Goal: Download file/media

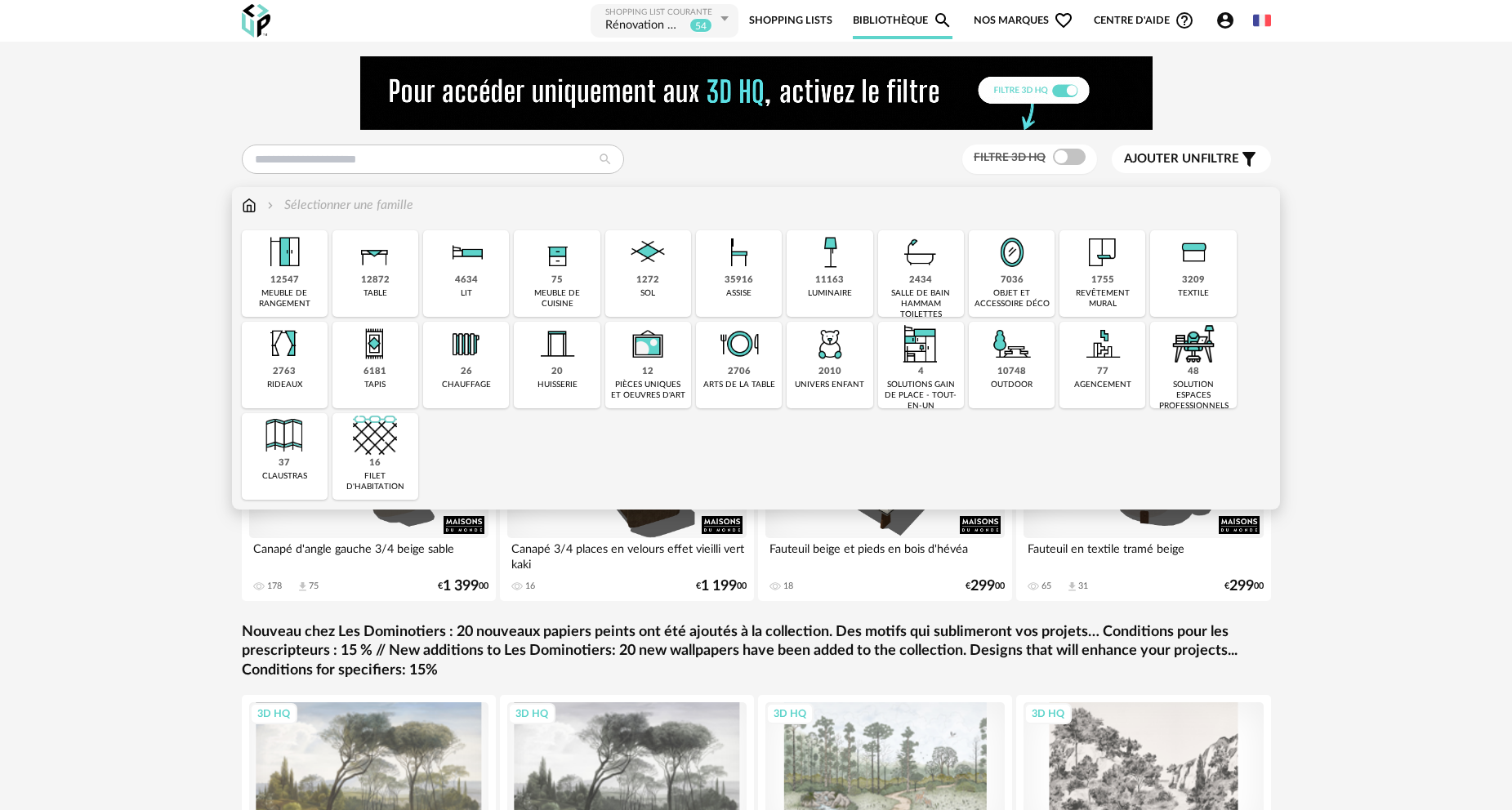
click at [933, 267] on img at bounding box center [921, 252] width 44 height 44
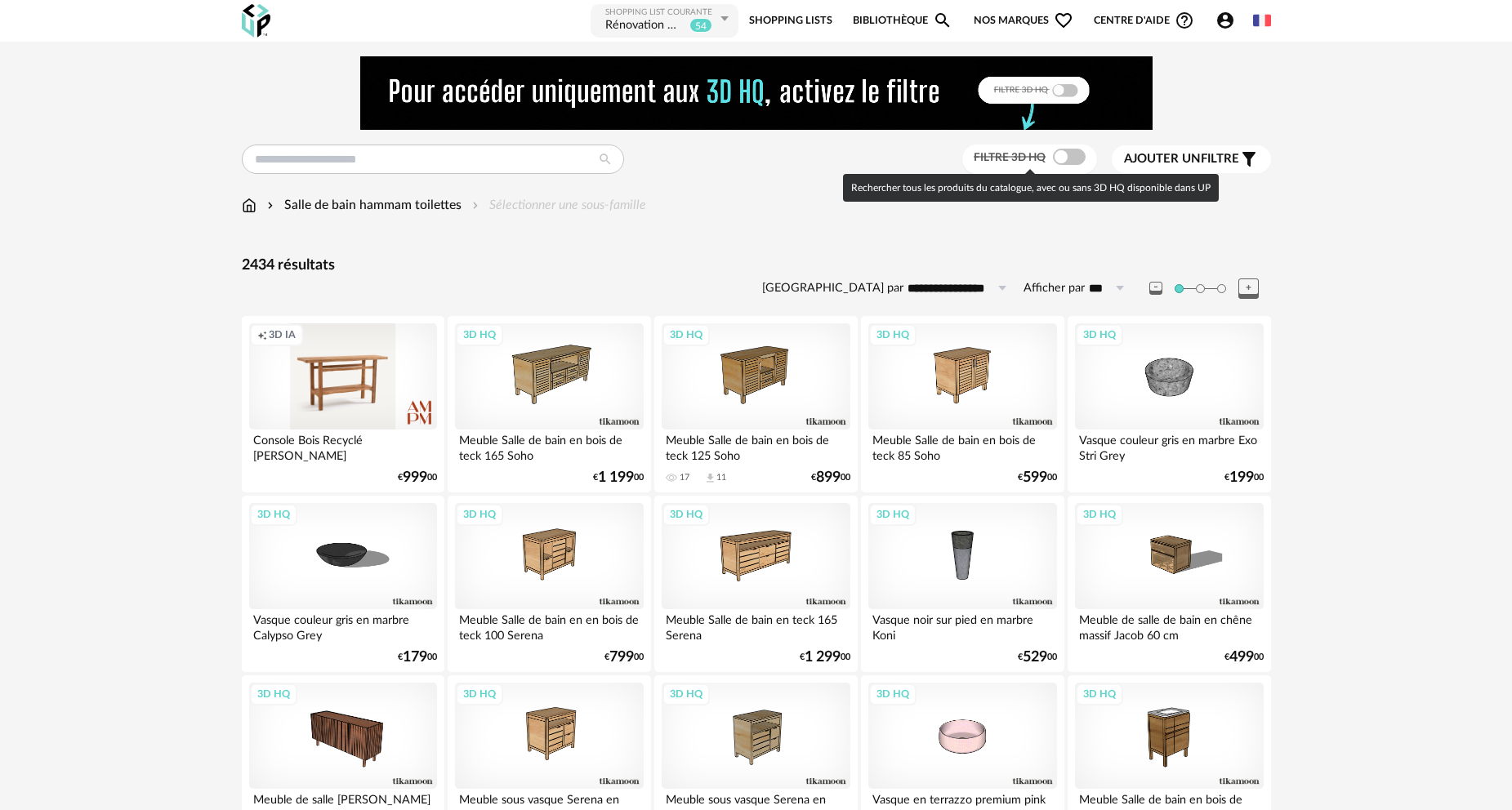
click at [1063, 157] on span at bounding box center [1069, 157] width 33 height 16
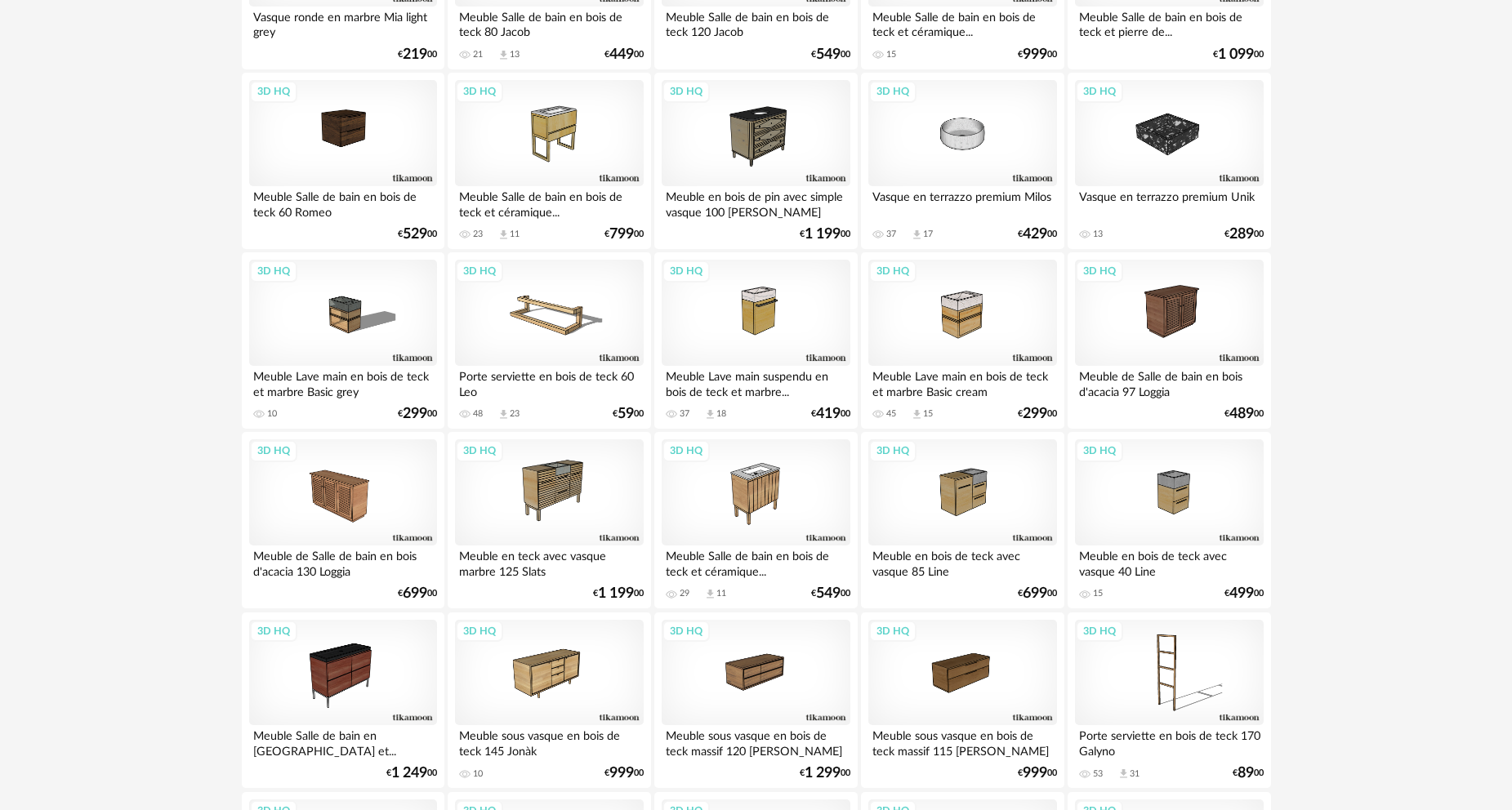
scroll to position [2042, 0]
click at [568, 496] on div "3D HQ" at bounding box center [549, 492] width 188 height 106
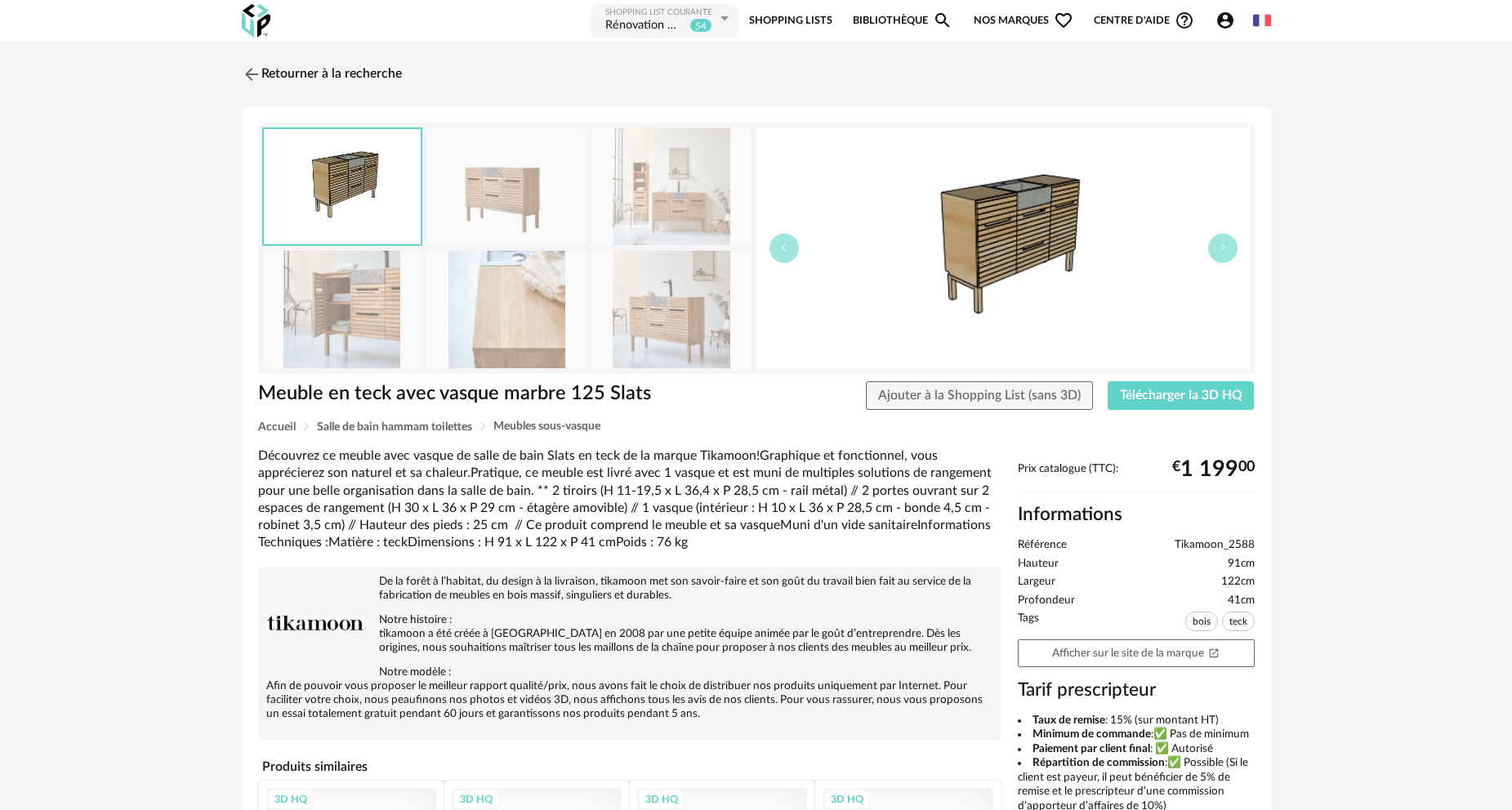
click at [688, 302] on img at bounding box center [671, 309] width 158 height 117
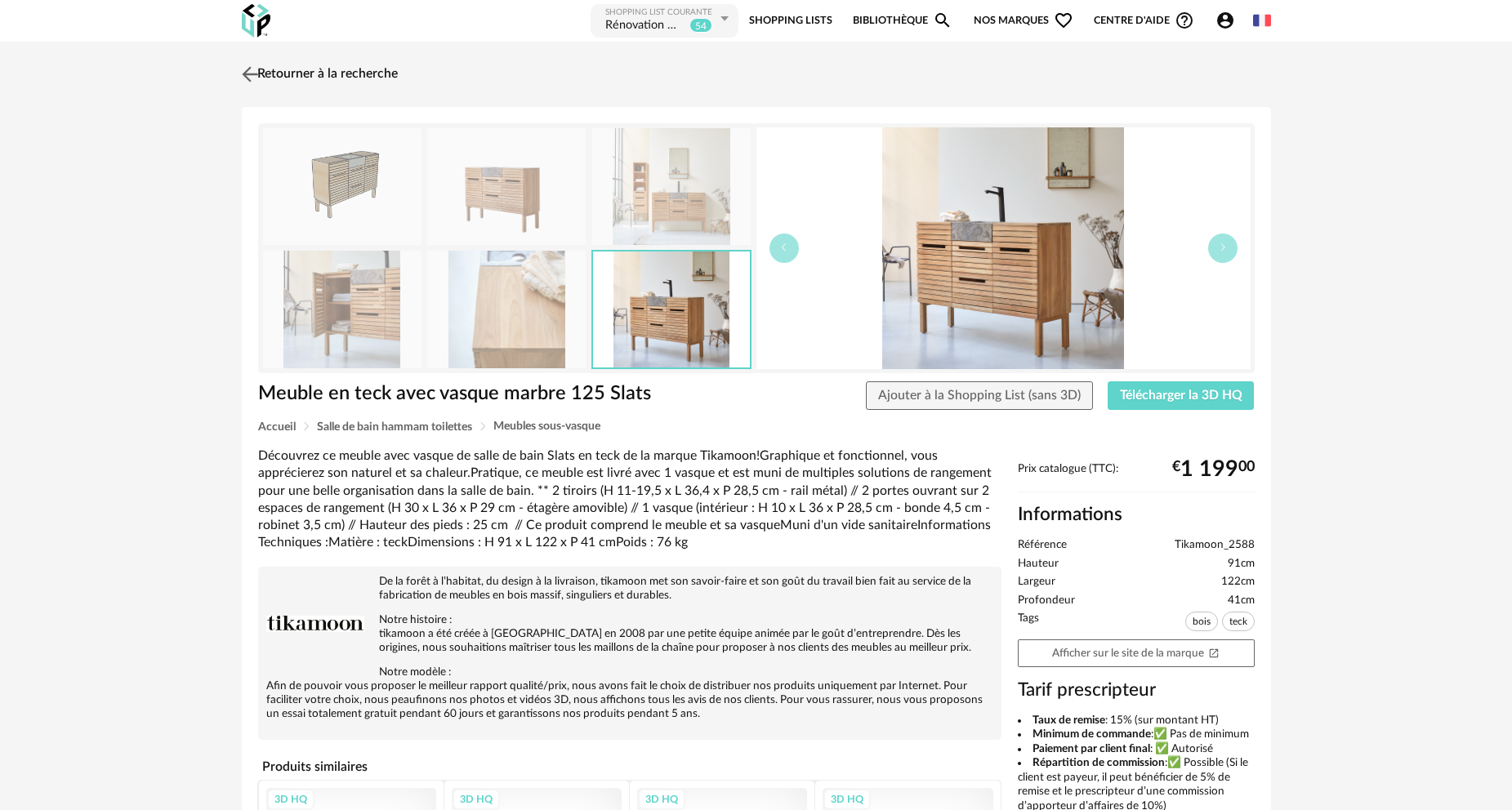
click at [326, 73] on link "Retourner à la recherche" at bounding box center [318, 74] width 160 height 36
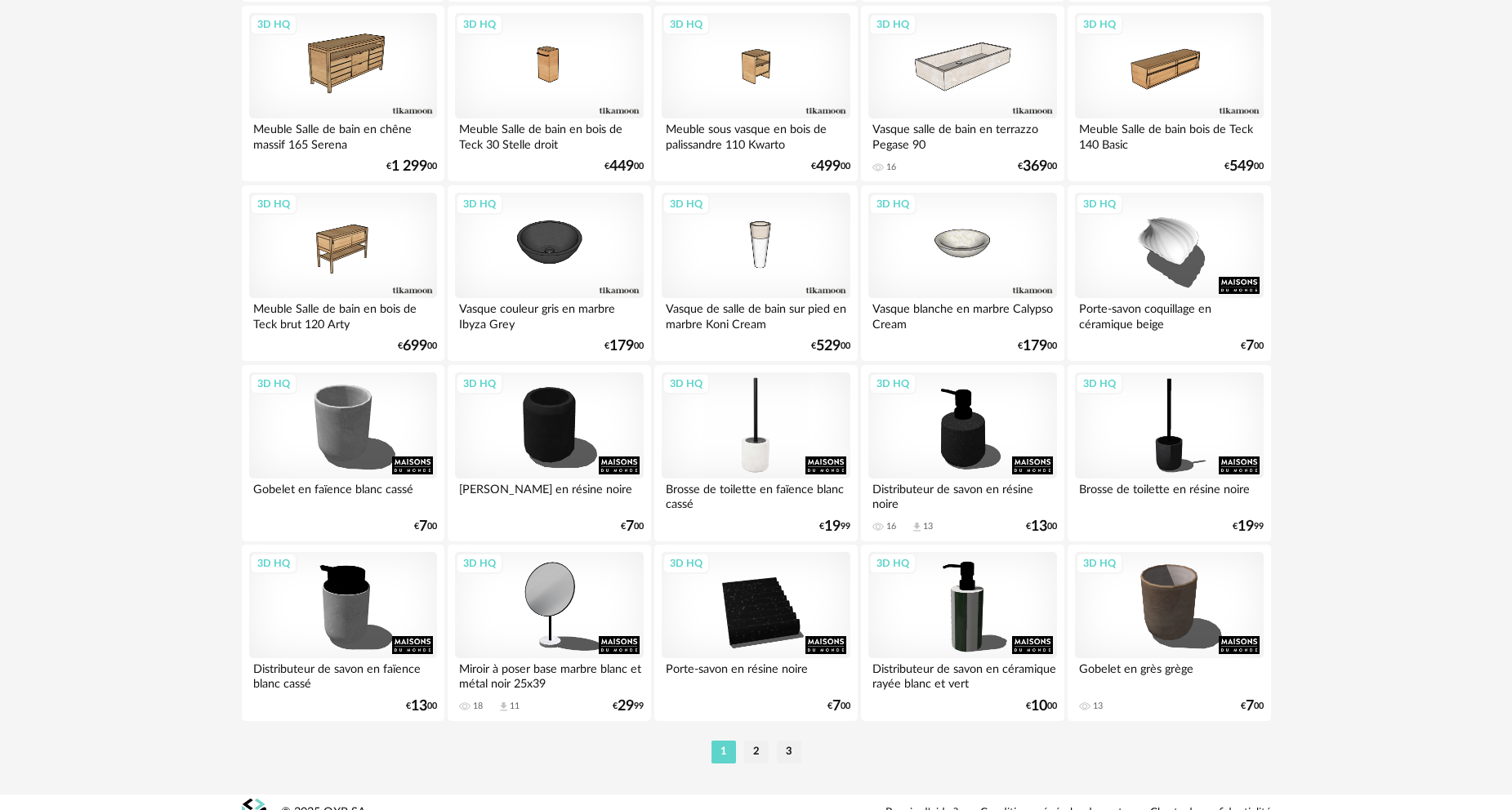
scroll to position [3207, 0]
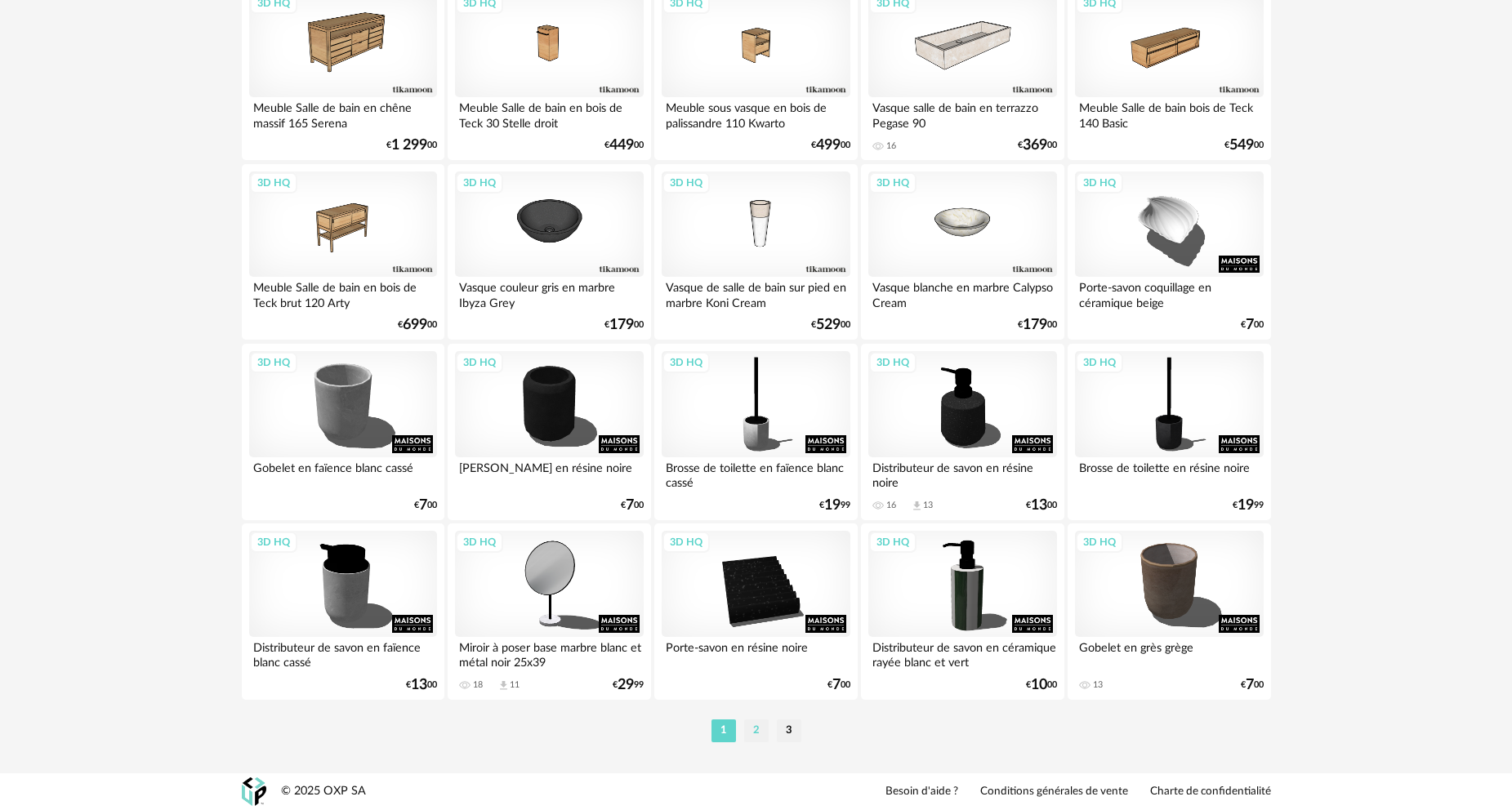
click at [755, 730] on li "2" at bounding box center [756, 731] width 25 height 23
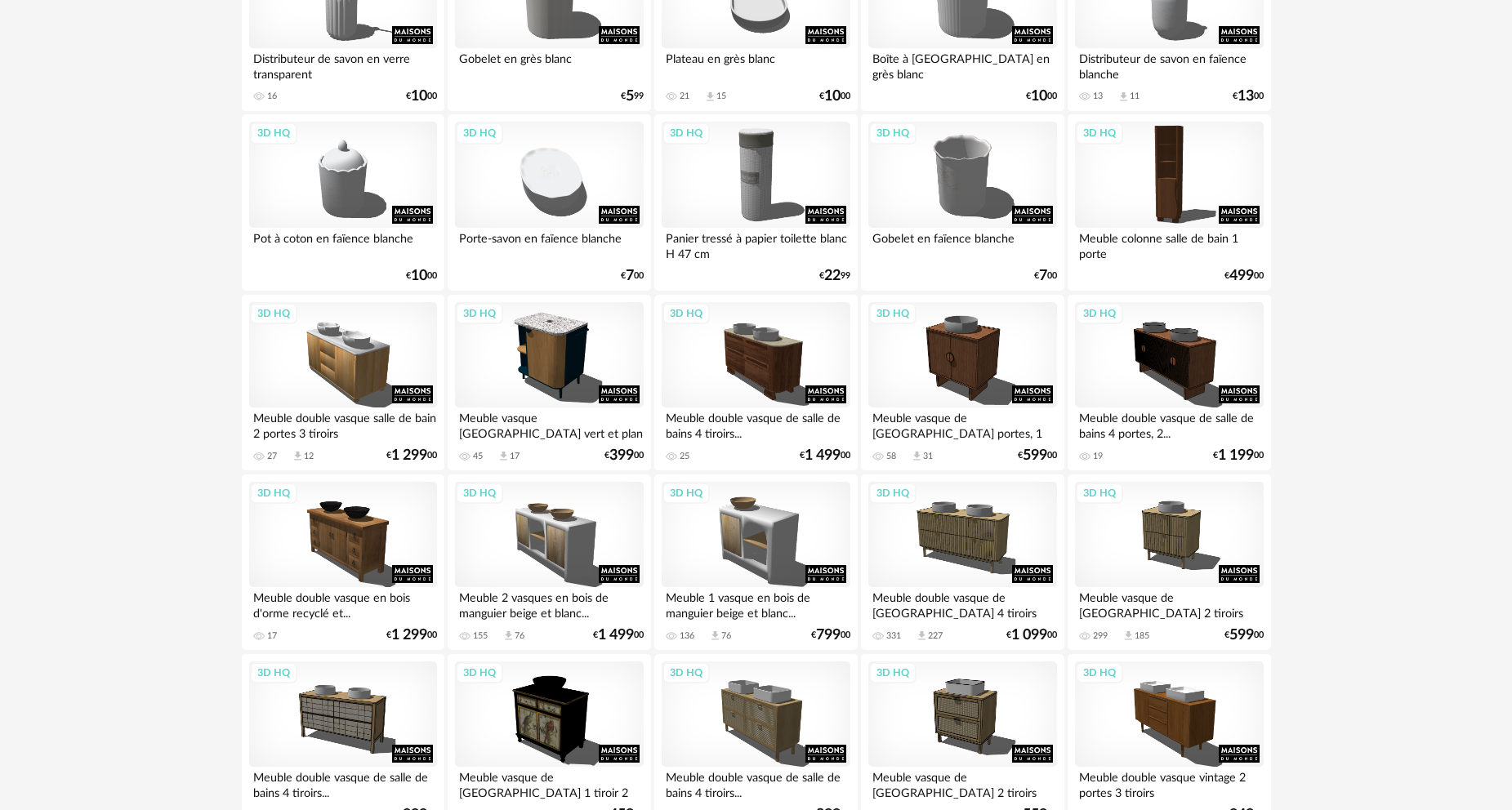
scroll to position [571, 0]
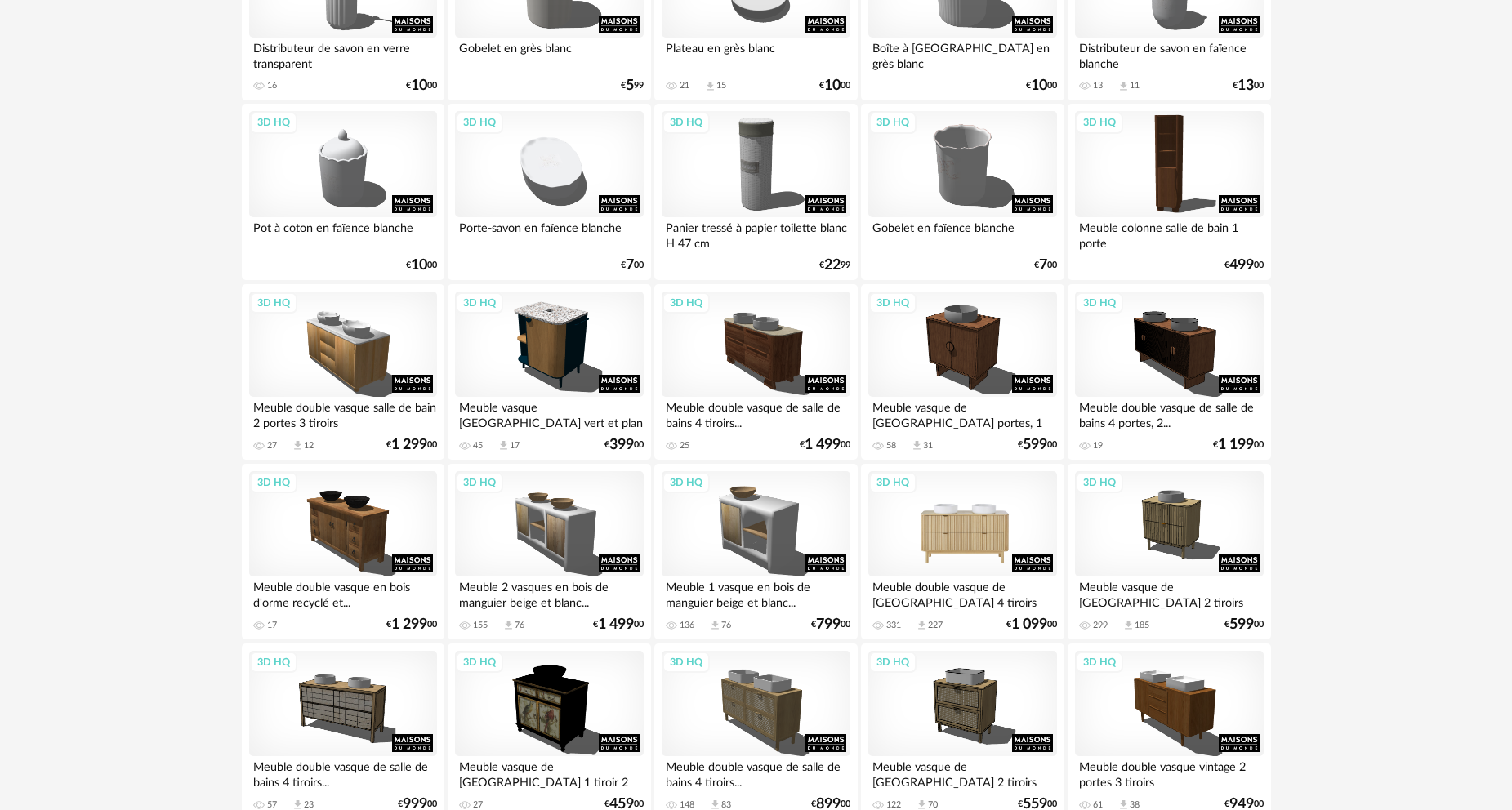
click at [987, 532] on div "3D HQ" at bounding box center [963, 524] width 188 height 106
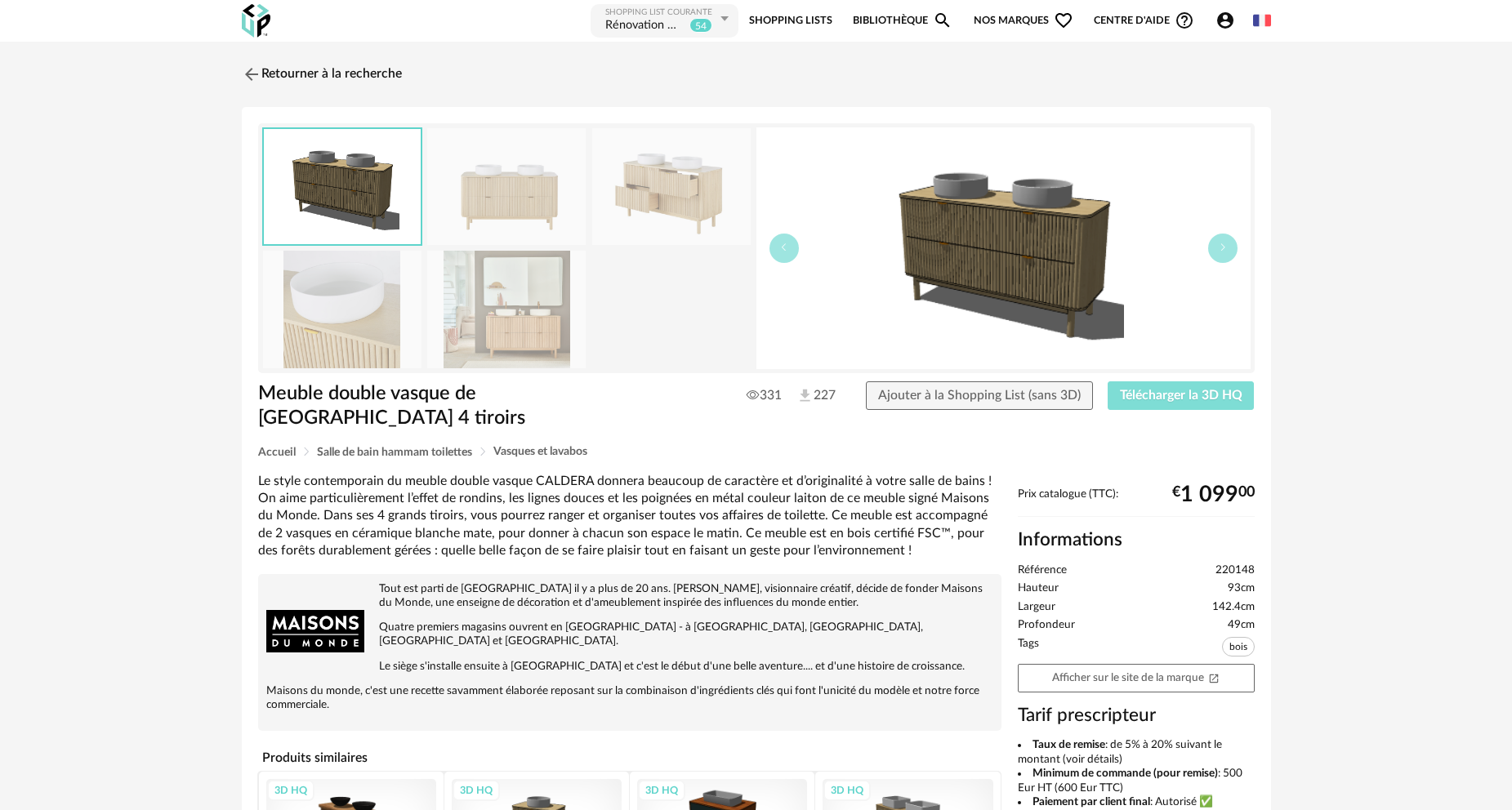
click at [1176, 396] on span "Télécharger la 3D HQ" at bounding box center [1181, 395] width 123 height 13
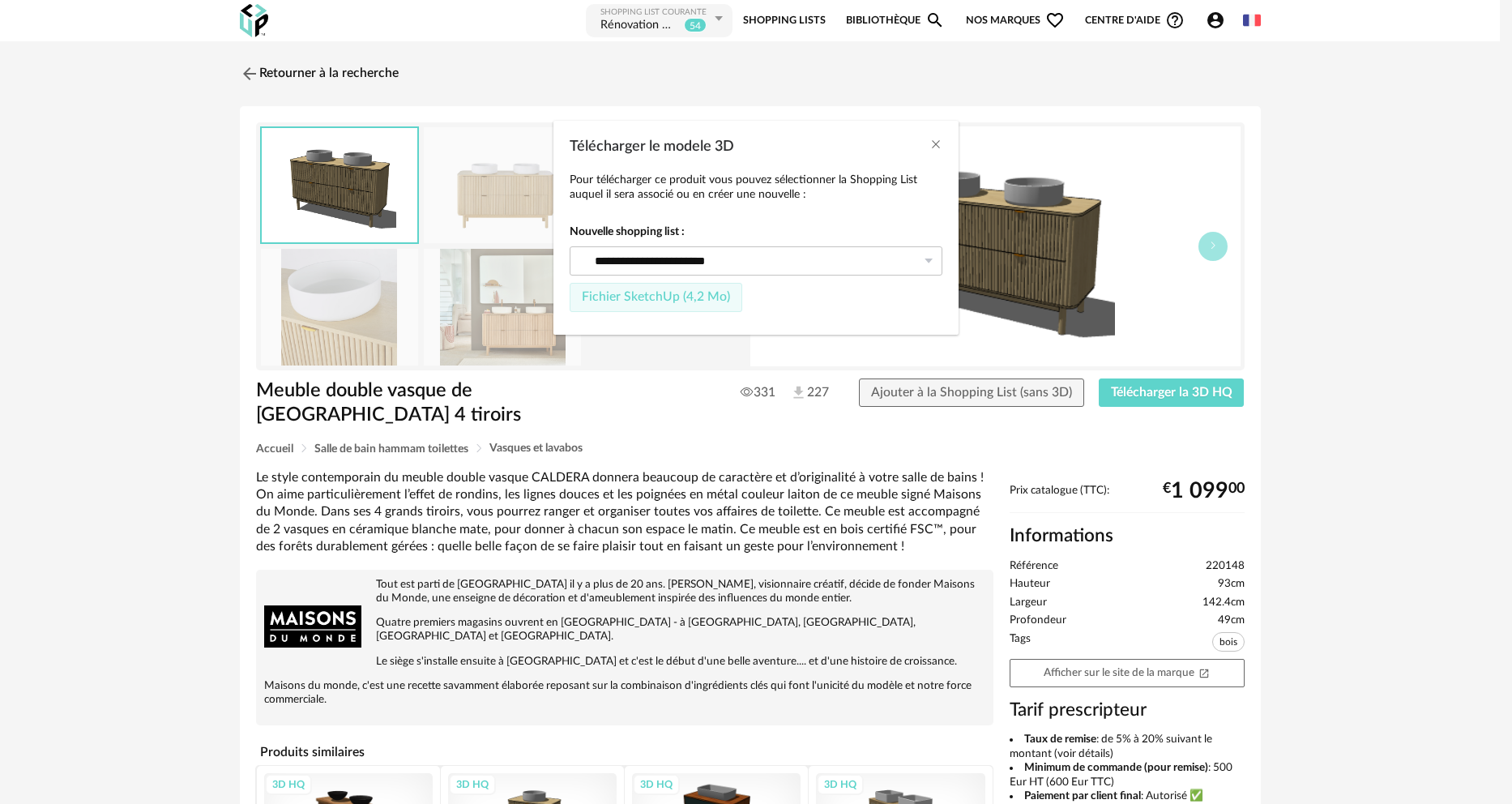
click at [642, 294] on span "Fichier SketchUp (4,2 Mo)" at bounding box center [656, 297] width 148 height 13
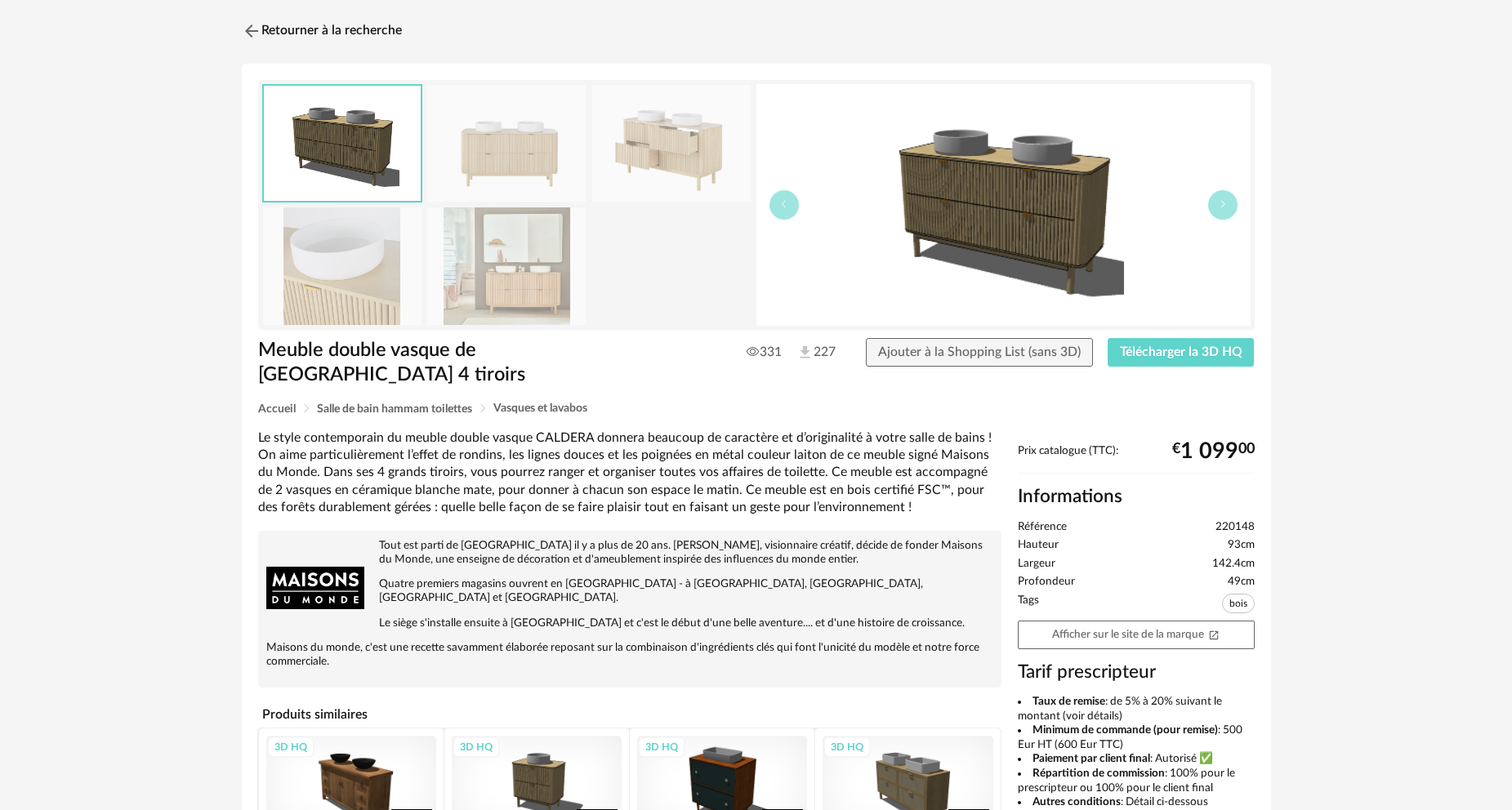
scroll to position [42, 0]
click at [313, 33] on link "Retourner à la recherche" at bounding box center [318, 32] width 160 height 36
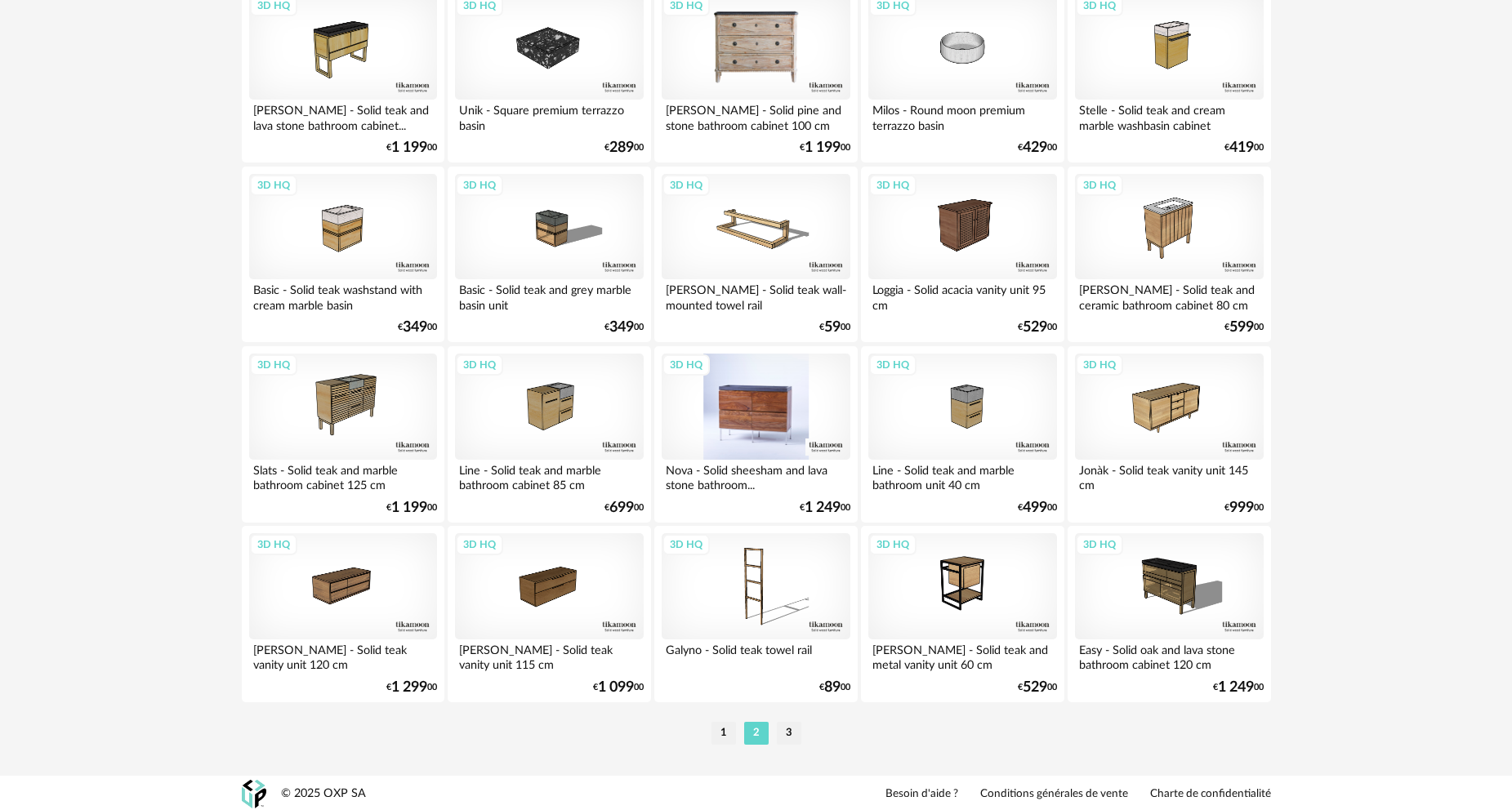
scroll to position [3207, 0]
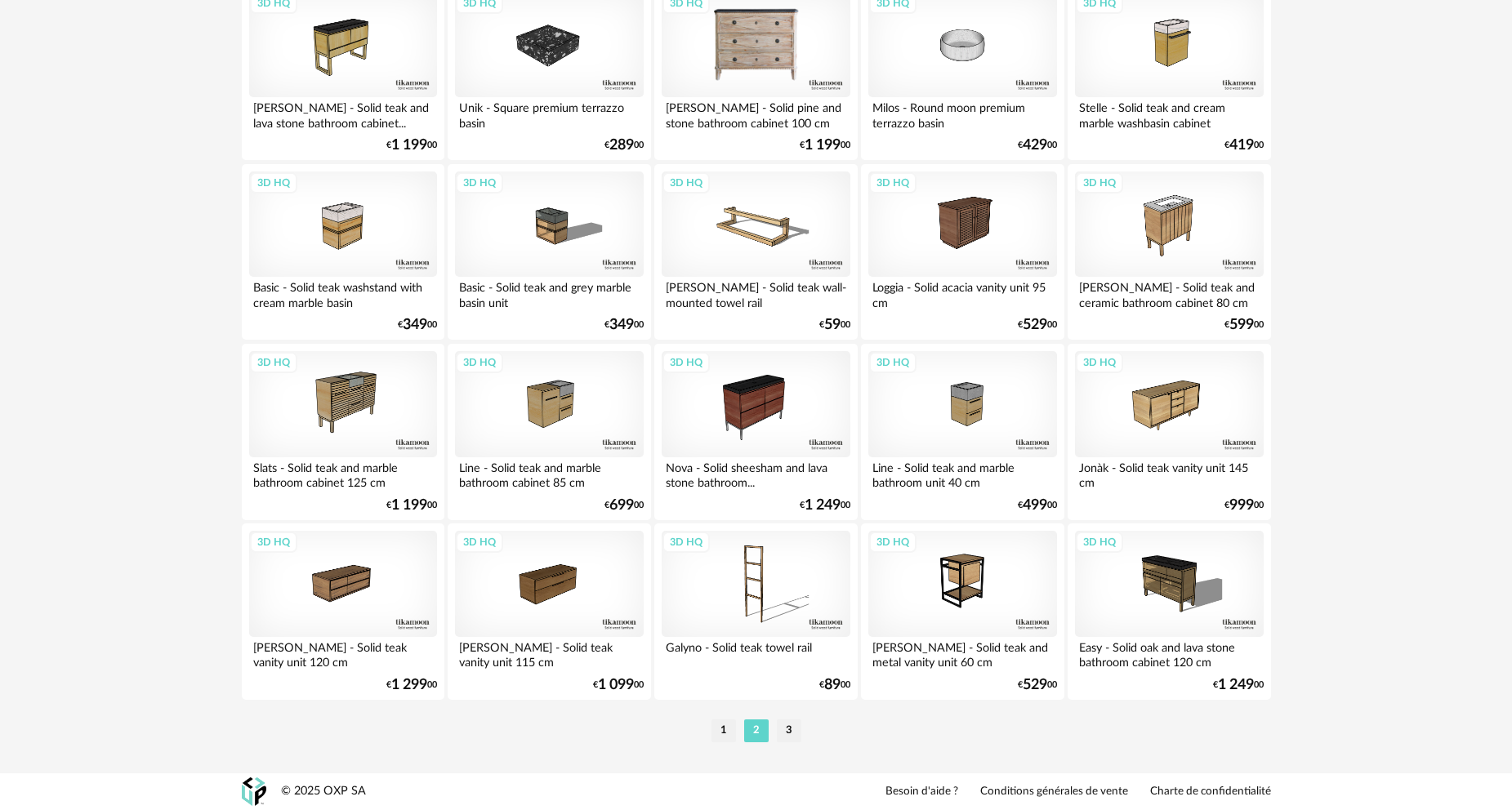
click at [789, 733] on li "3" at bounding box center [789, 731] width 25 height 23
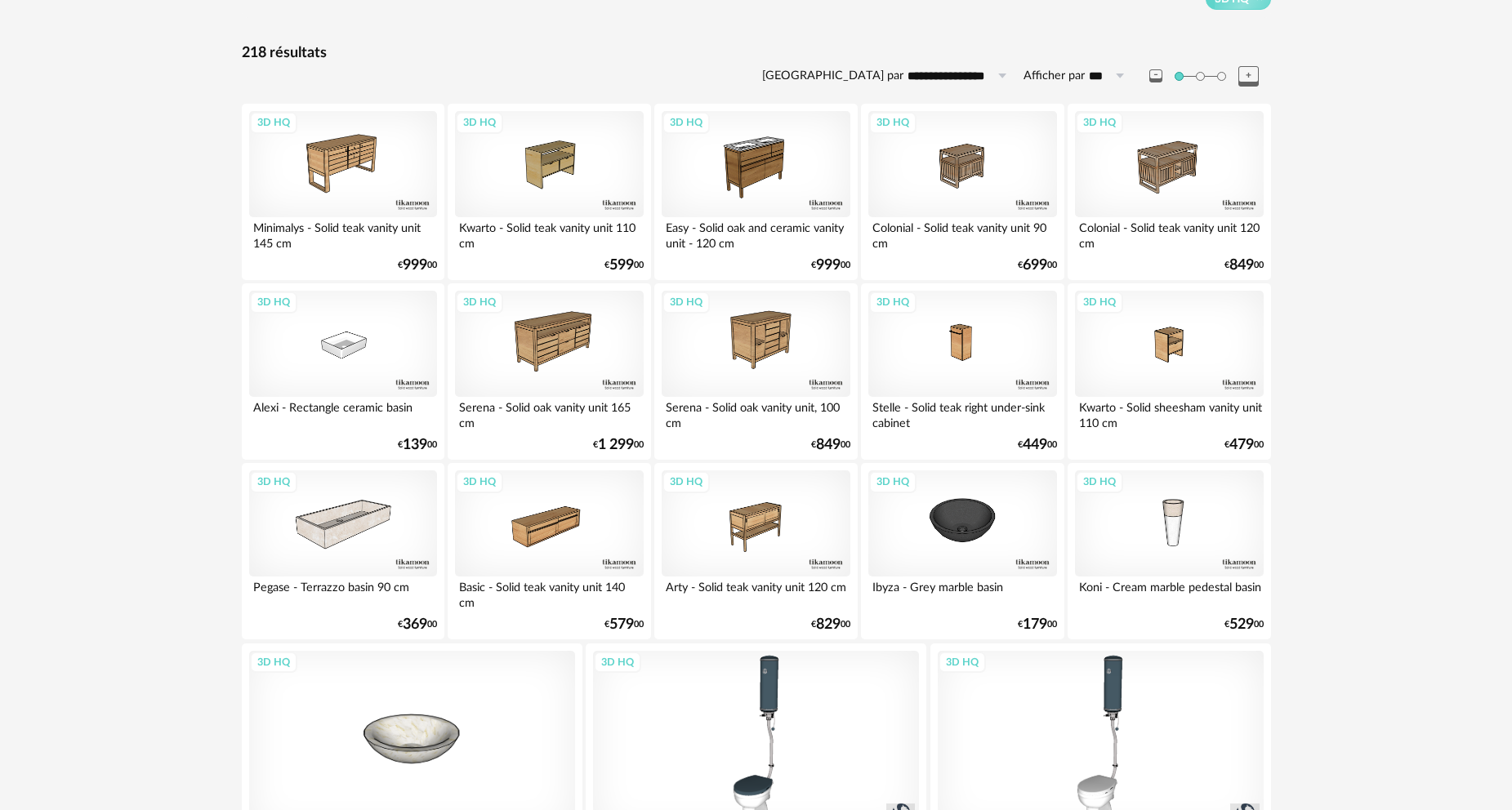
scroll to position [1, 0]
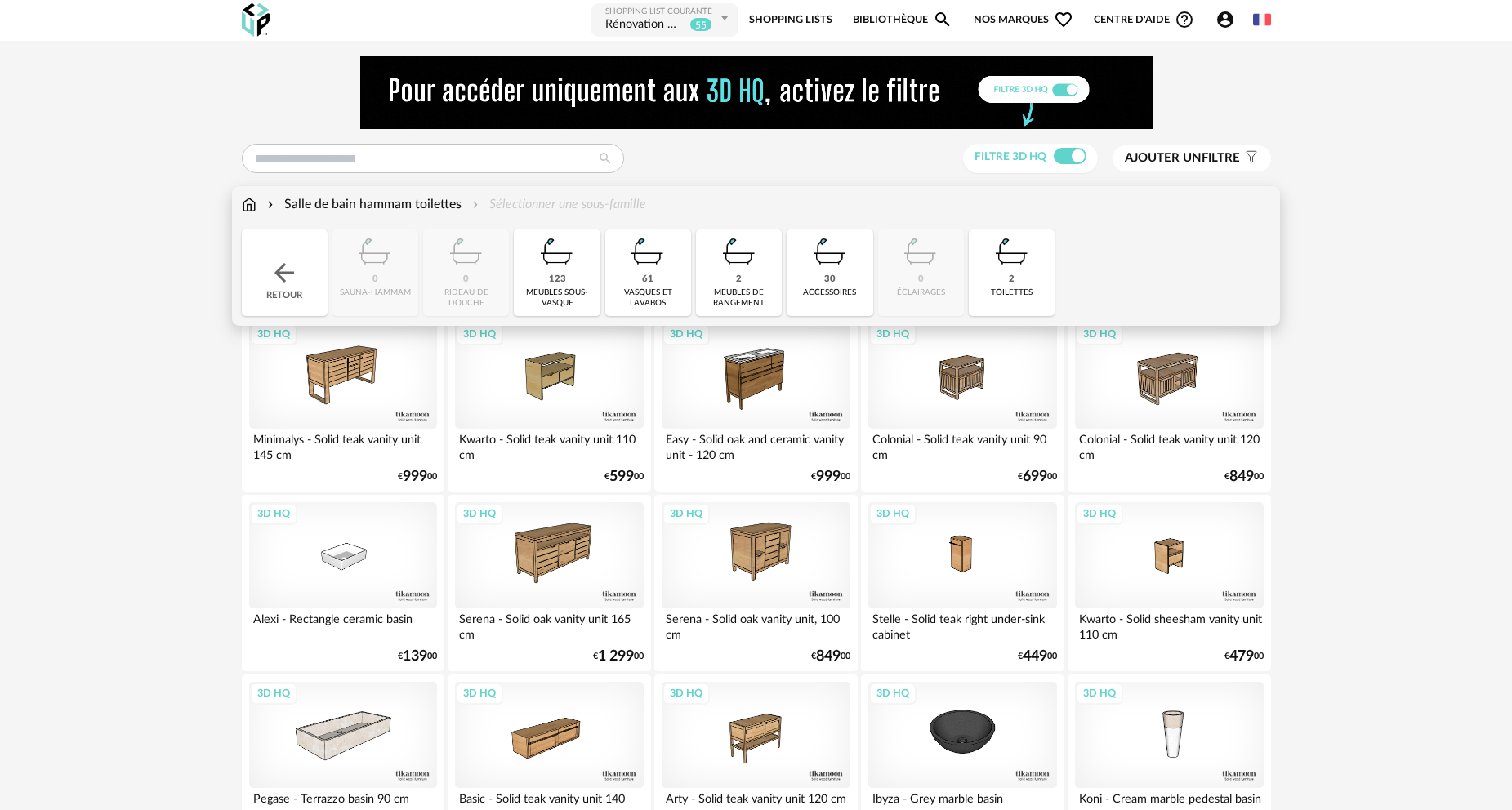
click at [249, 208] on img at bounding box center [249, 204] width 15 height 19
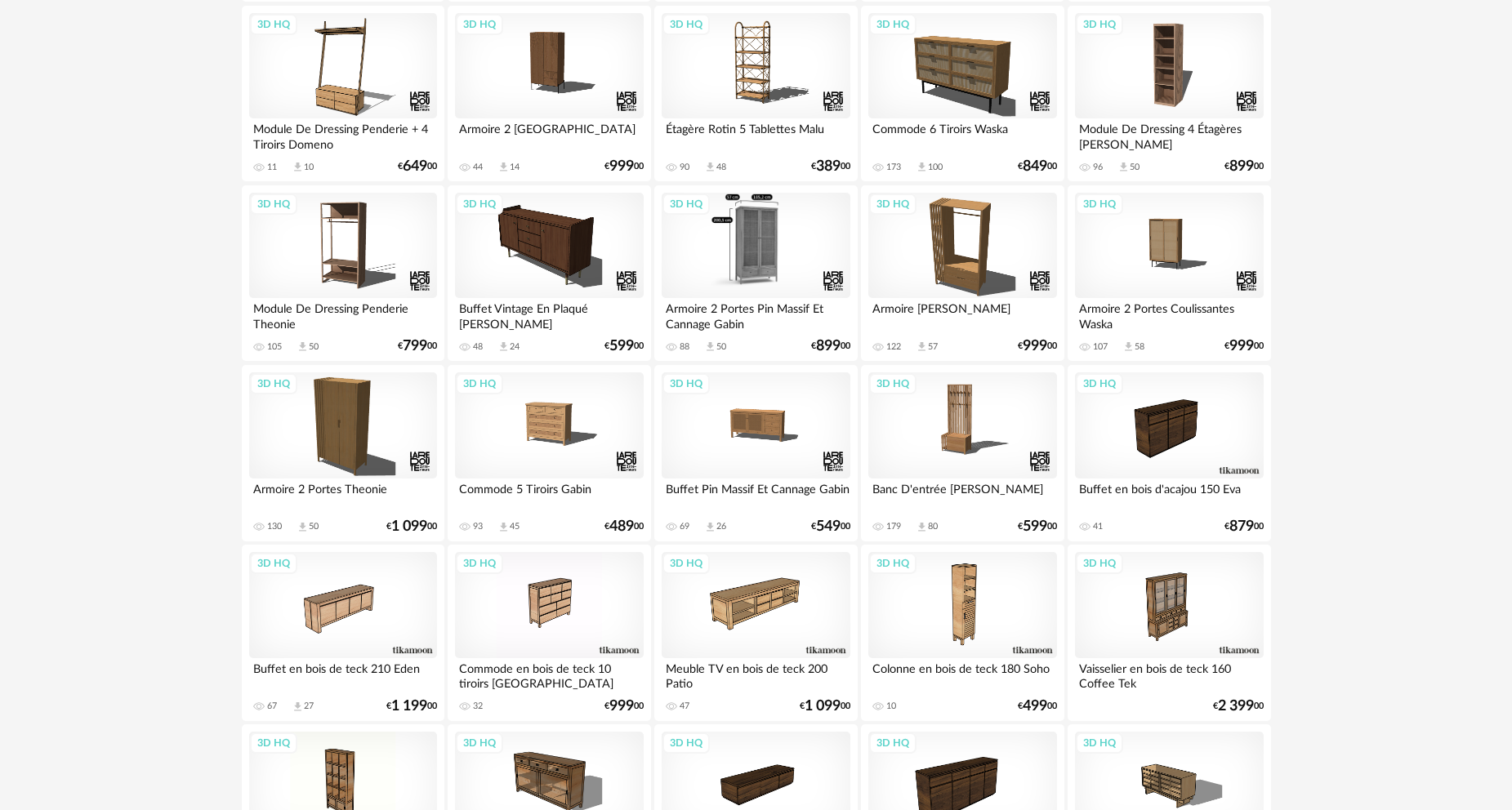
scroll to position [1225, 0]
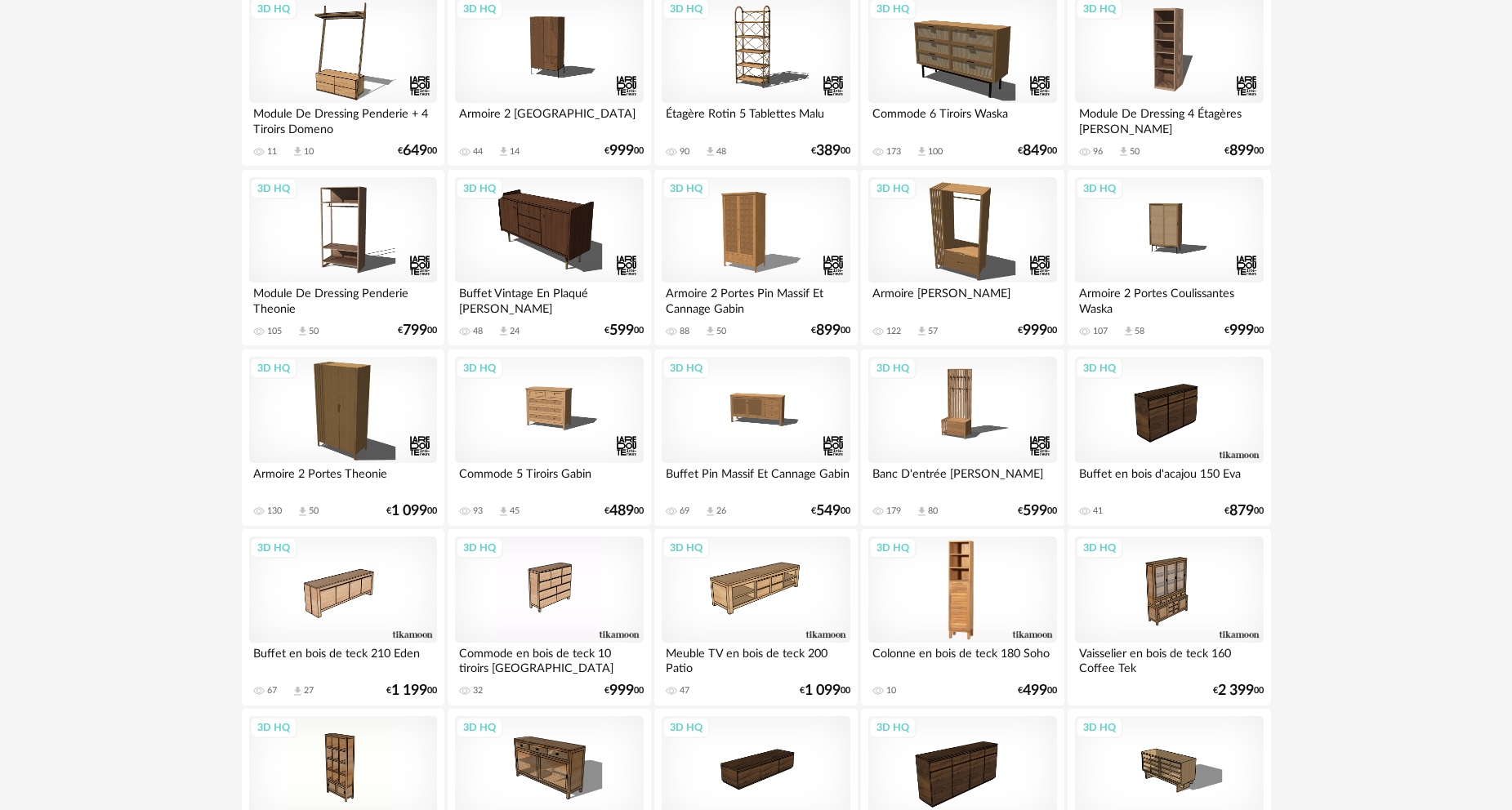
click at [980, 585] on div "3D HQ" at bounding box center [963, 590] width 188 height 106
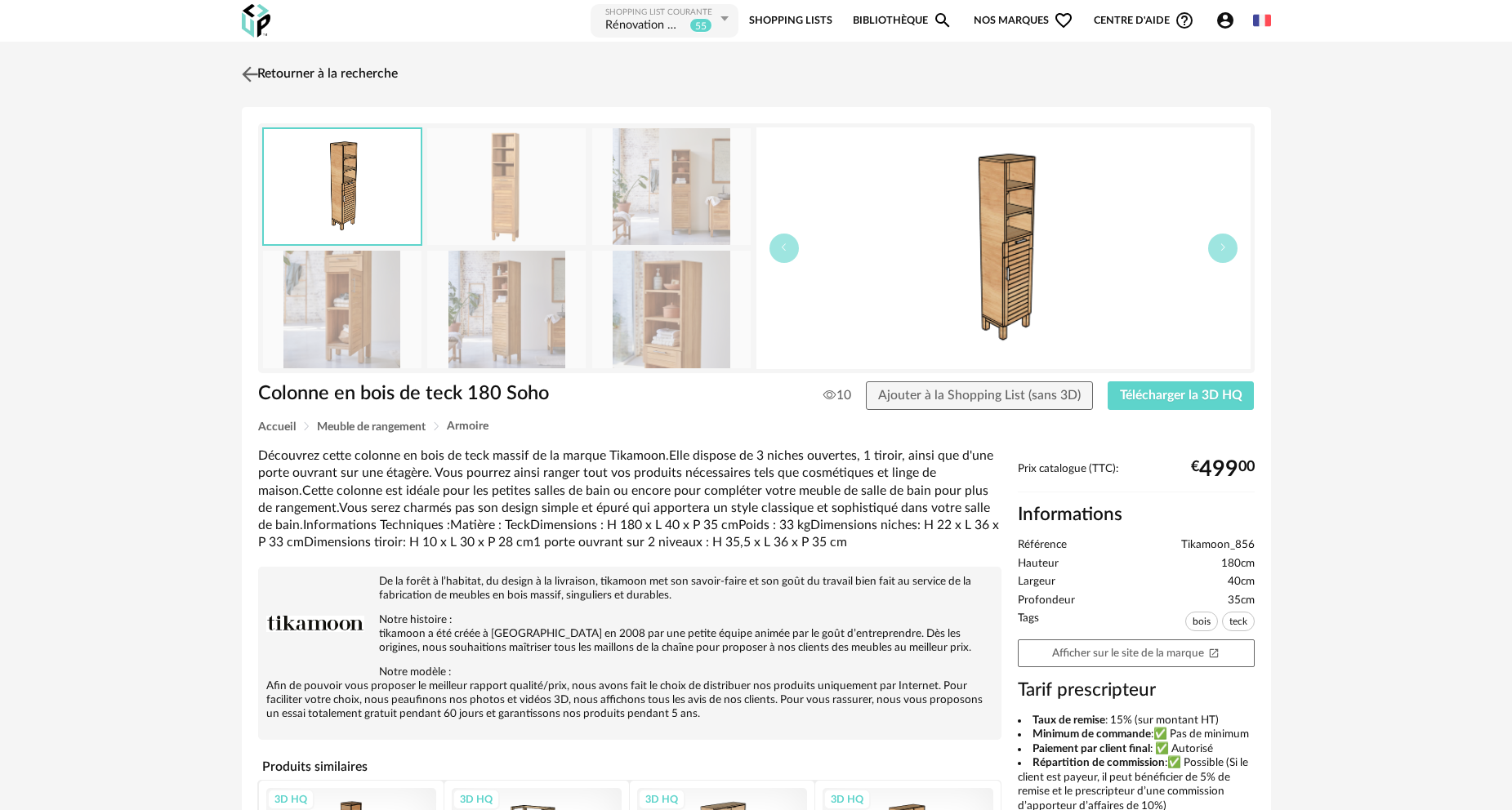
click at [288, 78] on link "Retourner à la recherche" at bounding box center [318, 74] width 160 height 36
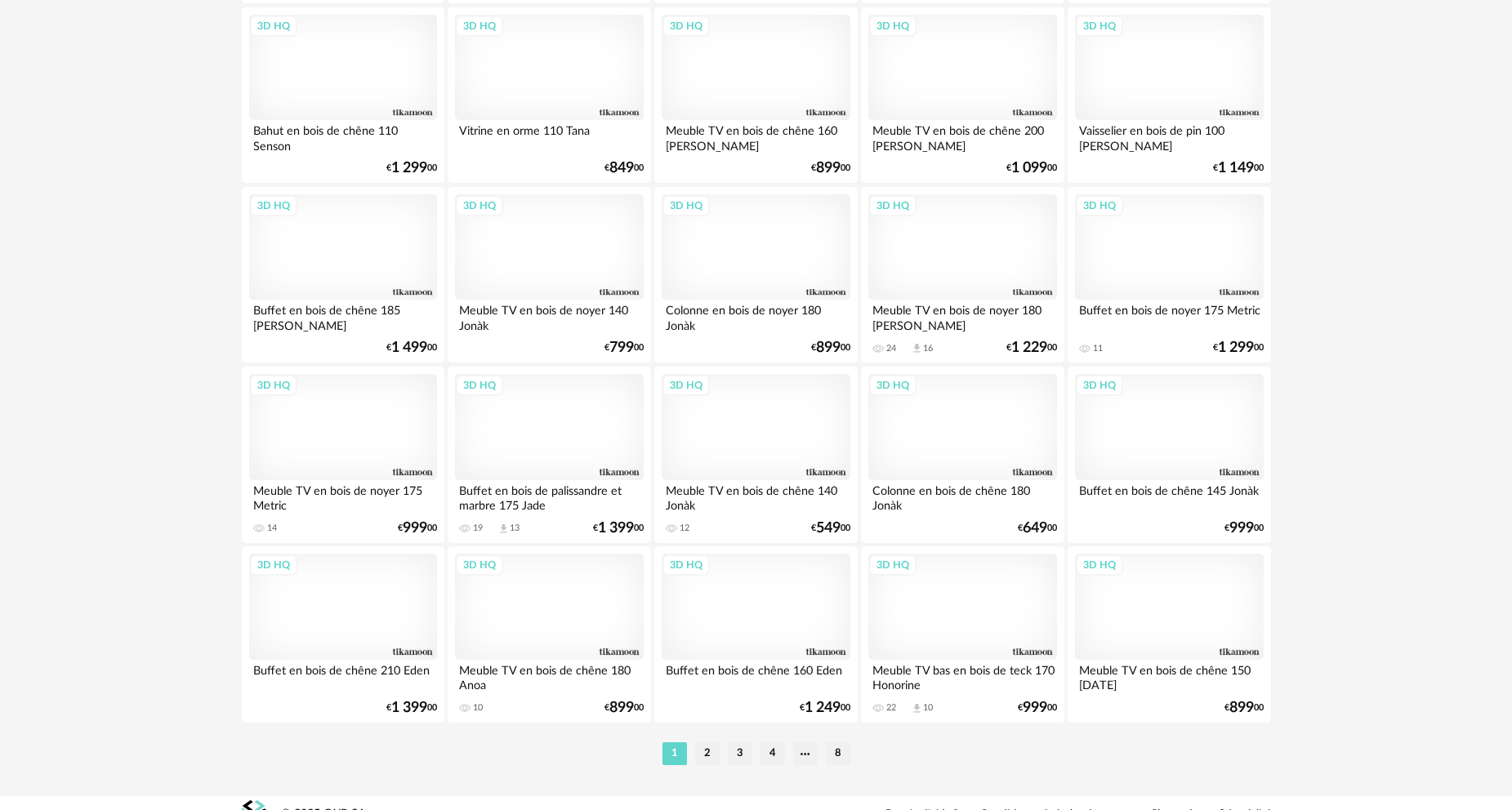
scroll to position [3207, 0]
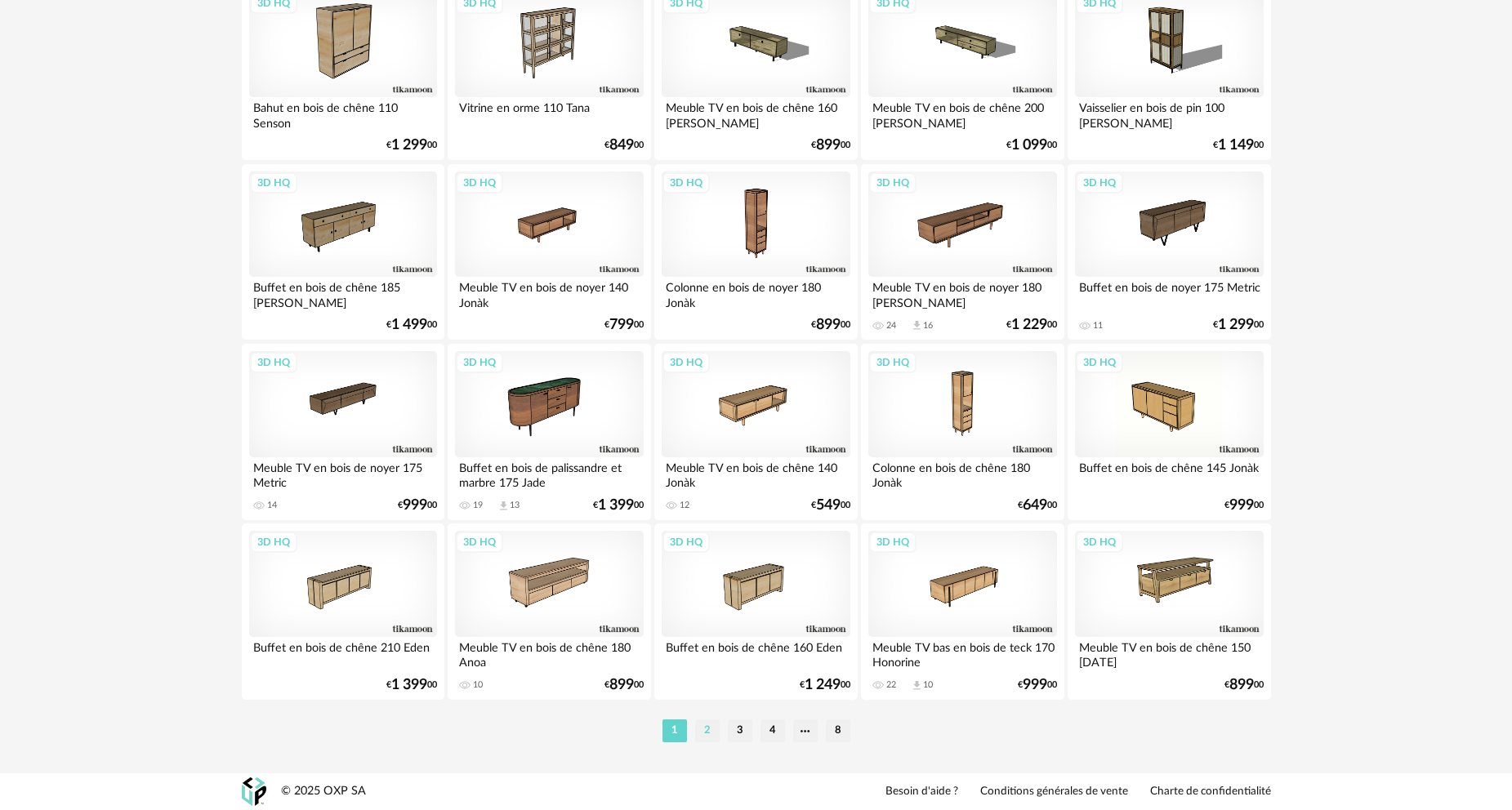
click at [708, 731] on li "2" at bounding box center [708, 731] width 25 height 23
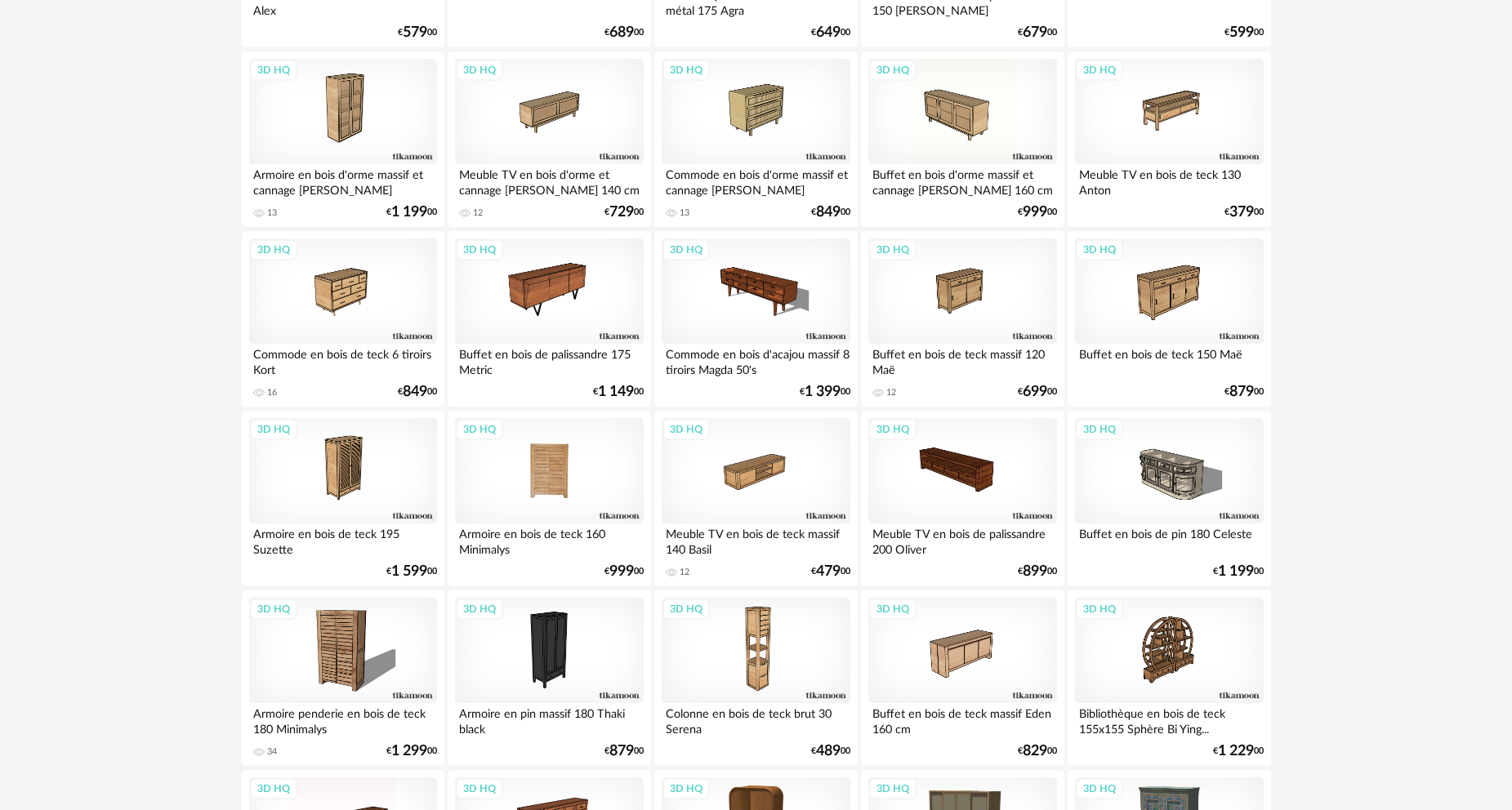
scroll to position [816, 0]
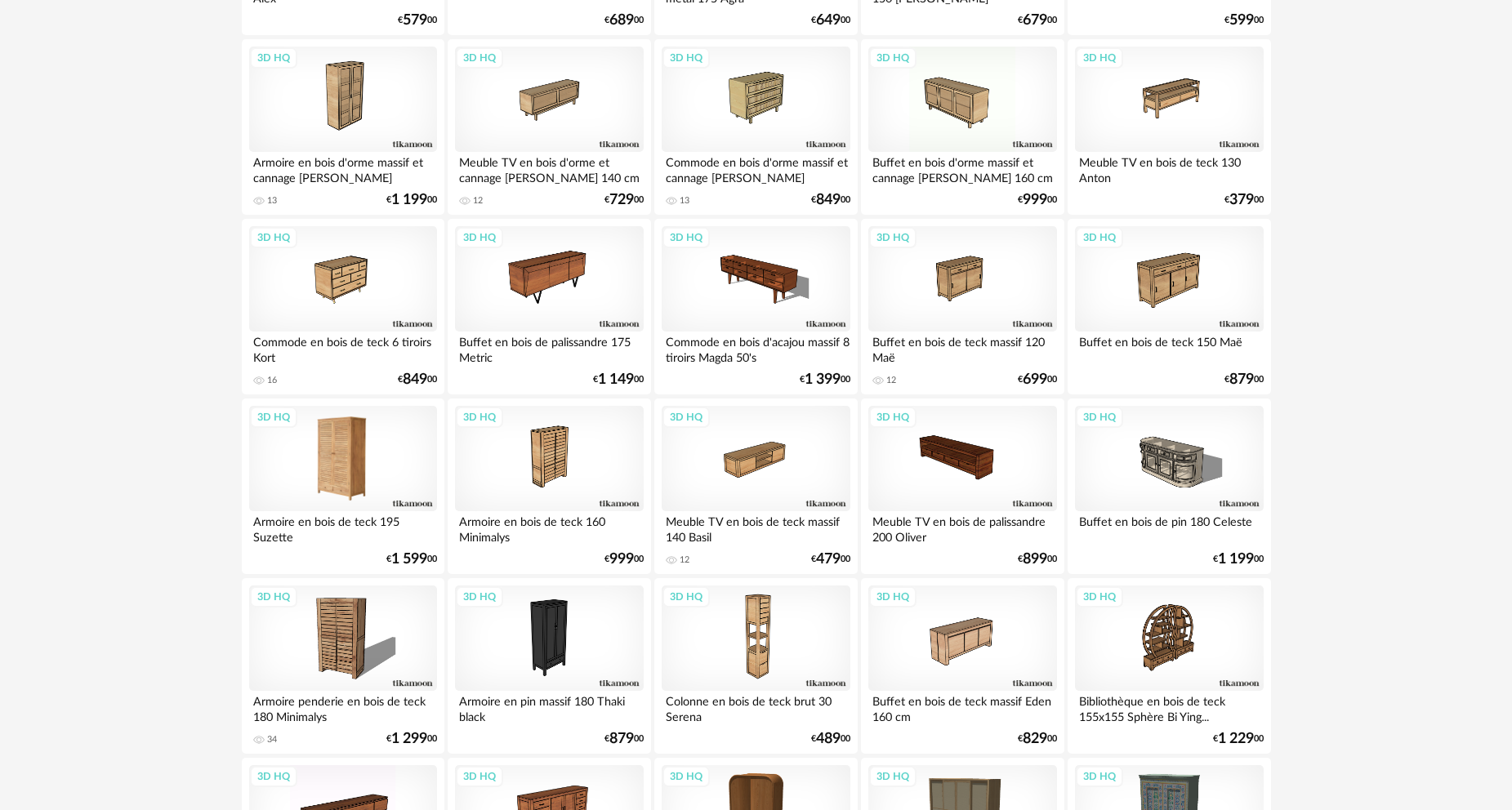
click at [368, 464] on div "3D HQ" at bounding box center [343, 459] width 188 height 106
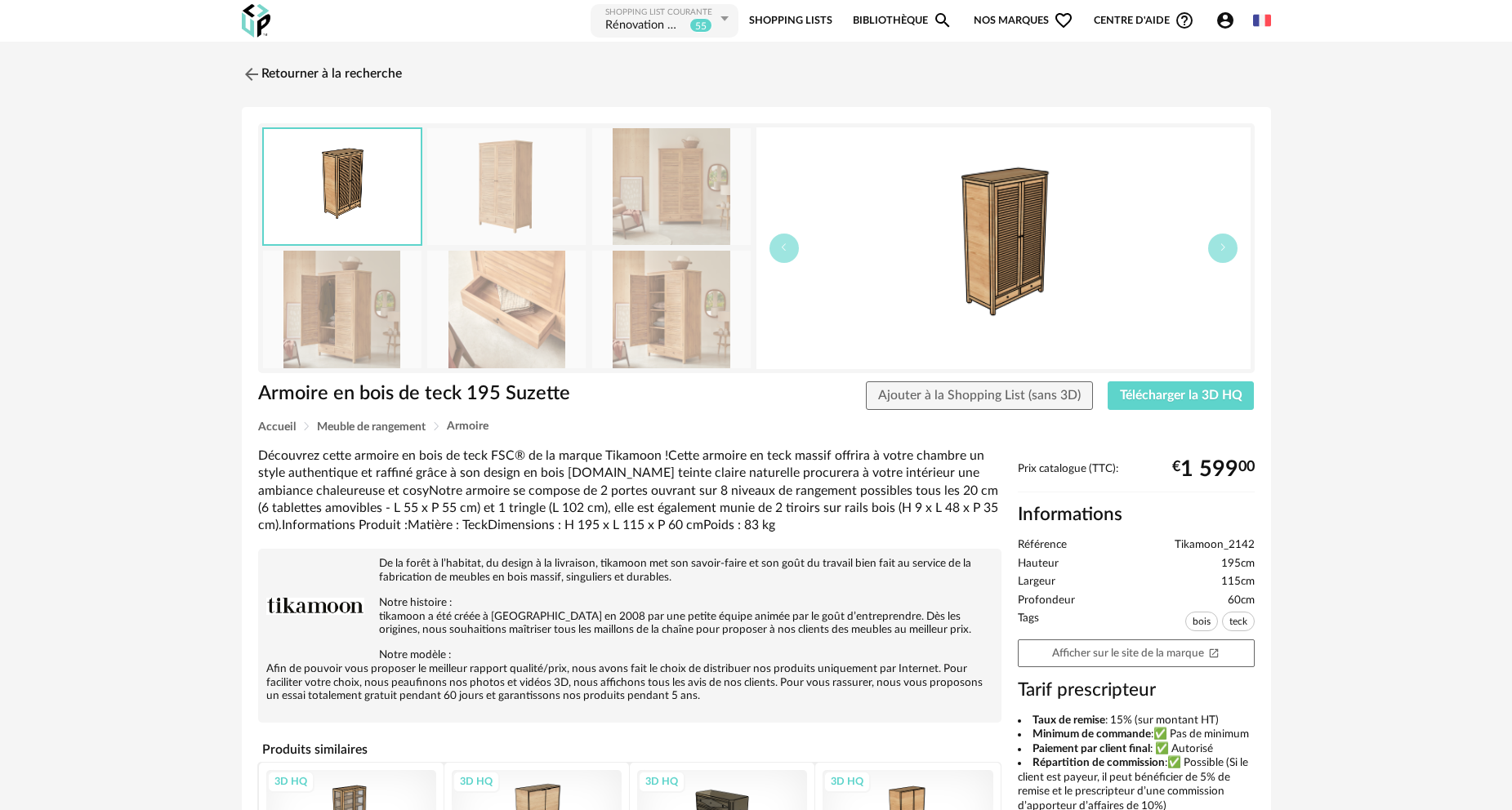
click at [380, 298] on img at bounding box center [342, 309] width 158 height 117
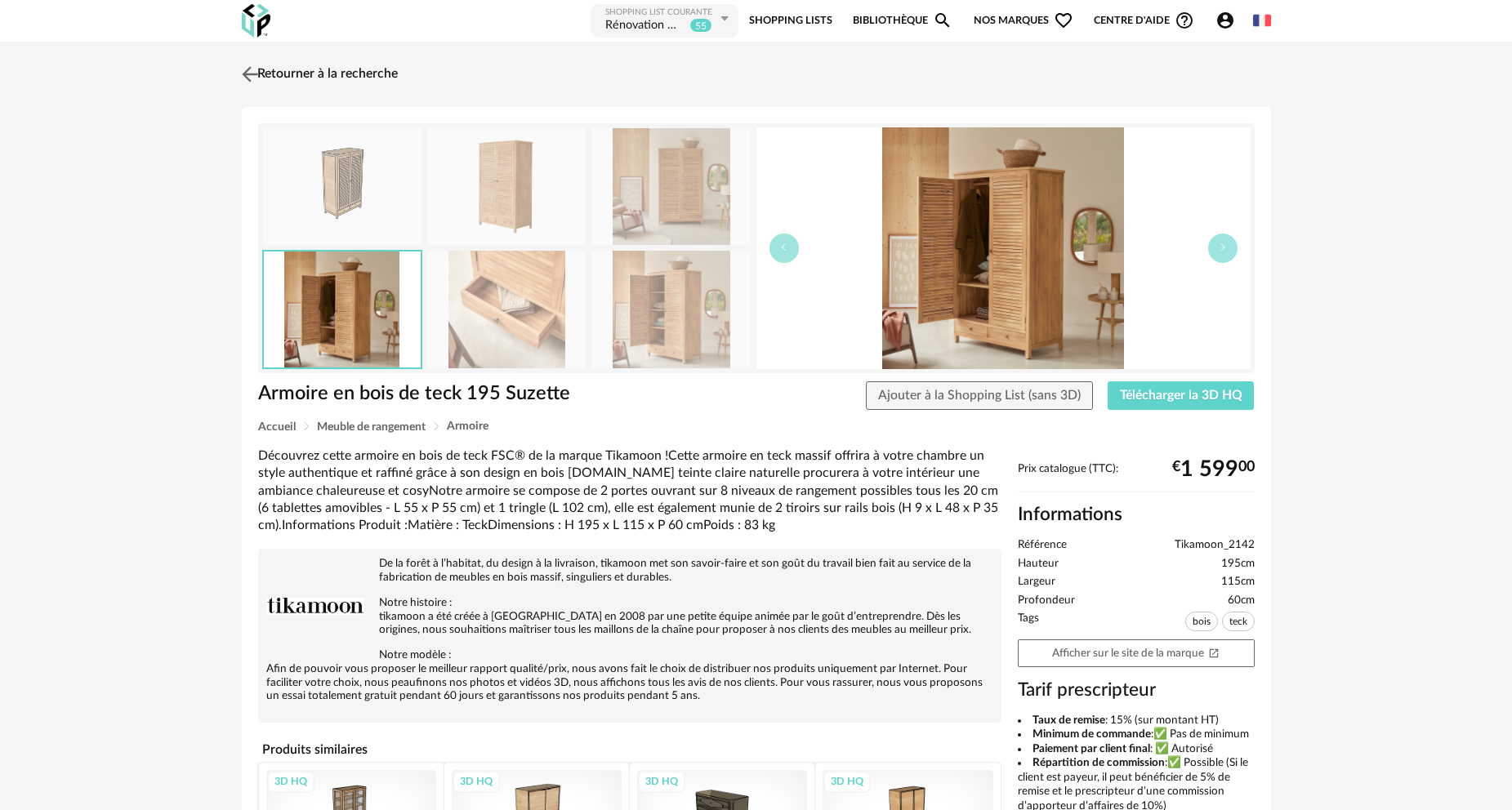
click at [274, 69] on link "Retourner à la recherche" at bounding box center [318, 74] width 160 height 36
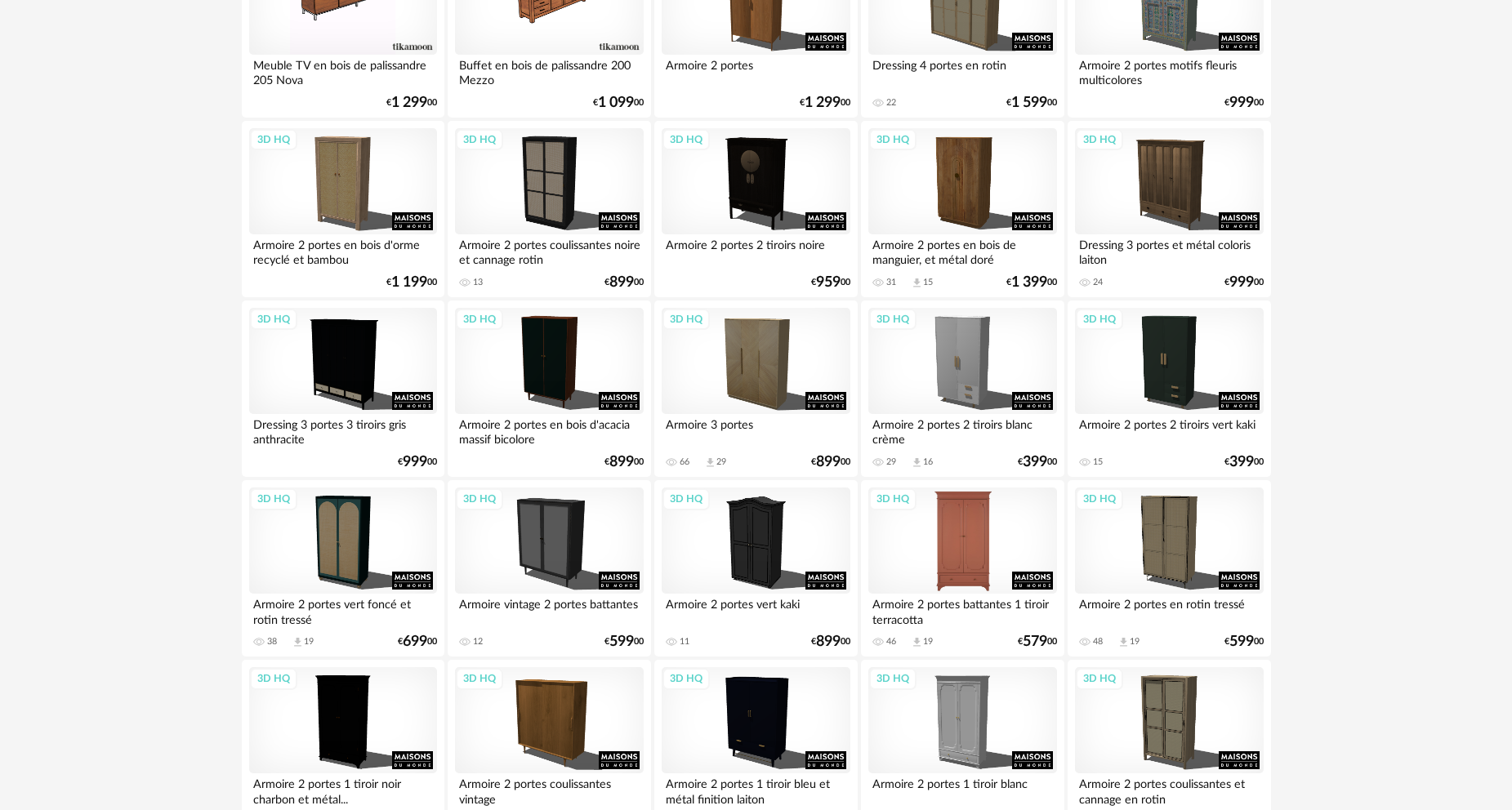
scroll to position [1715, 0]
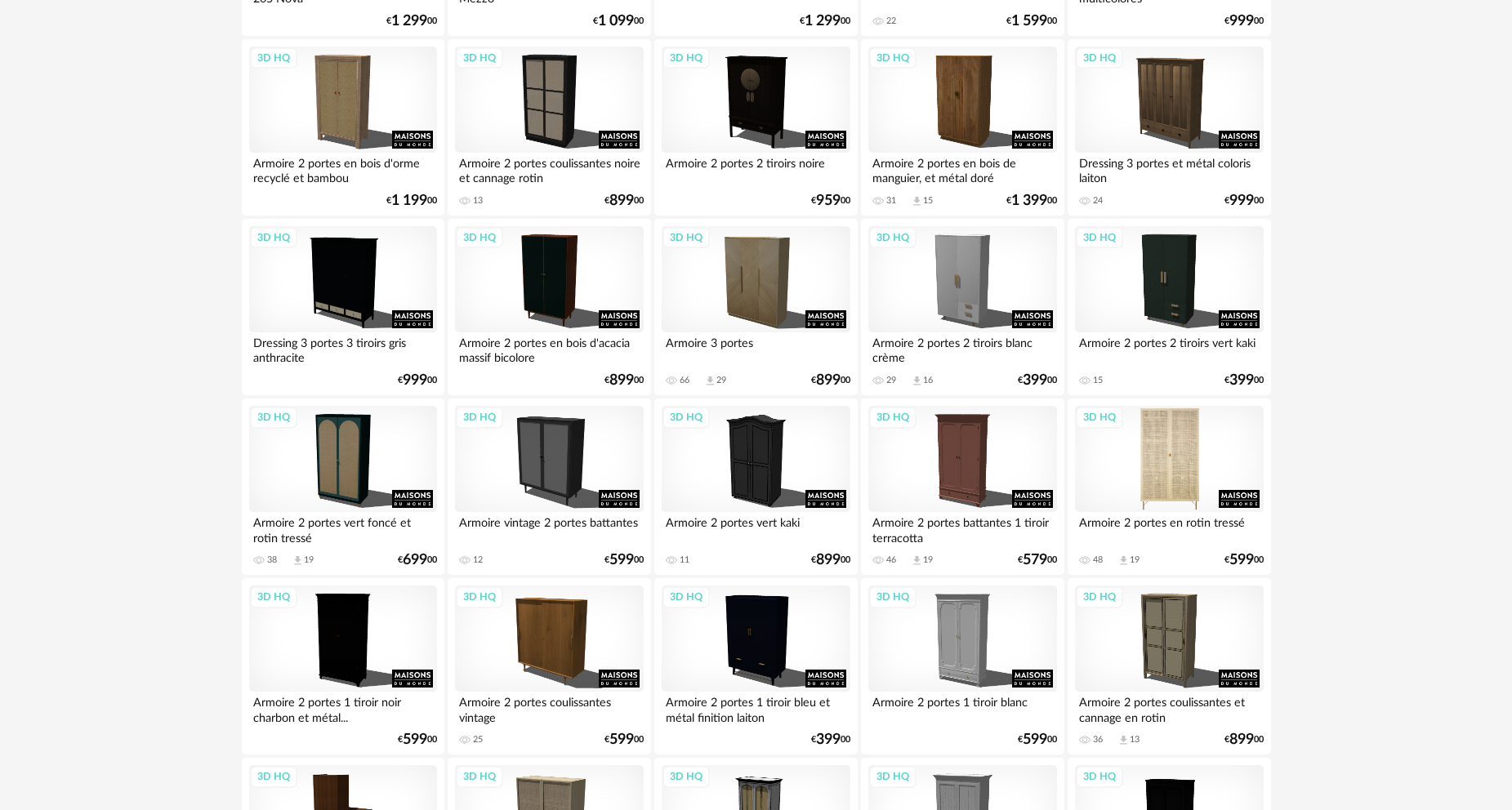
click at [1186, 465] on div "3D HQ" at bounding box center [1169, 459] width 188 height 106
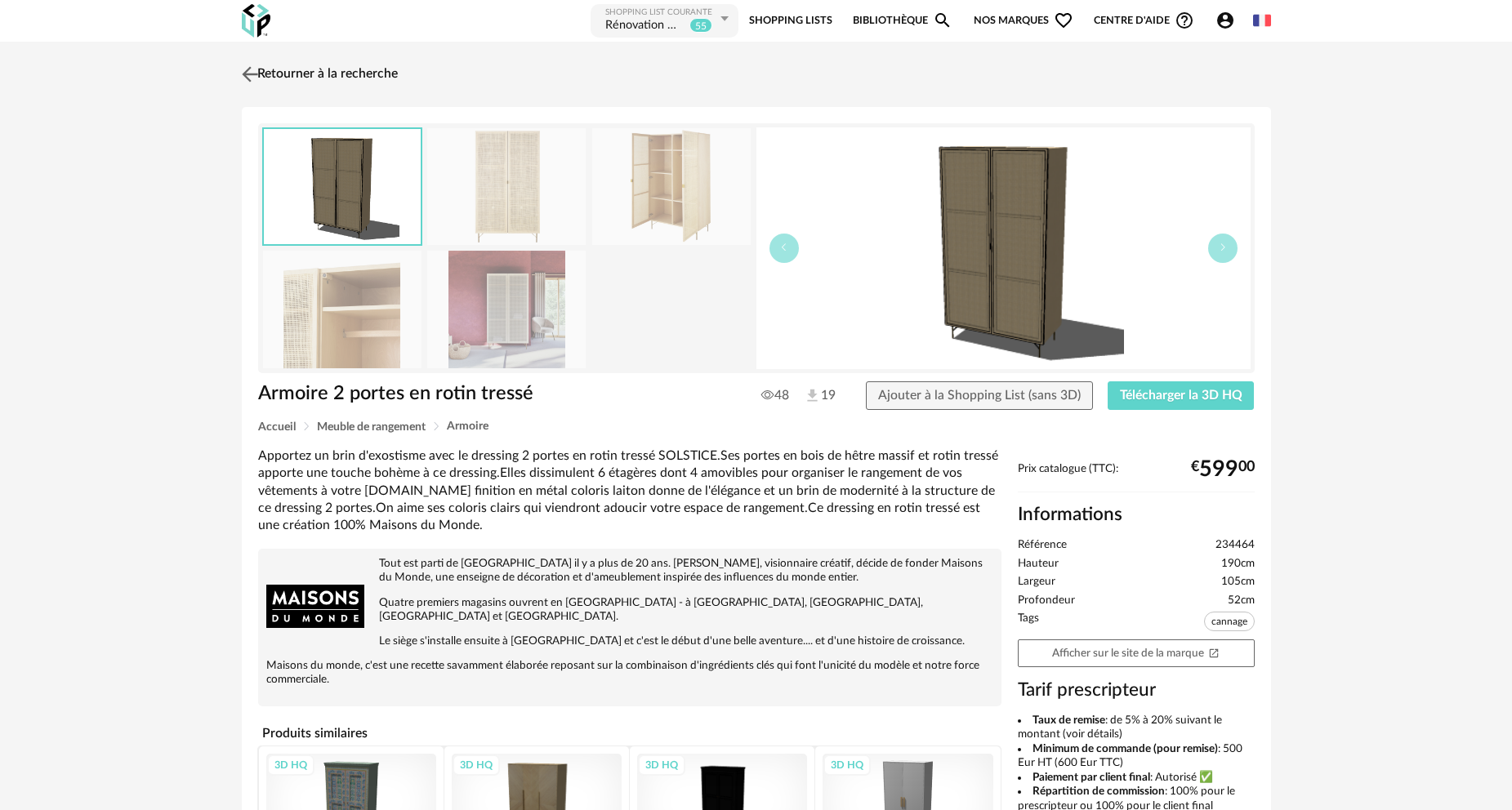
click at [347, 76] on link "Retourner à la recherche" at bounding box center [318, 74] width 160 height 36
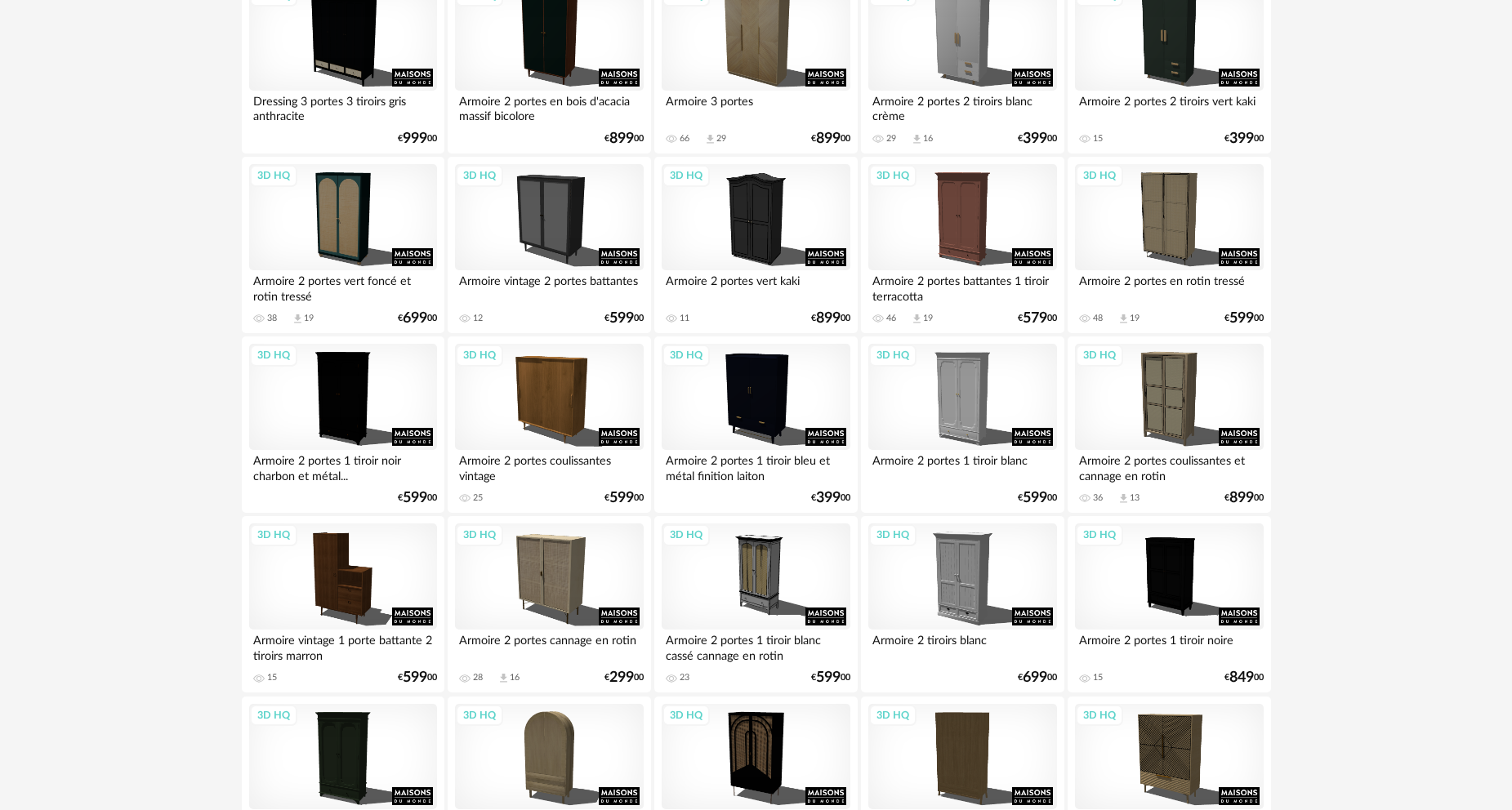
scroll to position [1960, 0]
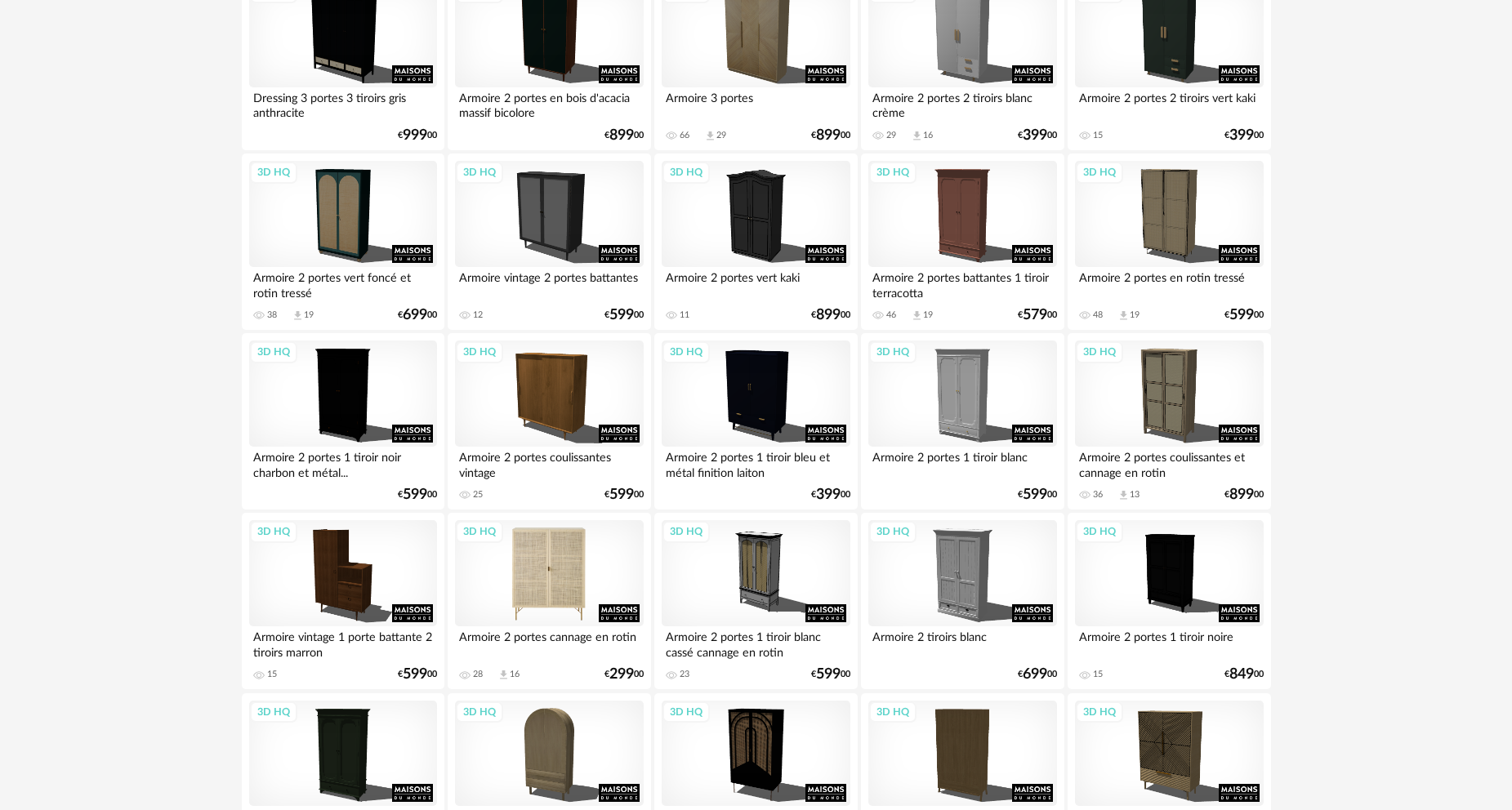
click at [573, 580] on div "3D HQ" at bounding box center [549, 573] width 188 height 106
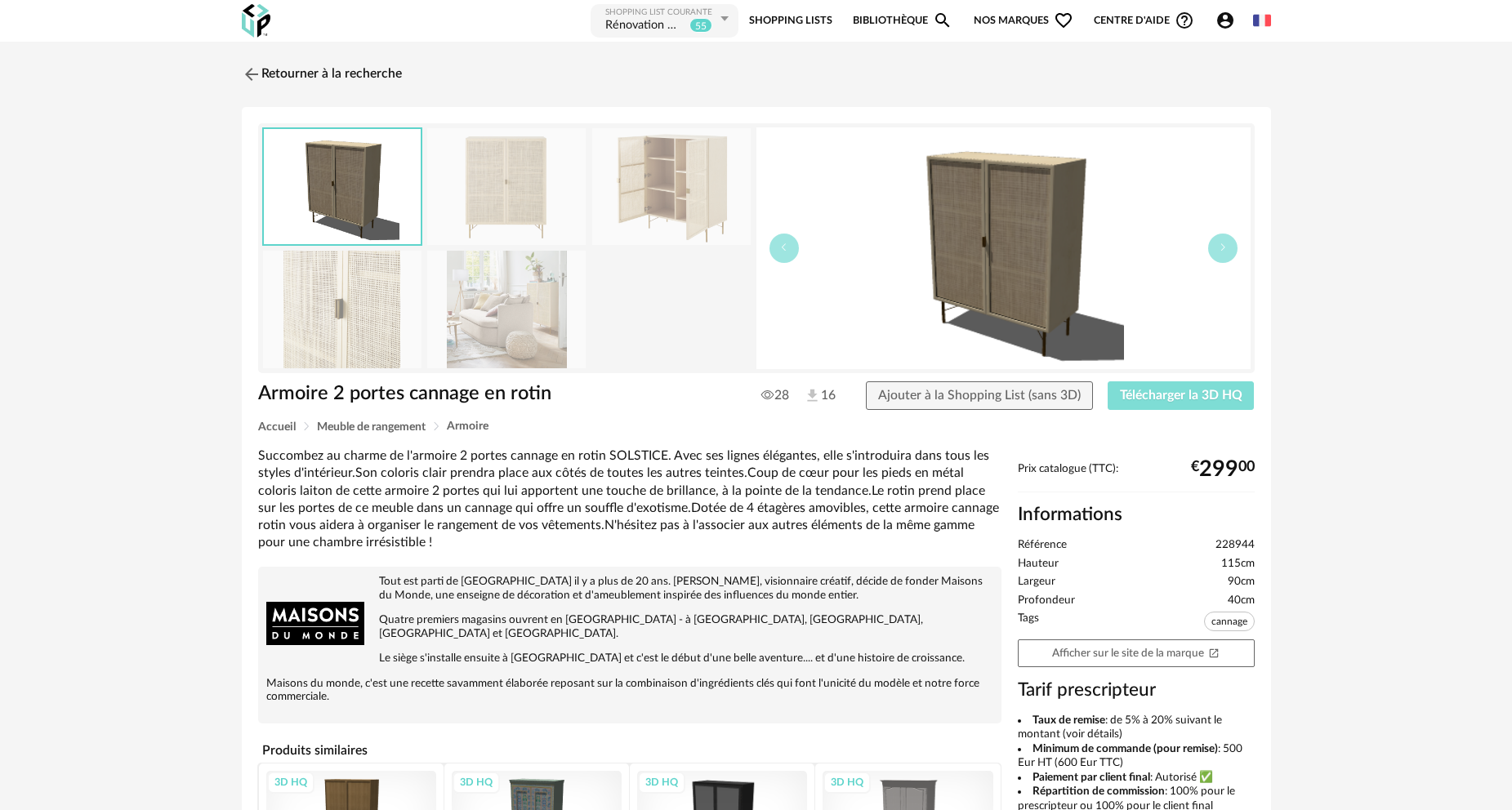
click at [1176, 396] on span "Télécharger la 3D HQ" at bounding box center [1181, 395] width 123 height 13
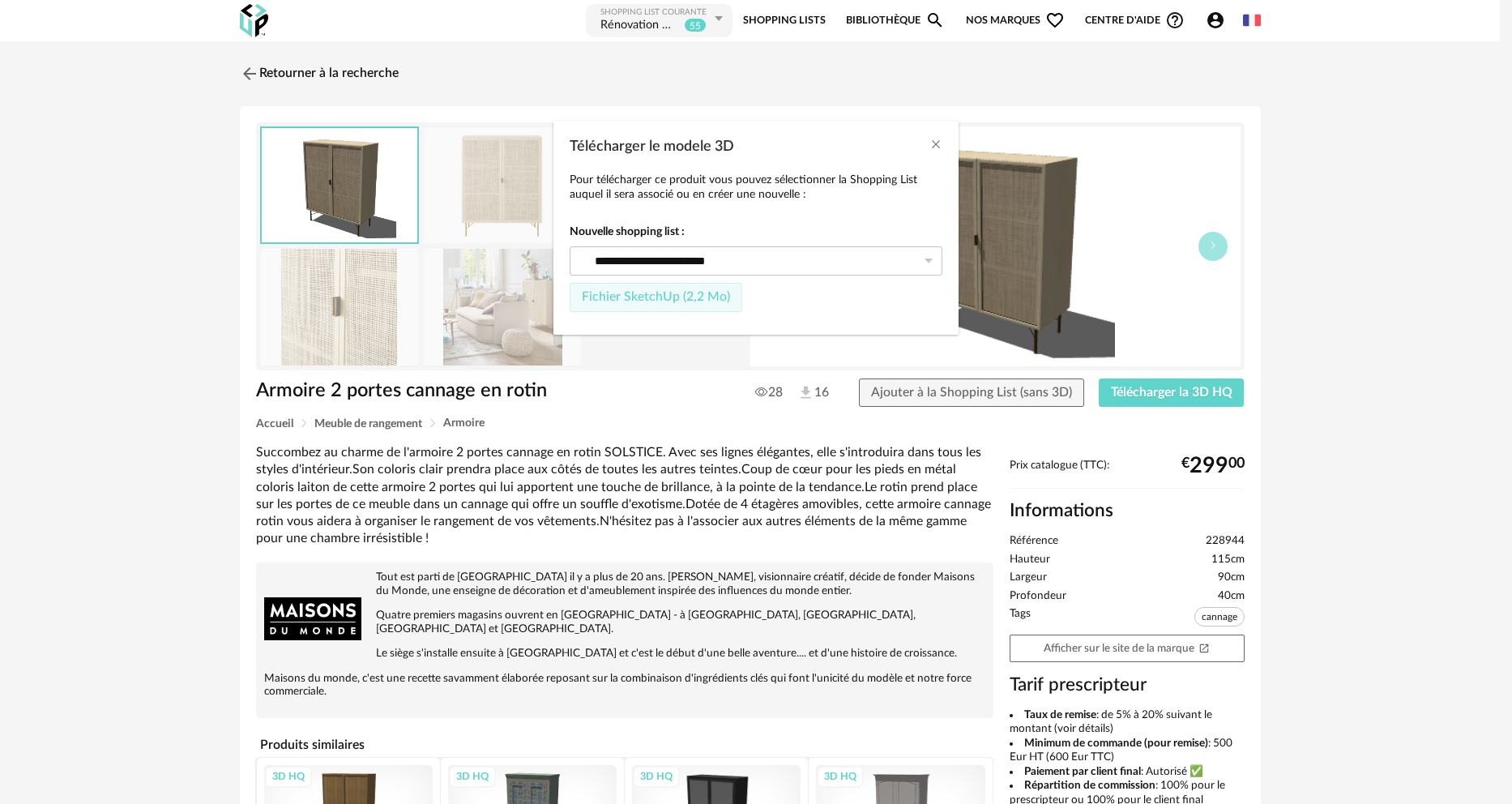
click at [662, 293] on span "Fichier SketchUp (2,2 Mo)" at bounding box center [656, 297] width 148 height 13
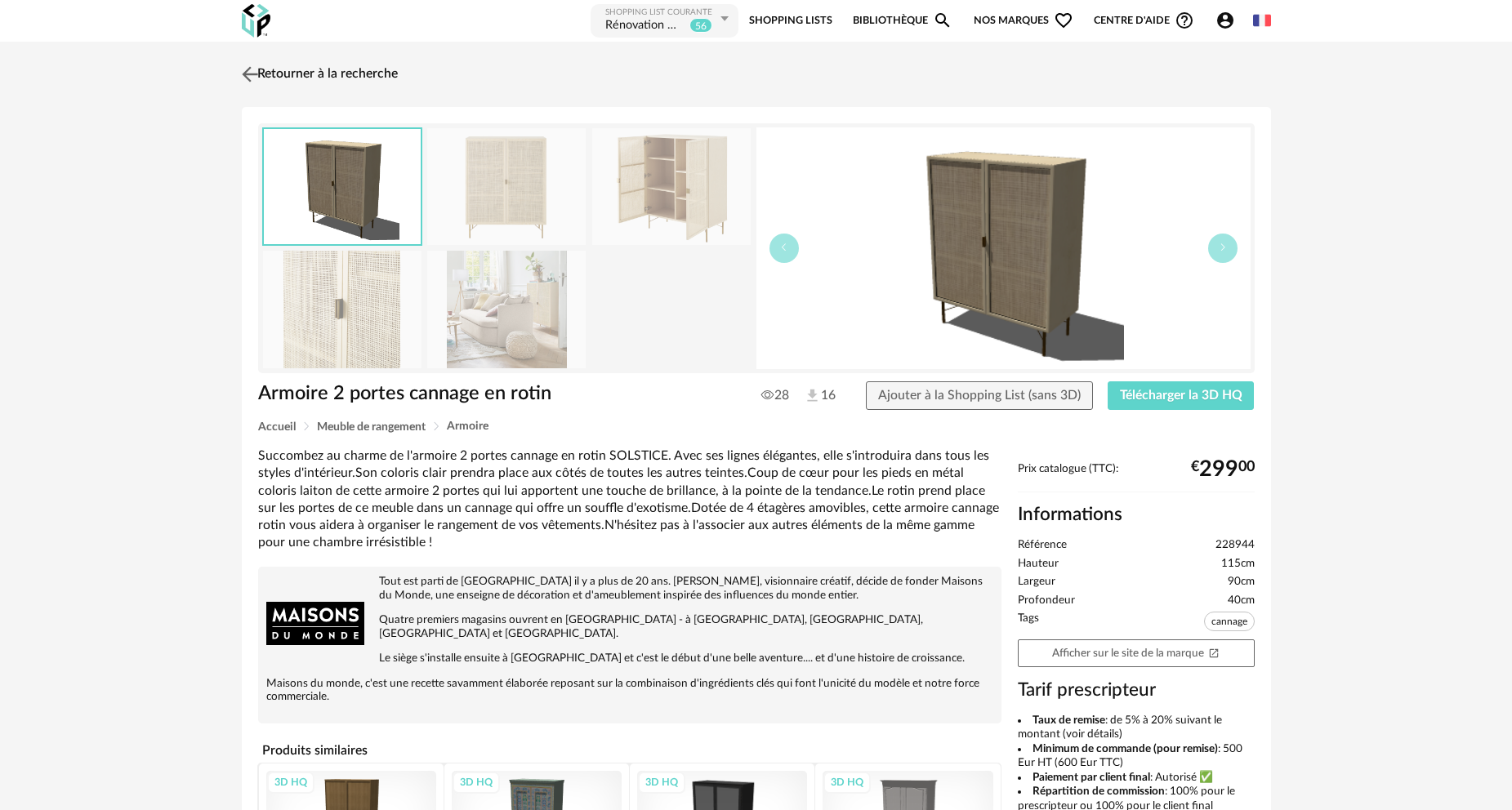
click at [325, 75] on link "Retourner à la recherche" at bounding box center [318, 74] width 160 height 36
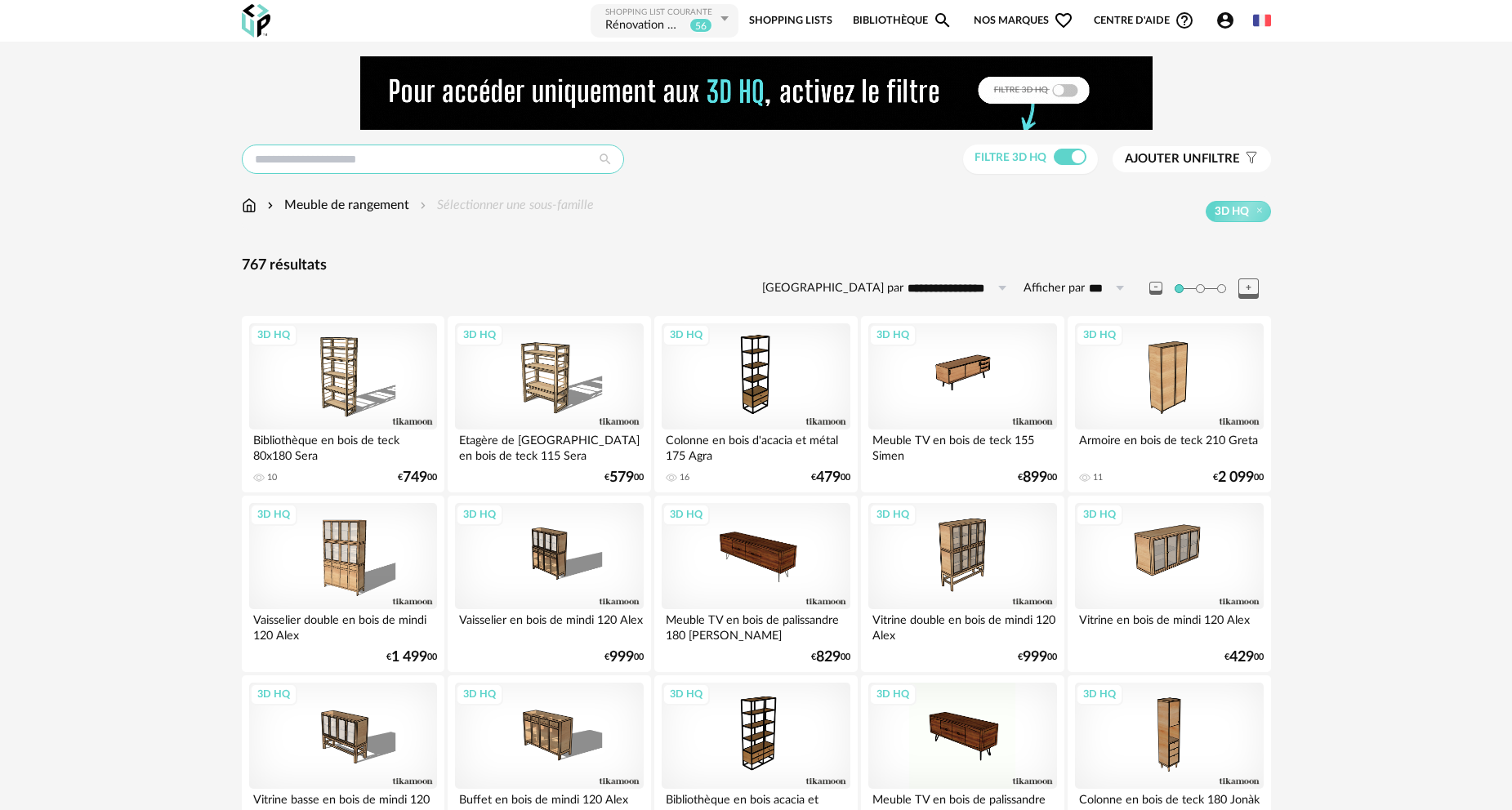
click at [362, 155] on input "text" at bounding box center [433, 158] width 382 height 29
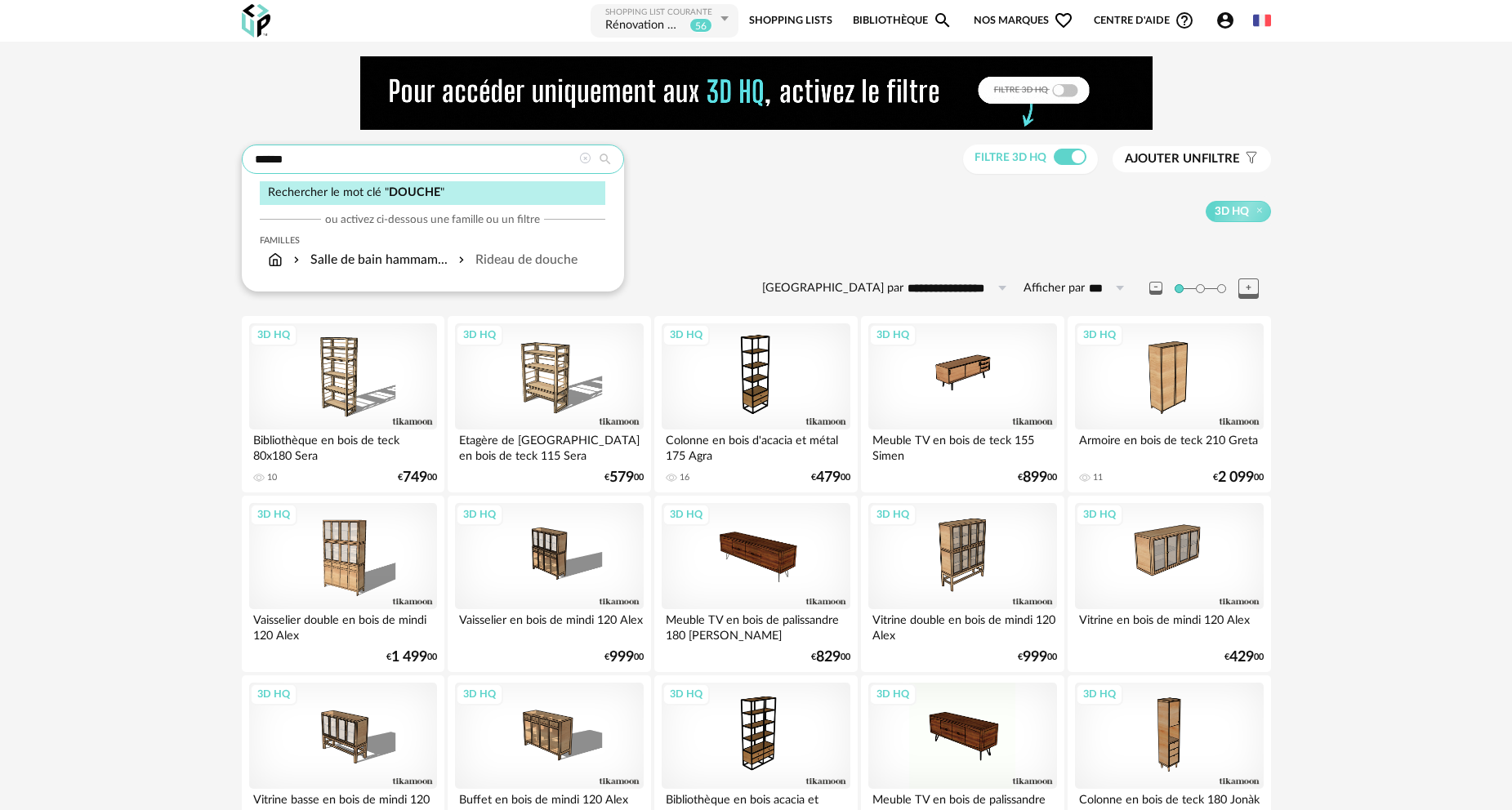
type input "******"
type input "**********"
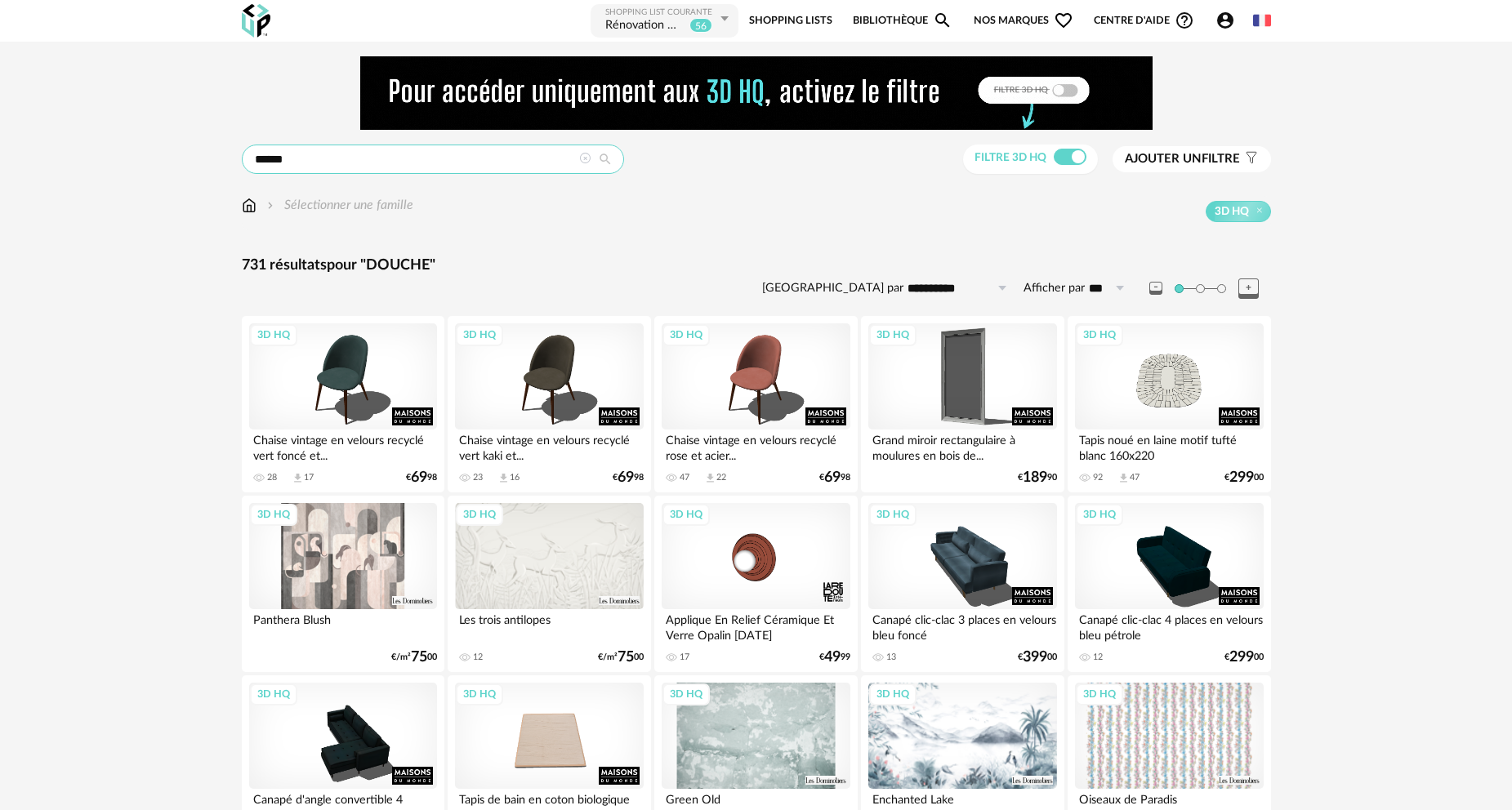
drag, startPoint x: 373, startPoint y: 158, endPoint x: 143, endPoint y: 174, distance: 230.6
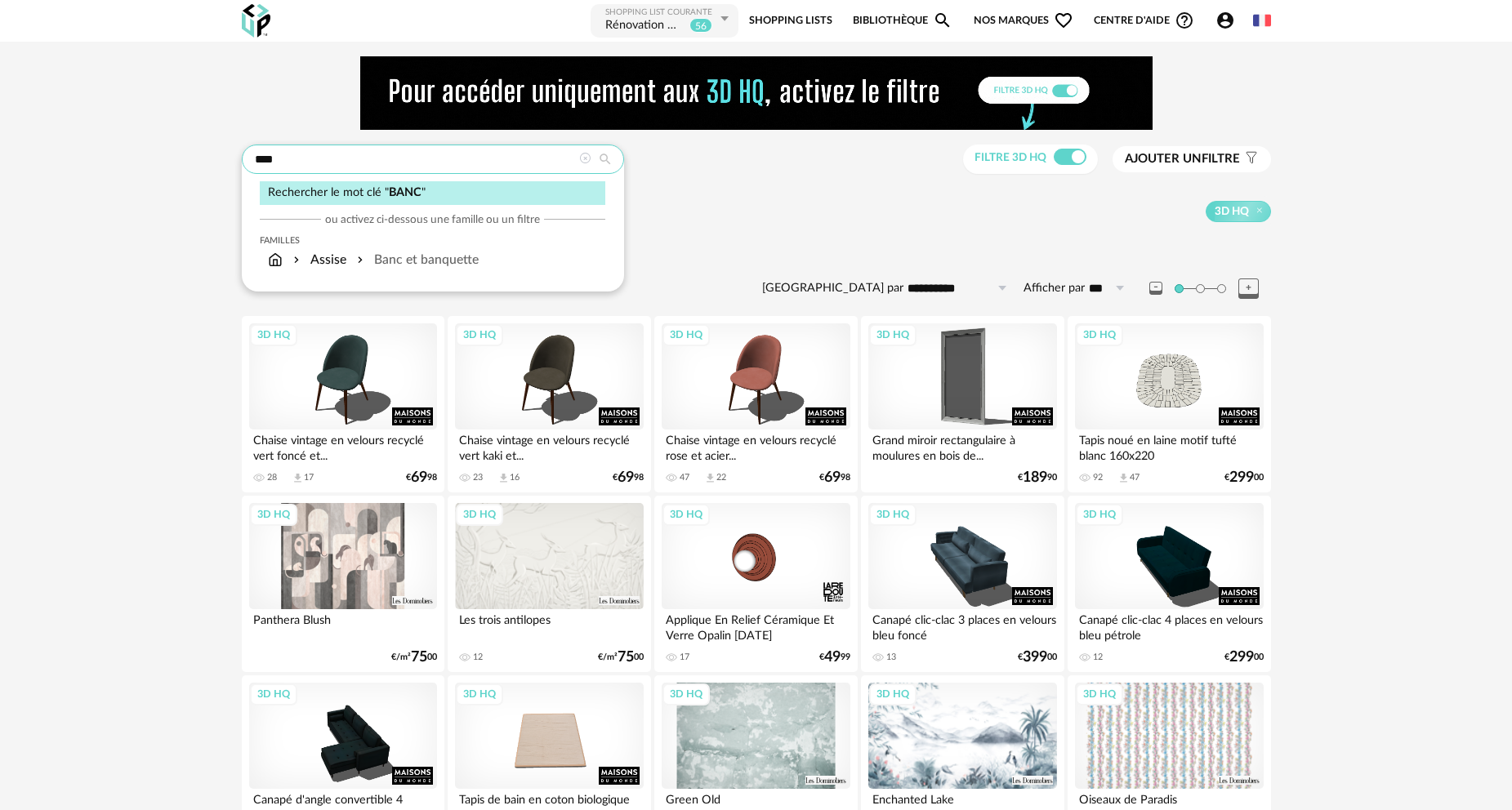
type input "****"
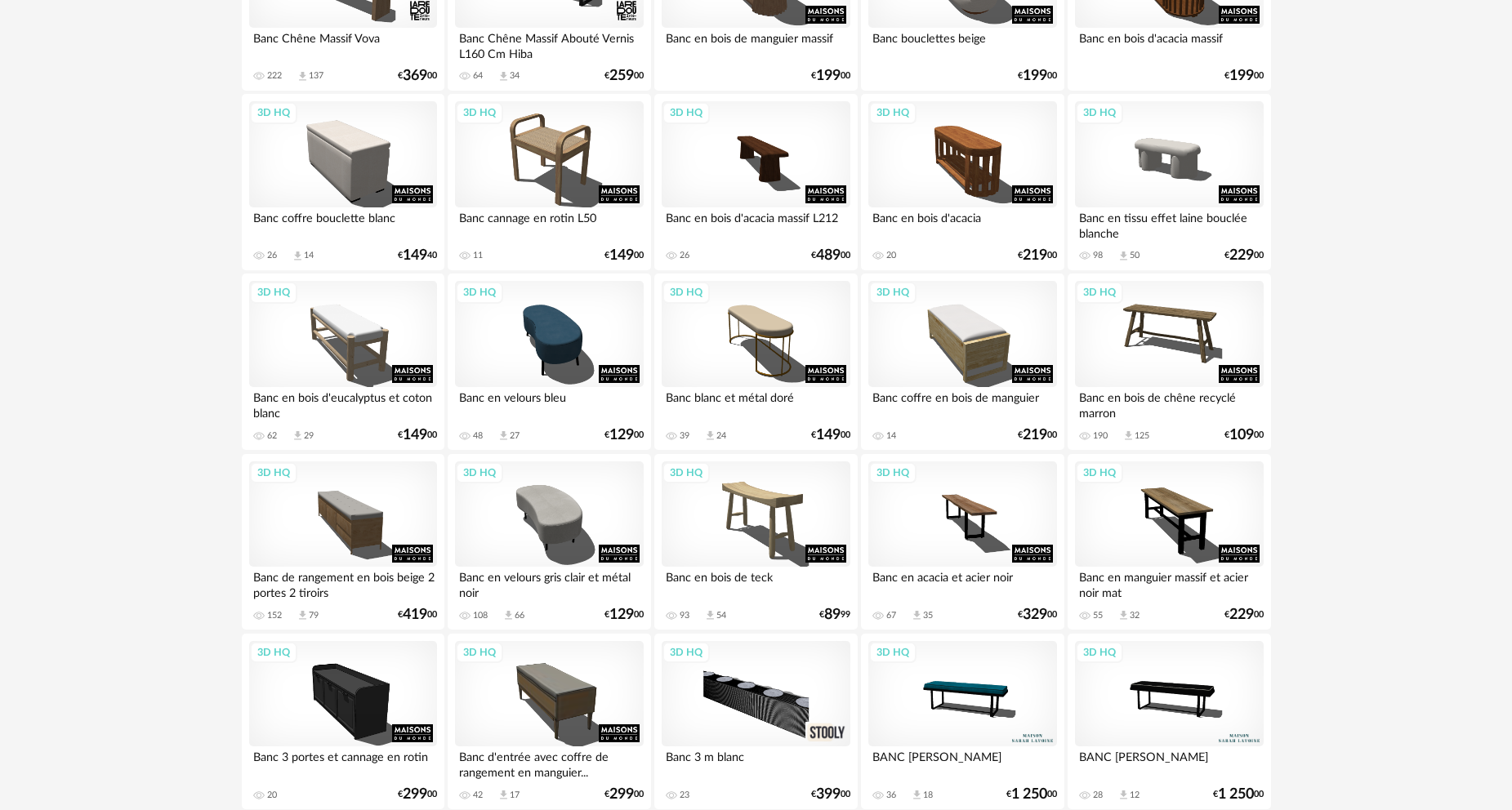
scroll to position [409, 0]
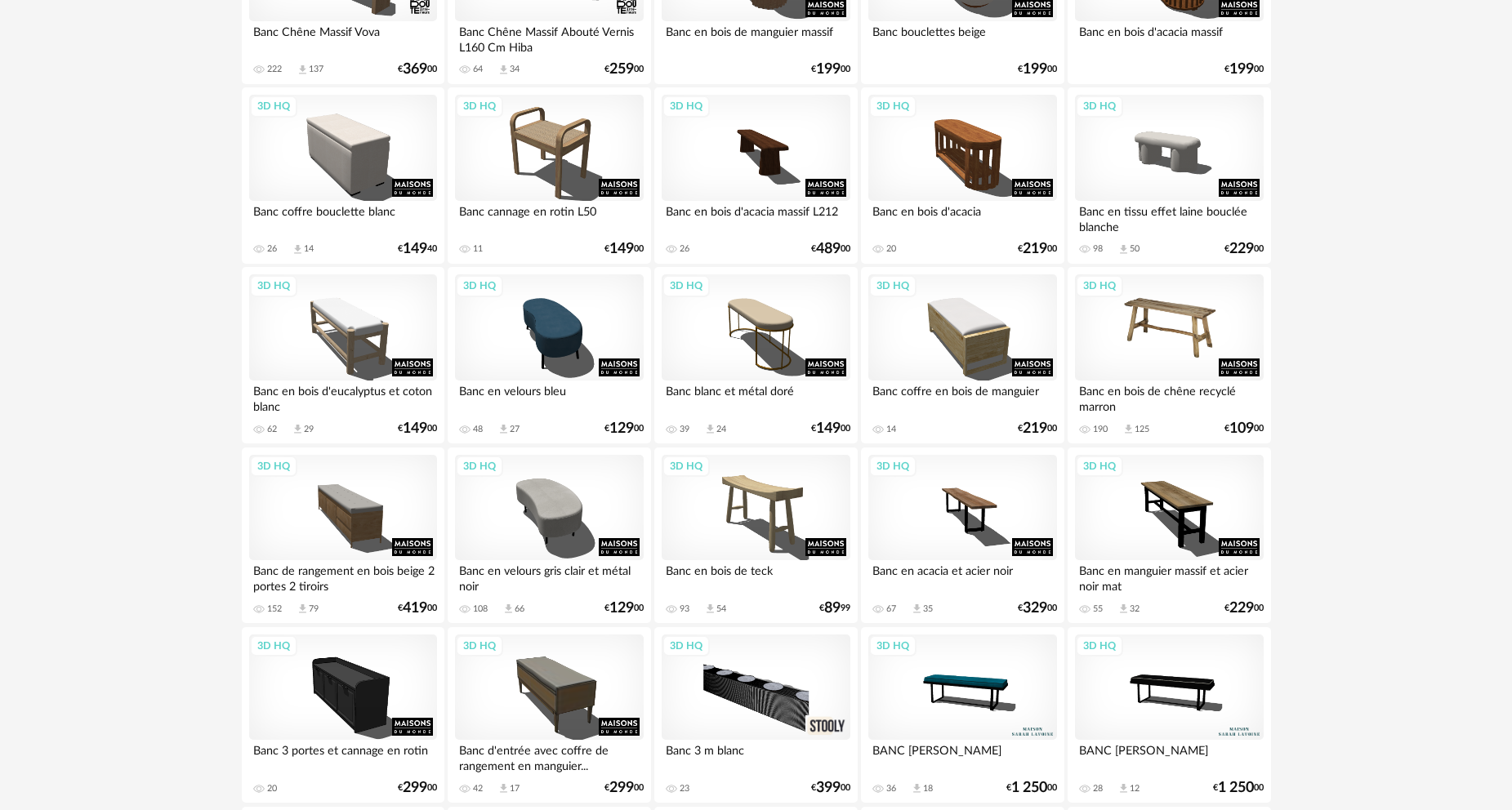
click at [1176, 340] on div "3D HQ" at bounding box center [1169, 327] width 188 height 106
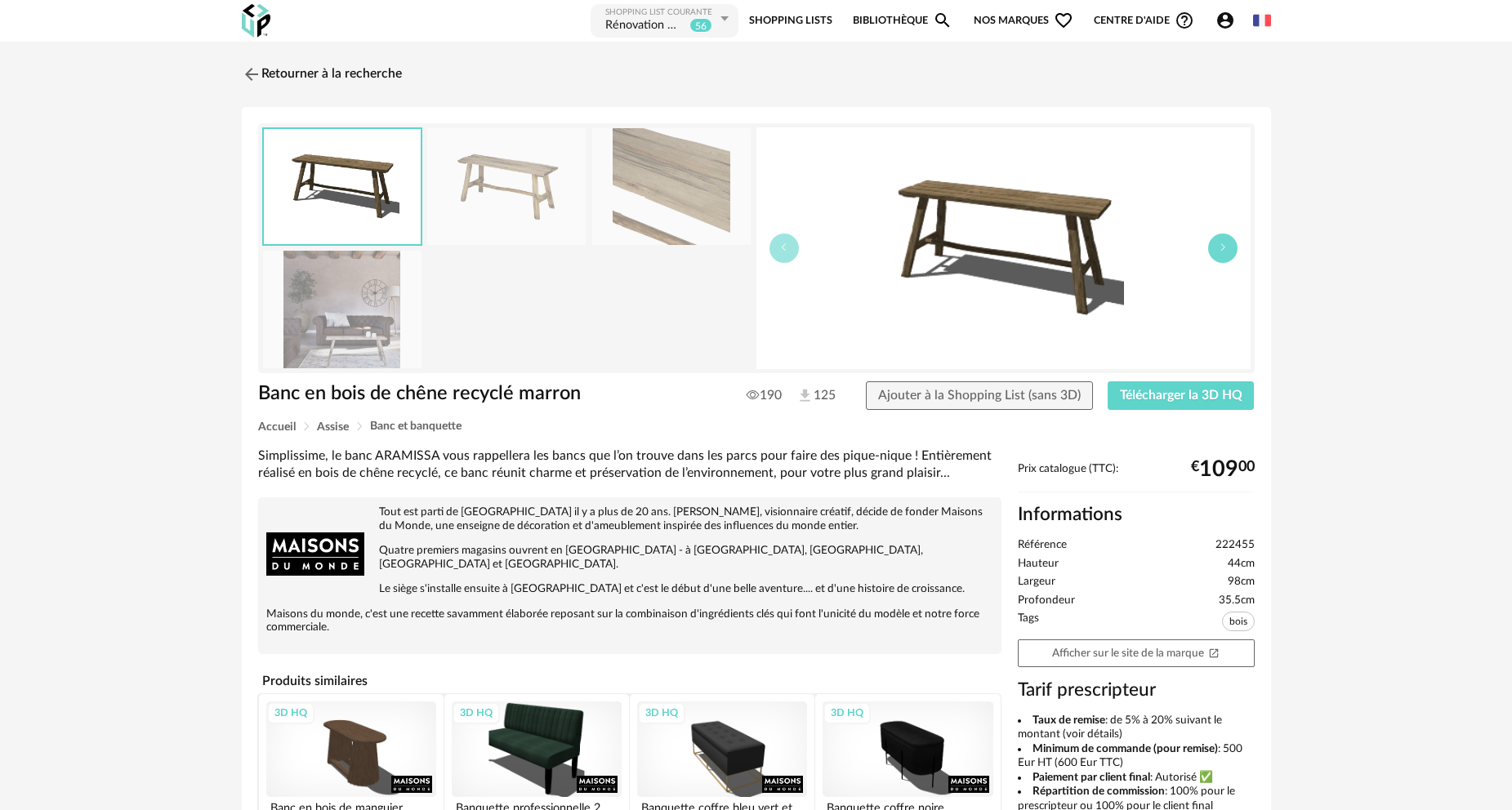
click at [1229, 247] on button "button" at bounding box center [1223, 248] width 29 height 29
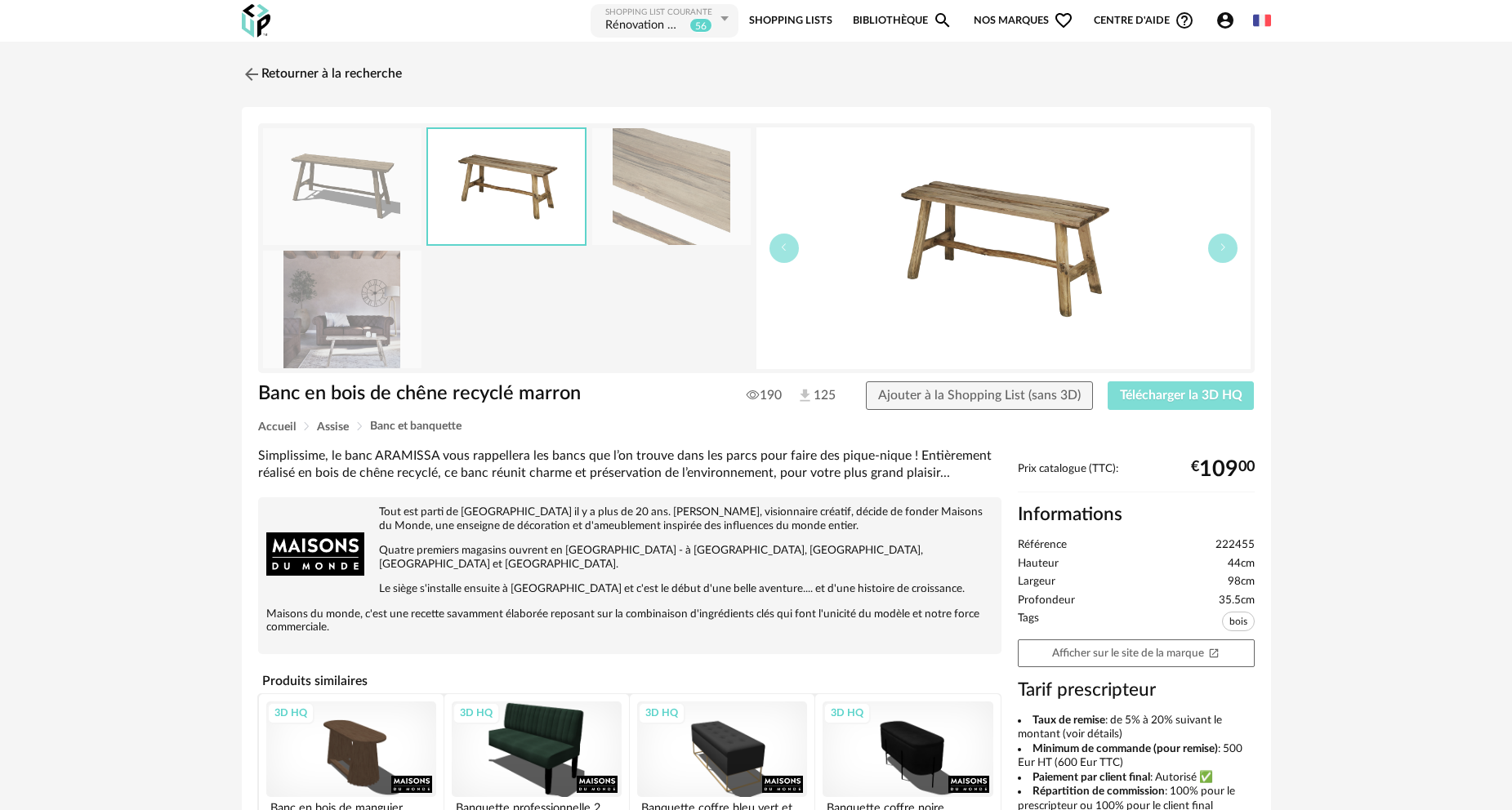
click at [1188, 398] on span "Télécharger la 3D HQ" at bounding box center [1181, 395] width 123 height 13
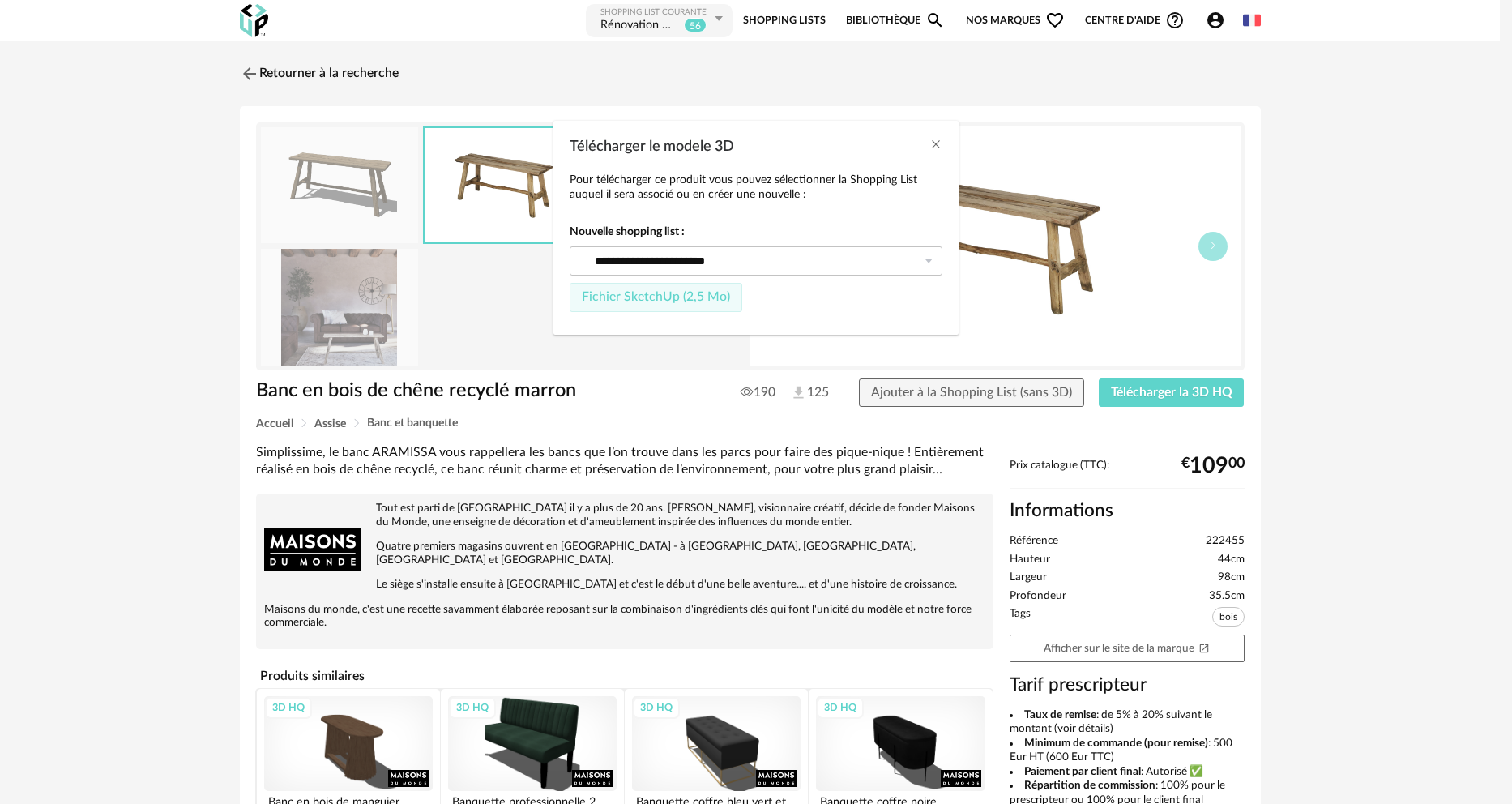
click at [684, 300] on span "Fichier SketchUp (2,5 Mo)" at bounding box center [656, 297] width 148 height 13
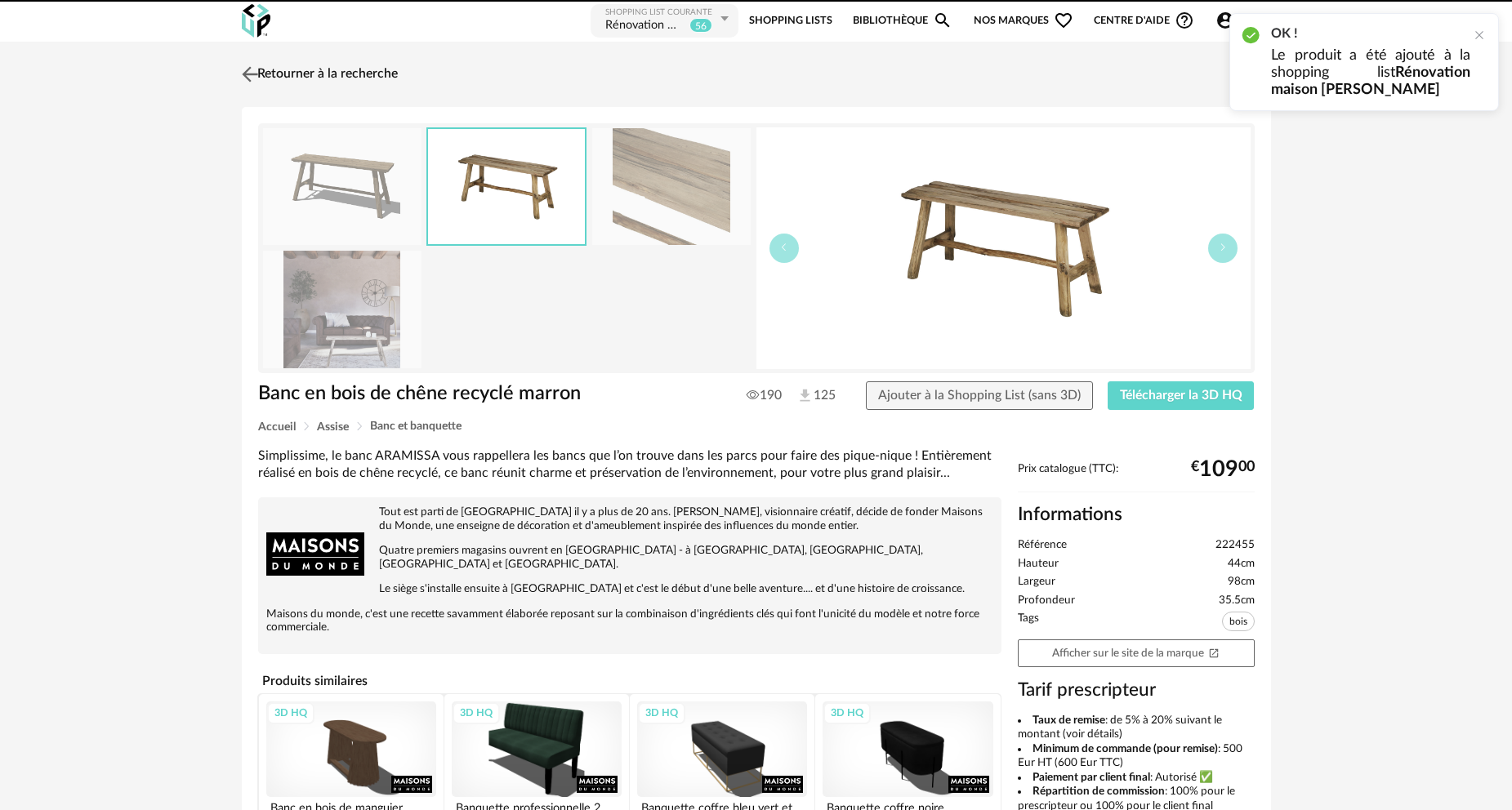
click at [303, 72] on link "Retourner à la recherche" at bounding box center [318, 74] width 160 height 36
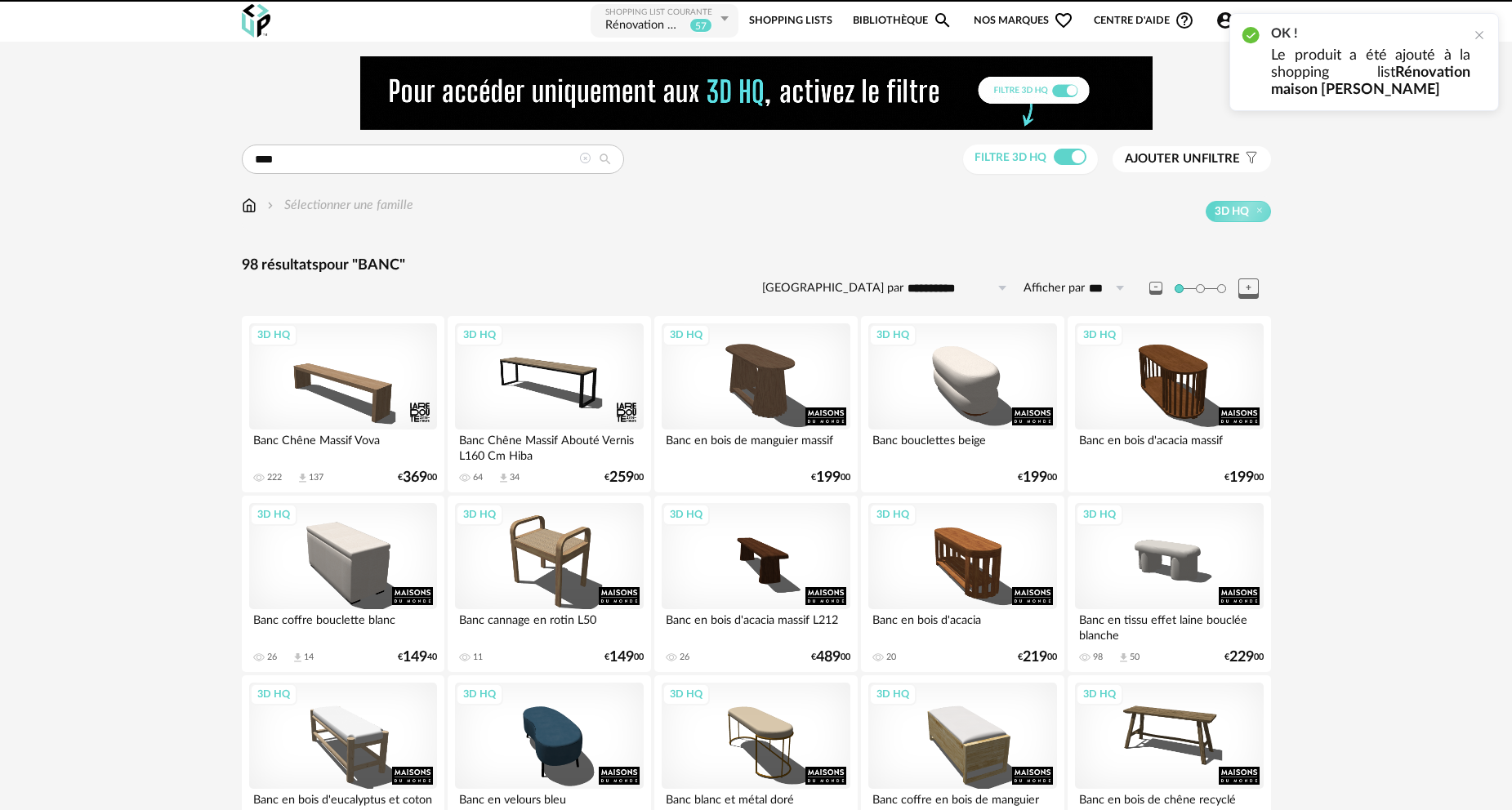
scroll to position [409, 0]
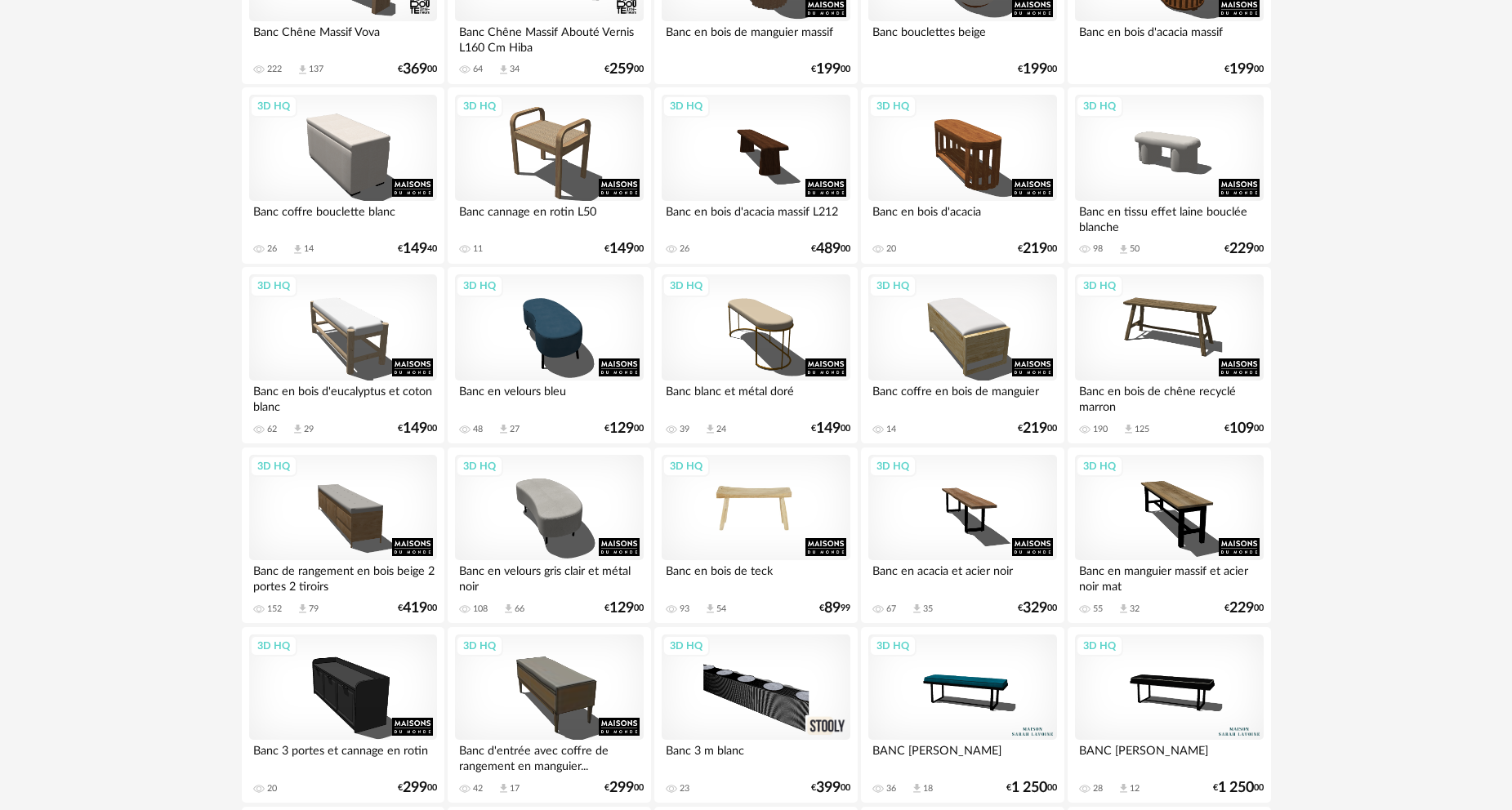
click at [779, 501] on div "3D HQ" at bounding box center [756, 508] width 188 height 106
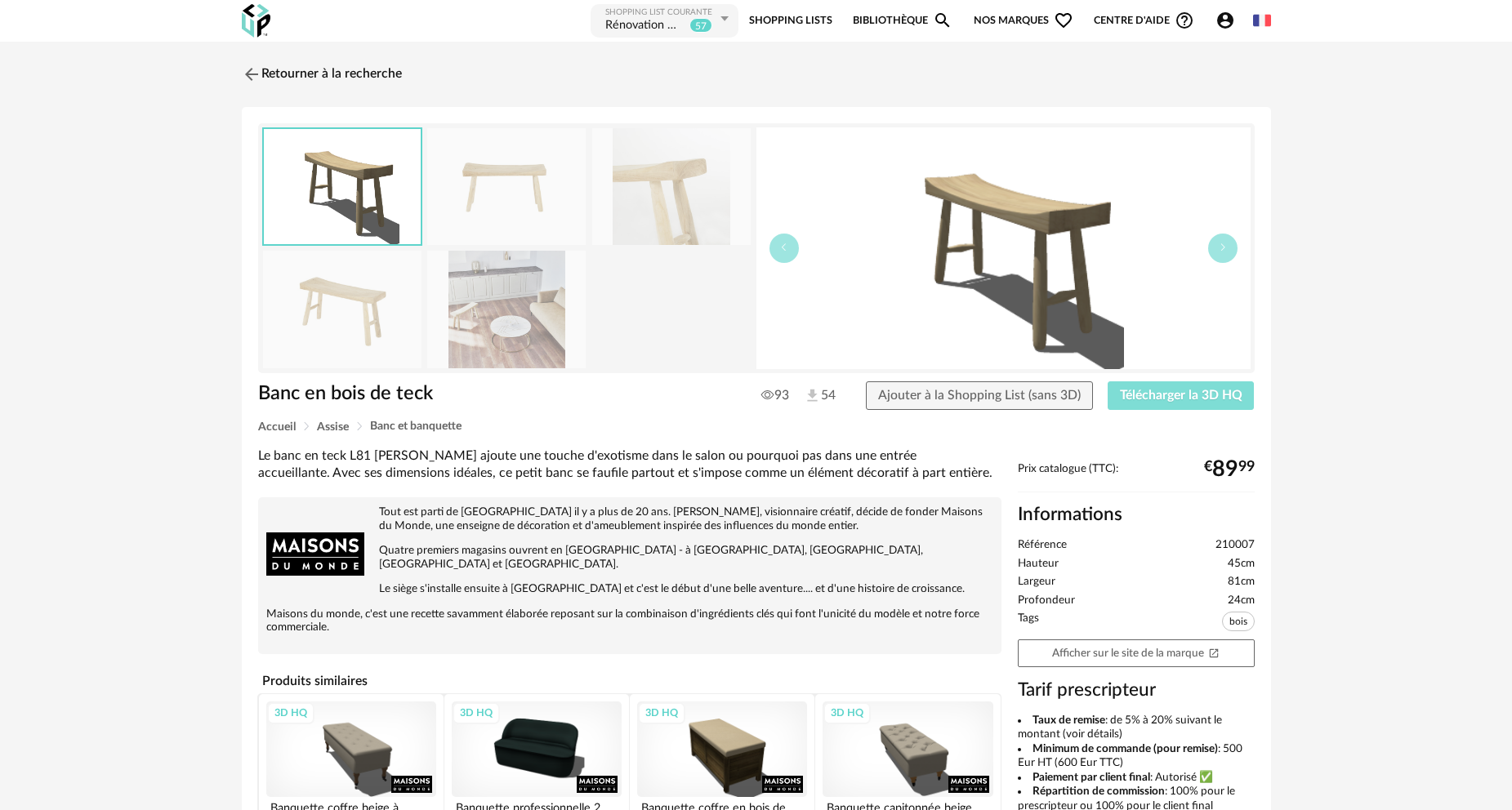
click at [1163, 399] on span "Télécharger la 3D HQ" at bounding box center [1181, 395] width 123 height 13
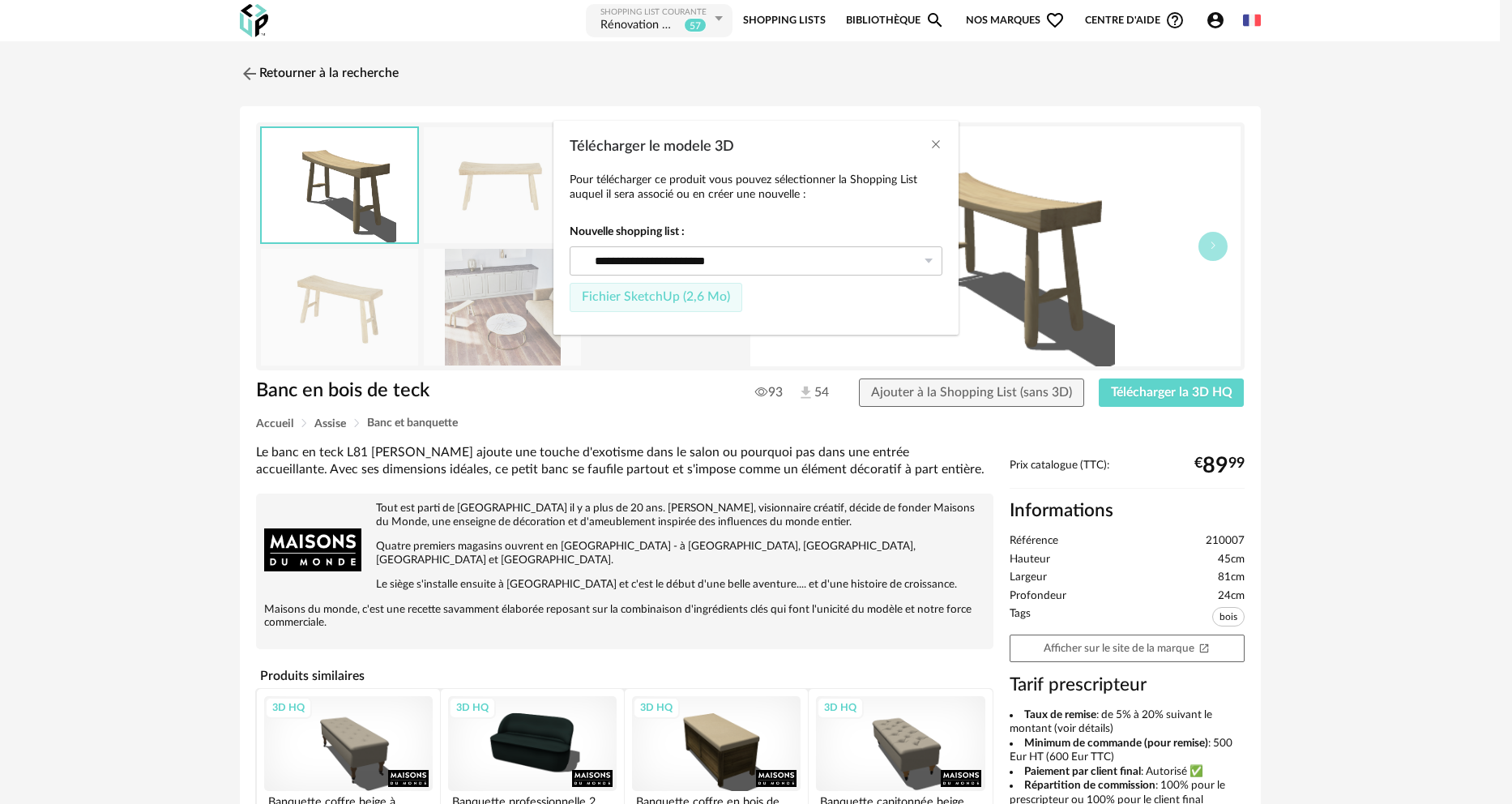
click at [684, 302] on span "Fichier SketchUp (2,6 Mo)" at bounding box center [656, 297] width 148 height 13
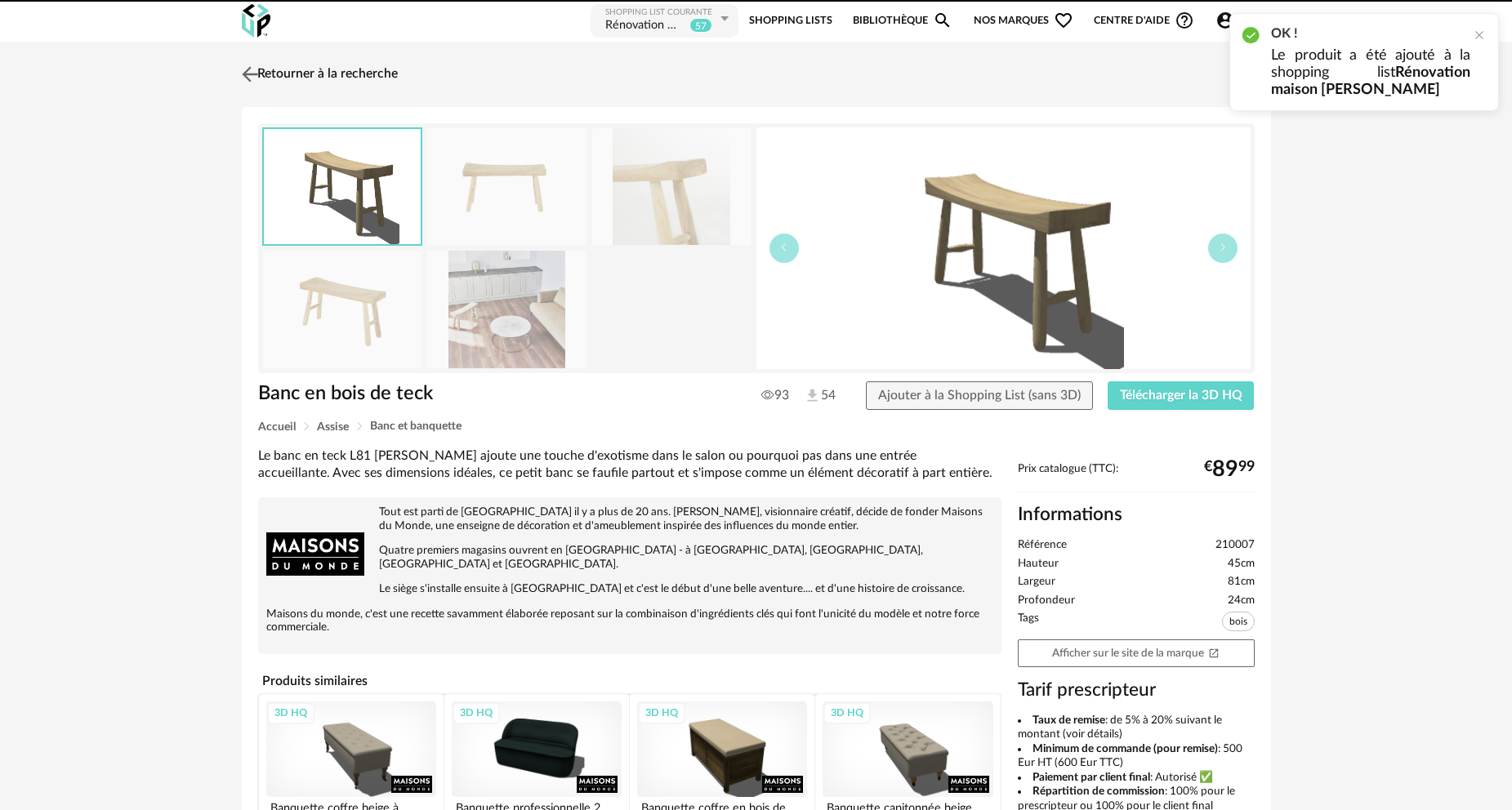
click at [326, 73] on link "Retourner à la recherche" at bounding box center [318, 74] width 160 height 36
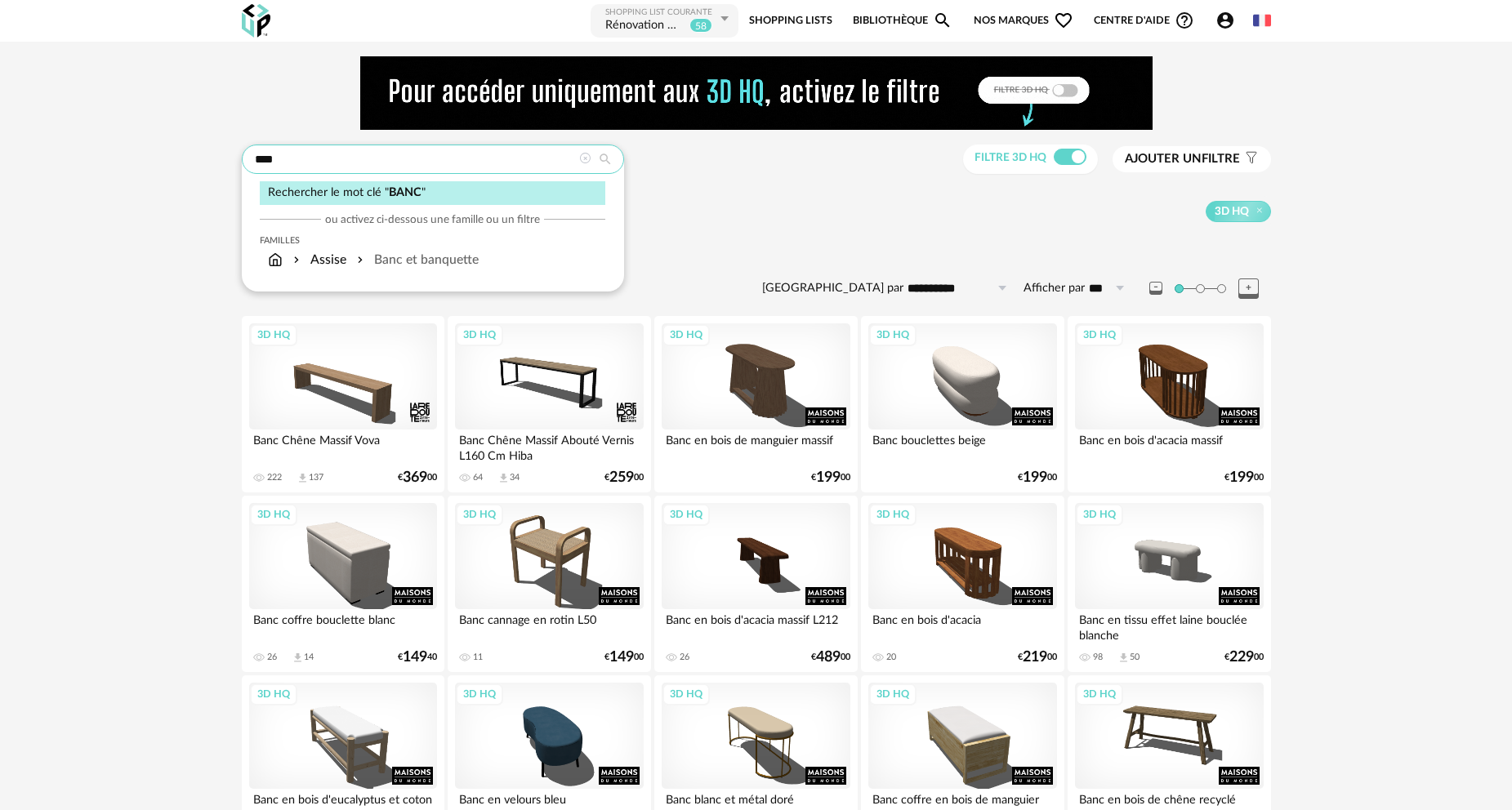
drag, startPoint x: 235, startPoint y: 157, endPoint x: 31, endPoint y: 159, distance: 204.0
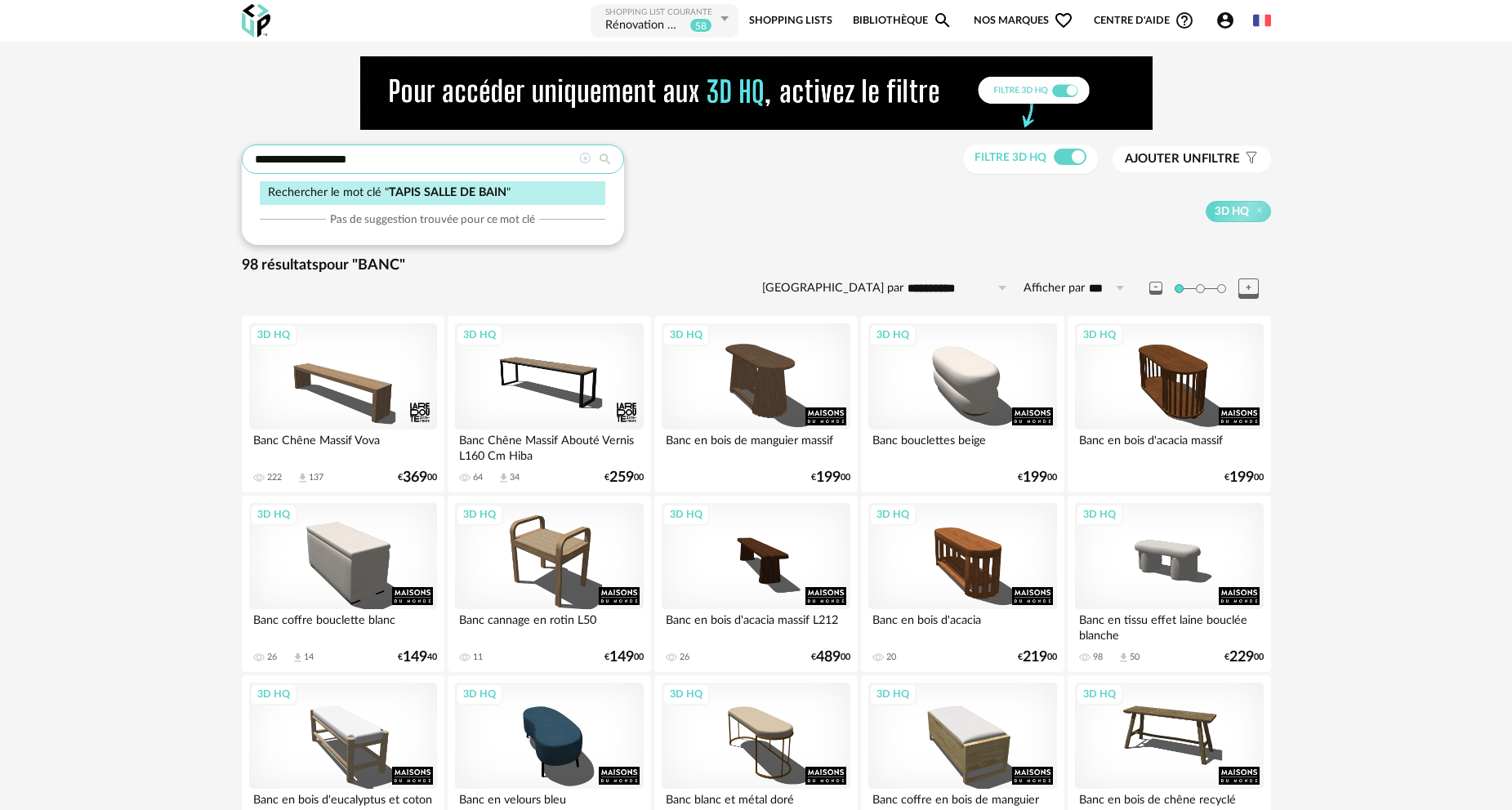
type input "**********"
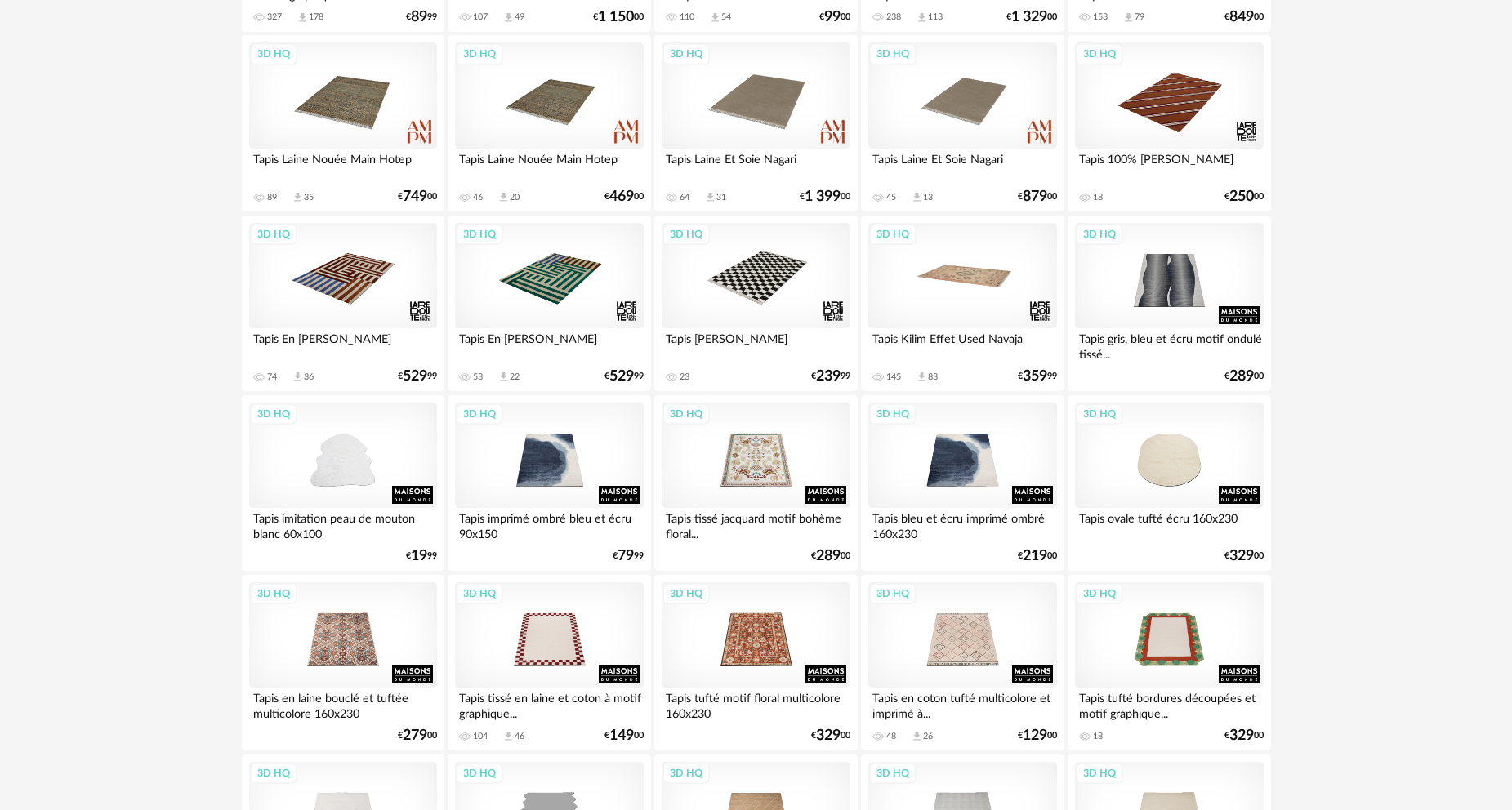
scroll to position [735, 0]
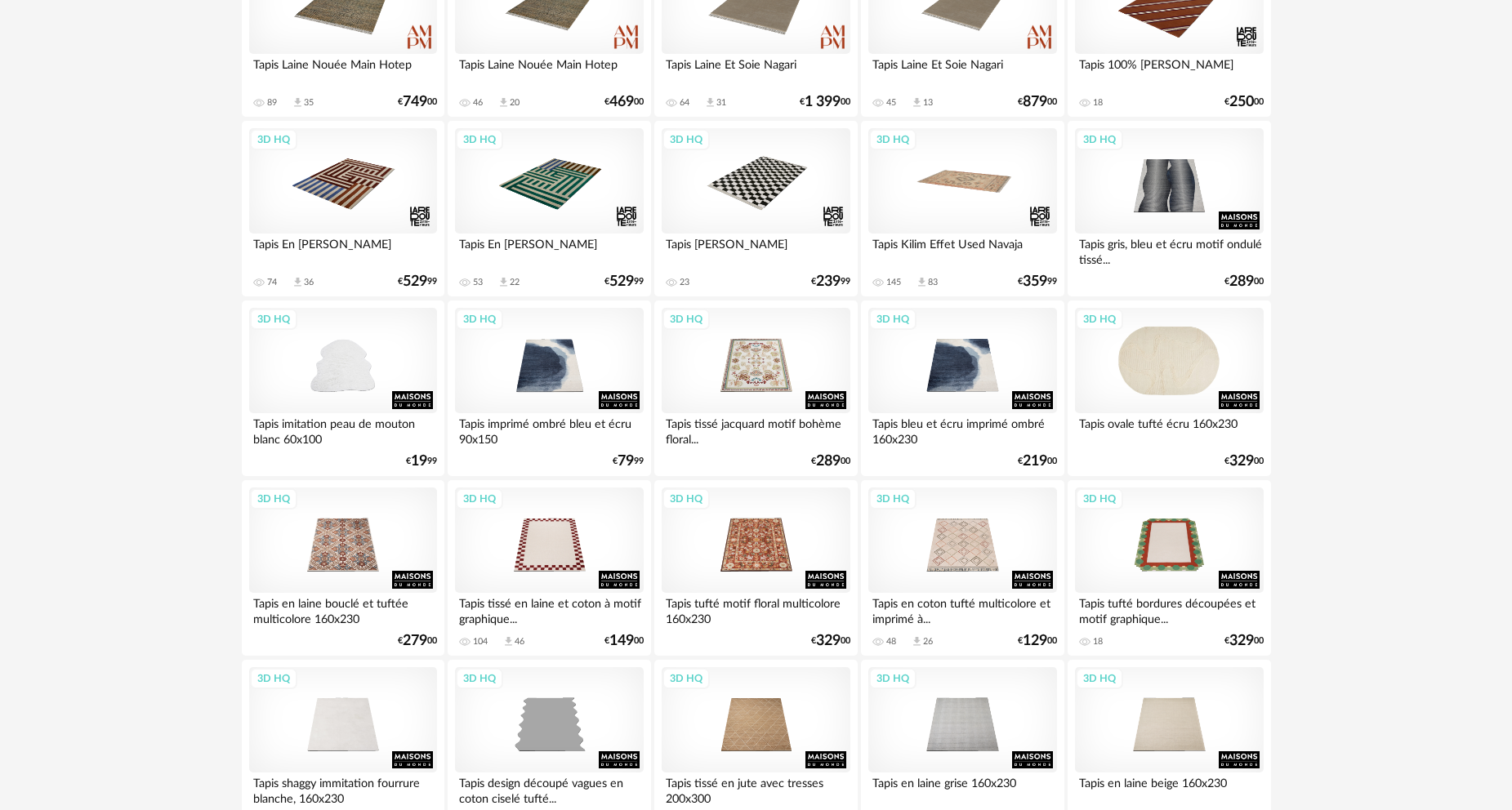
click at [1187, 366] on div "3D HQ" at bounding box center [1169, 361] width 188 height 106
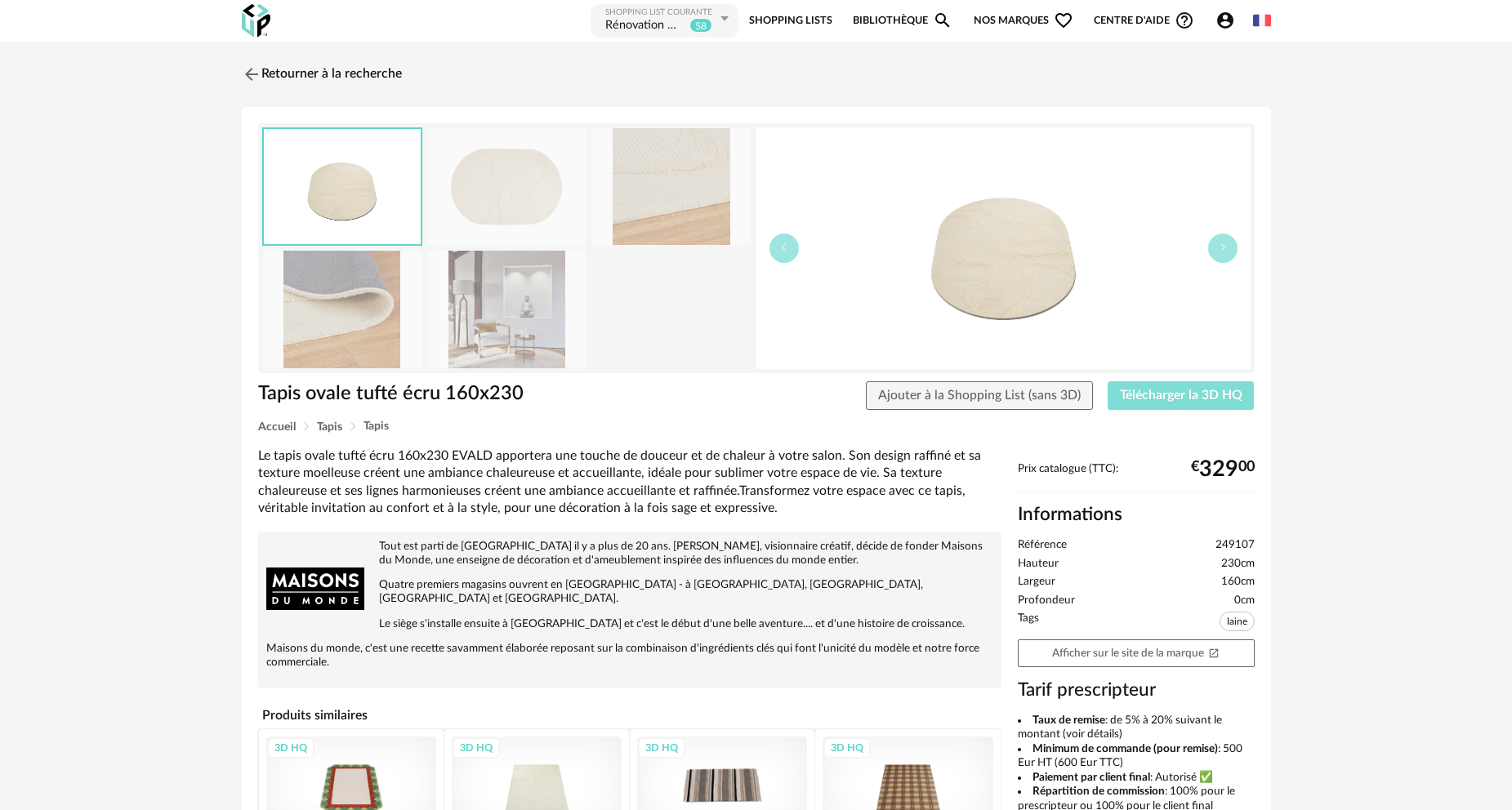
click at [1200, 395] on span "Télécharger la 3D HQ" at bounding box center [1181, 395] width 123 height 13
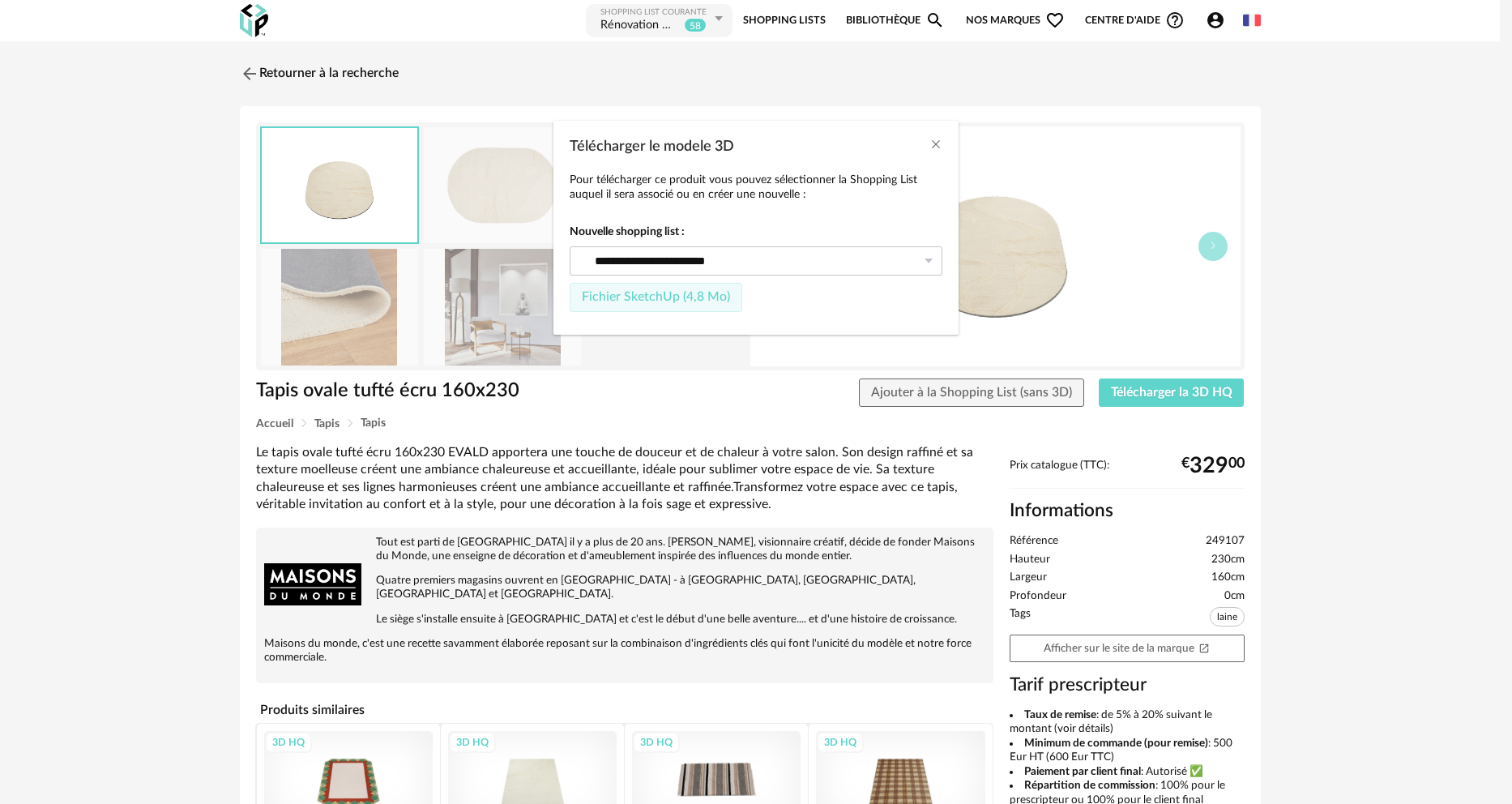
click at [675, 299] on span "Fichier SketchUp (4,8 Mo)" at bounding box center [656, 297] width 148 height 13
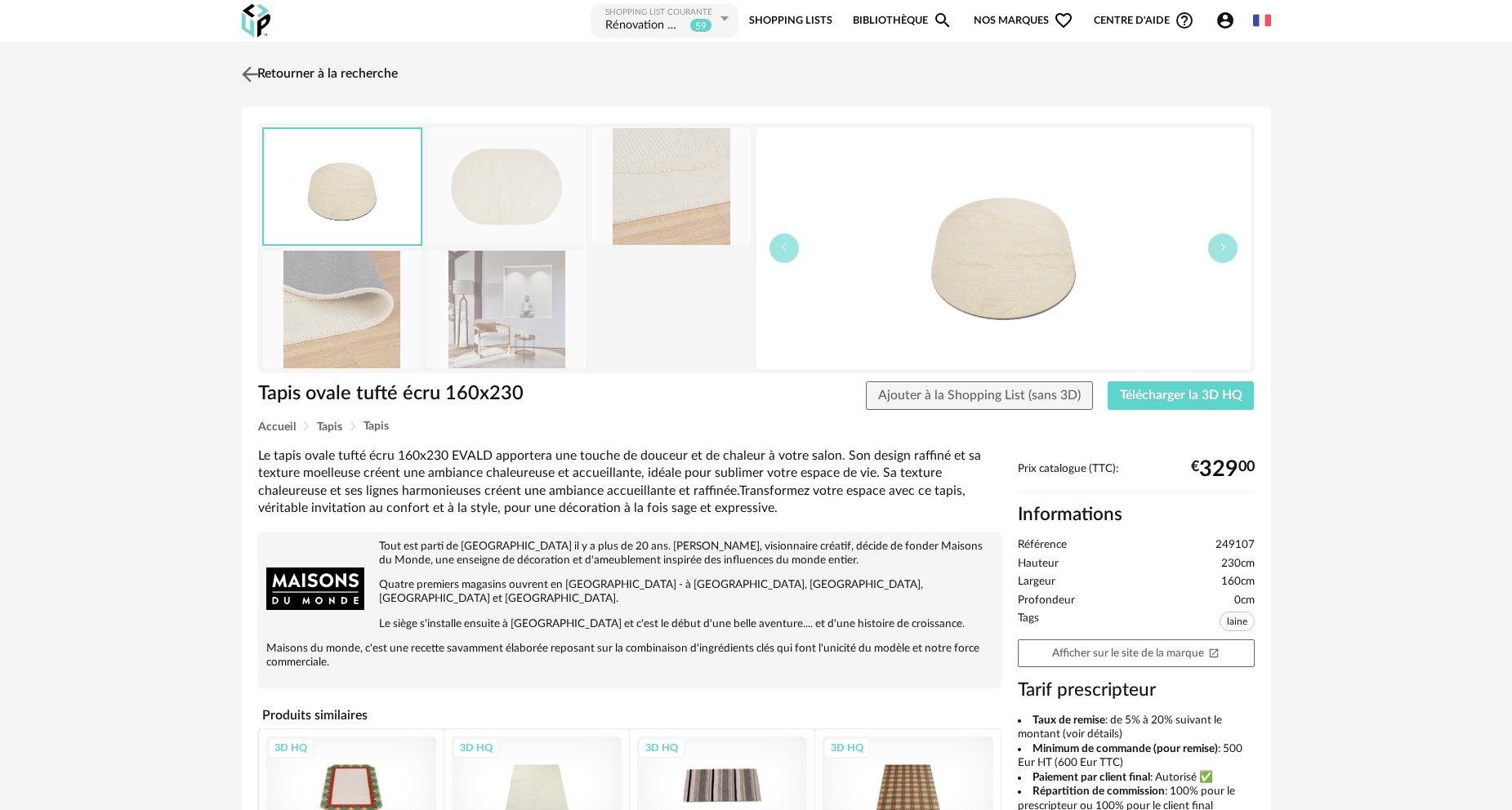
click at [299, 75] on link "Retourner à la recherche" at bounding box center [318, 74] width 160 height 36
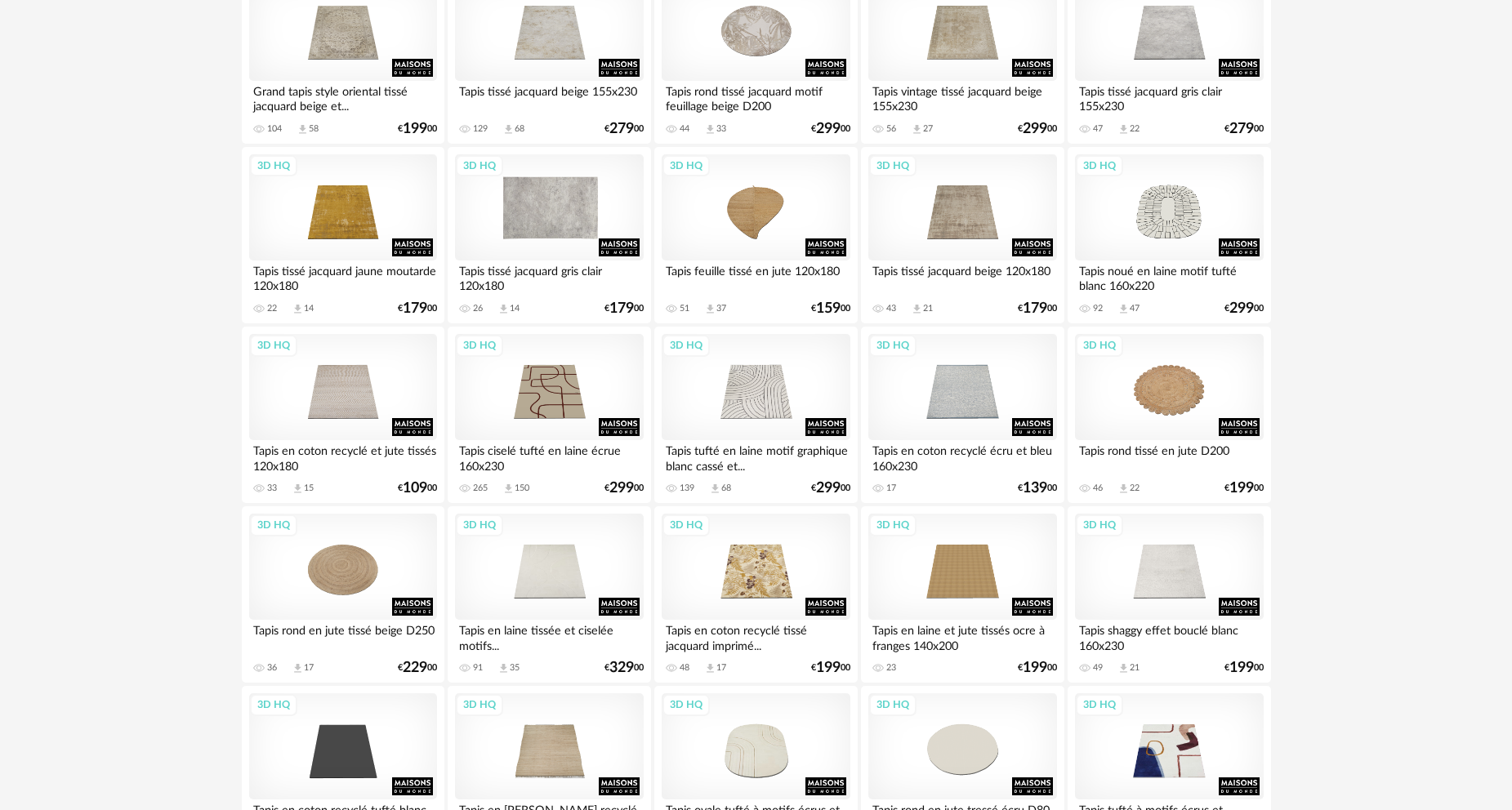
scroll to position [1797, 0]
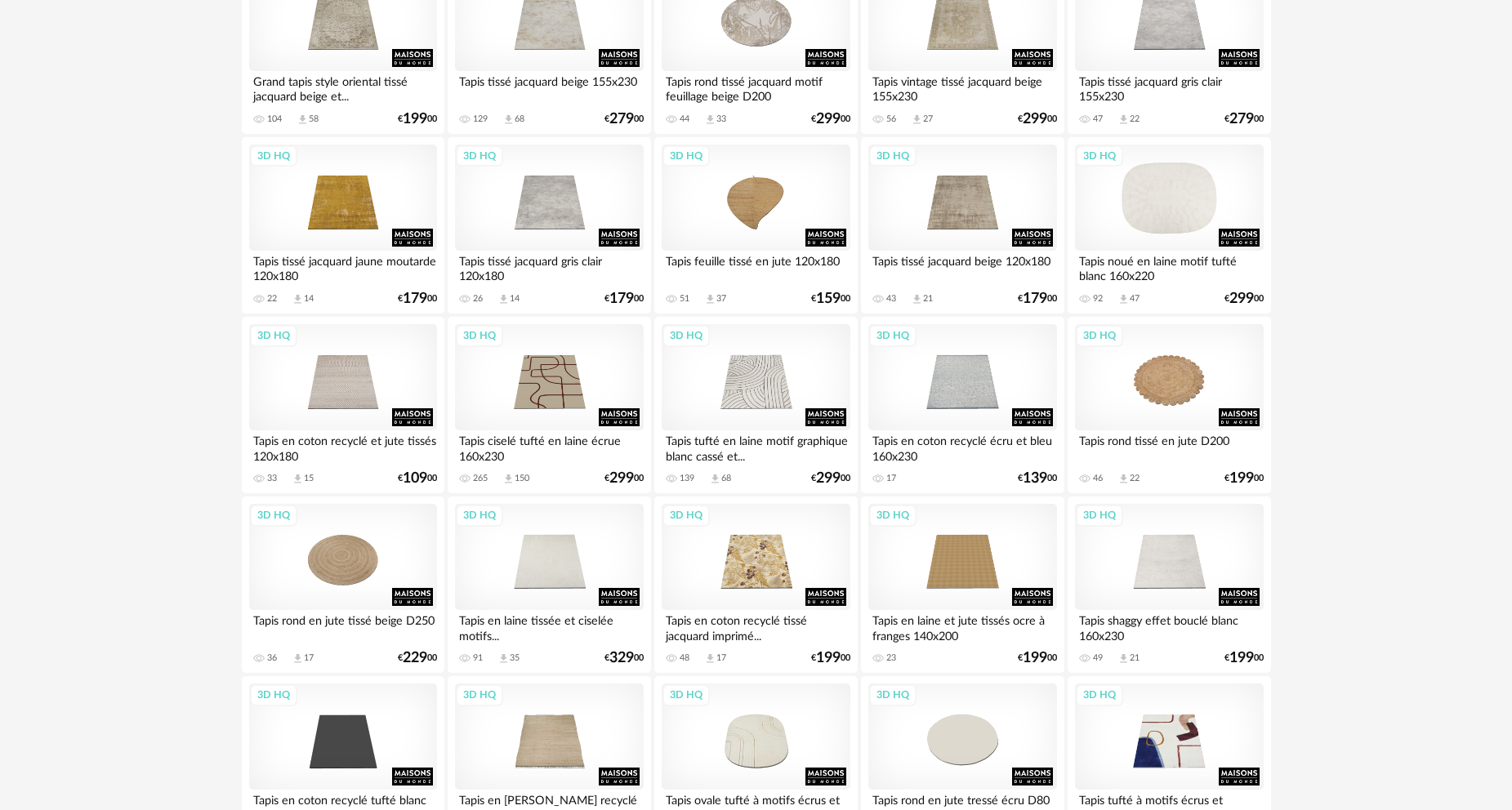
click at [1178, 198] on div "3D HQ" at bounding box center [1169, 197] width 188 height 106
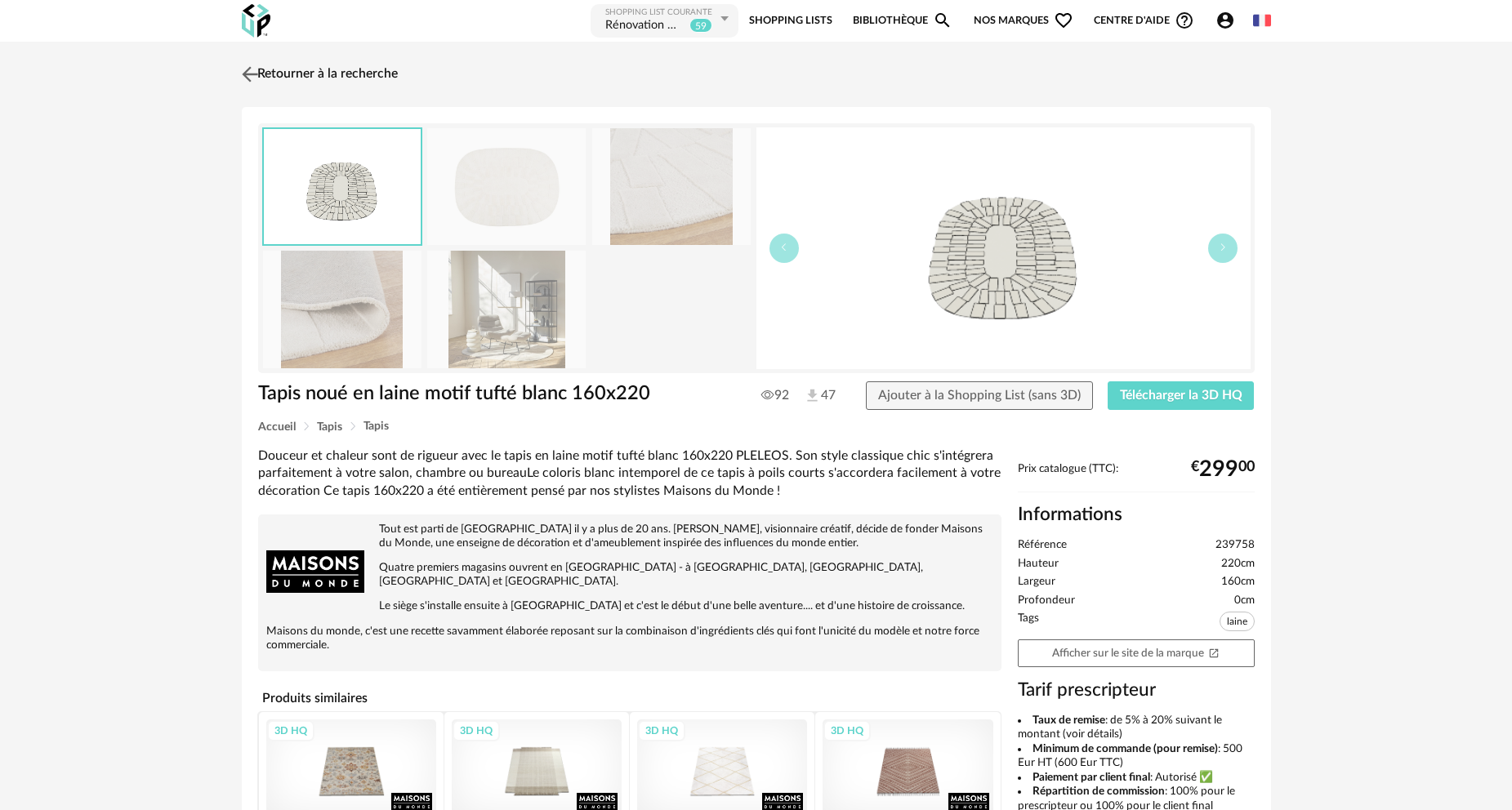
click at [311, 75] on link "Retourner à la recherche" at bounding box center [318, 74] width 160 height 36
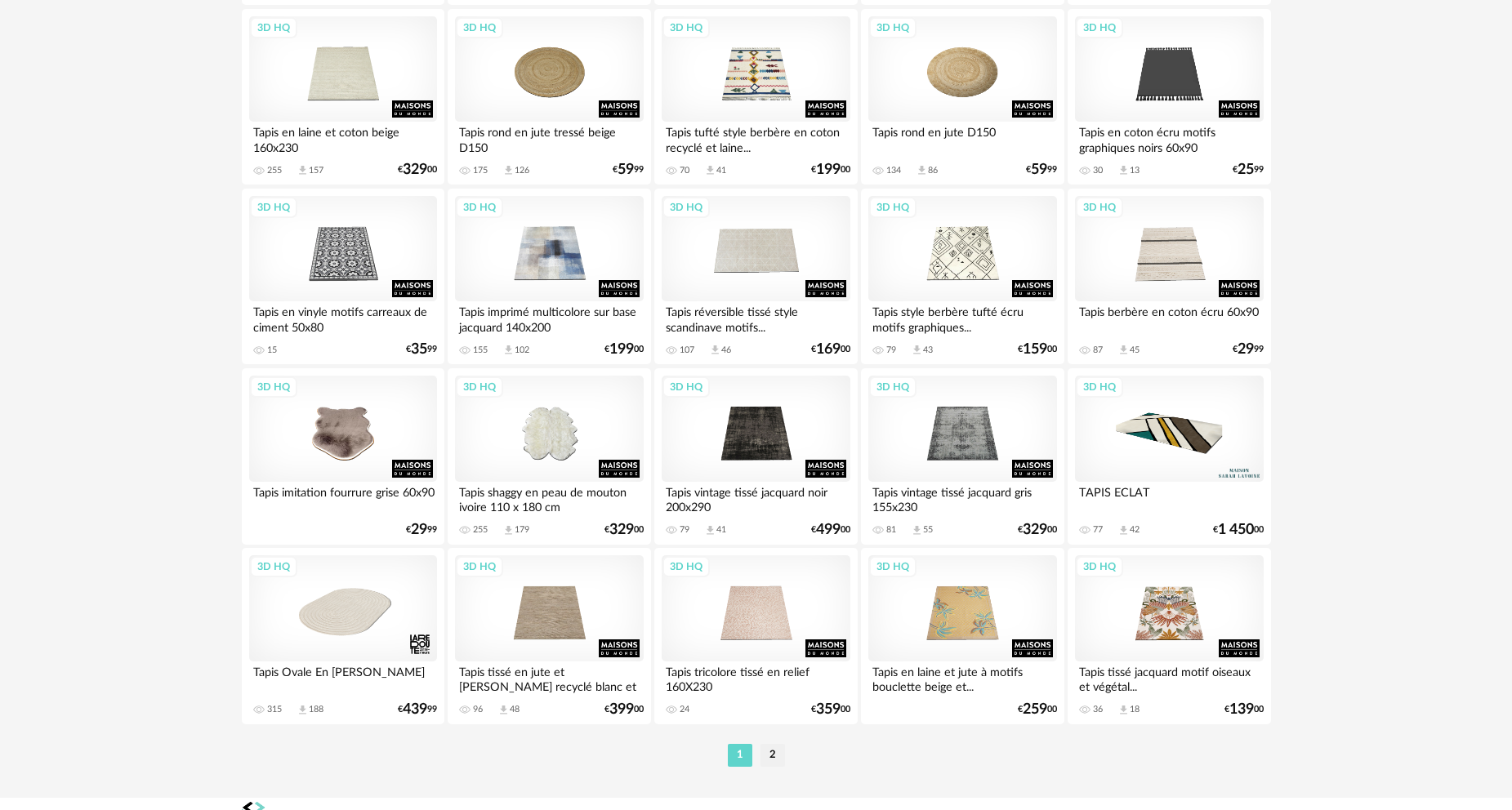
scroll to position [3184, 0]
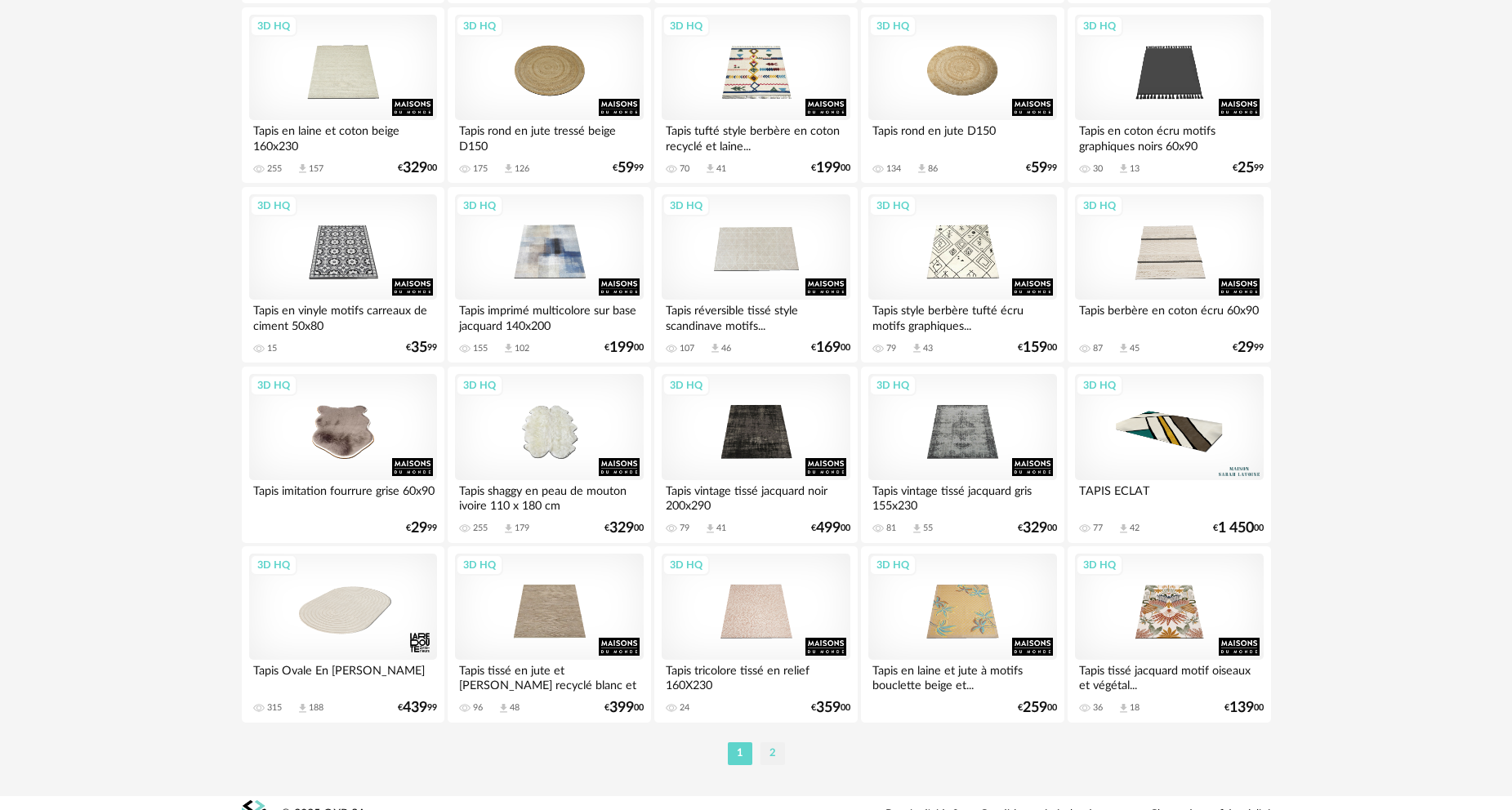
click at [772, 752] on li "2" at bounding box center [773, 753] width 25 height 23
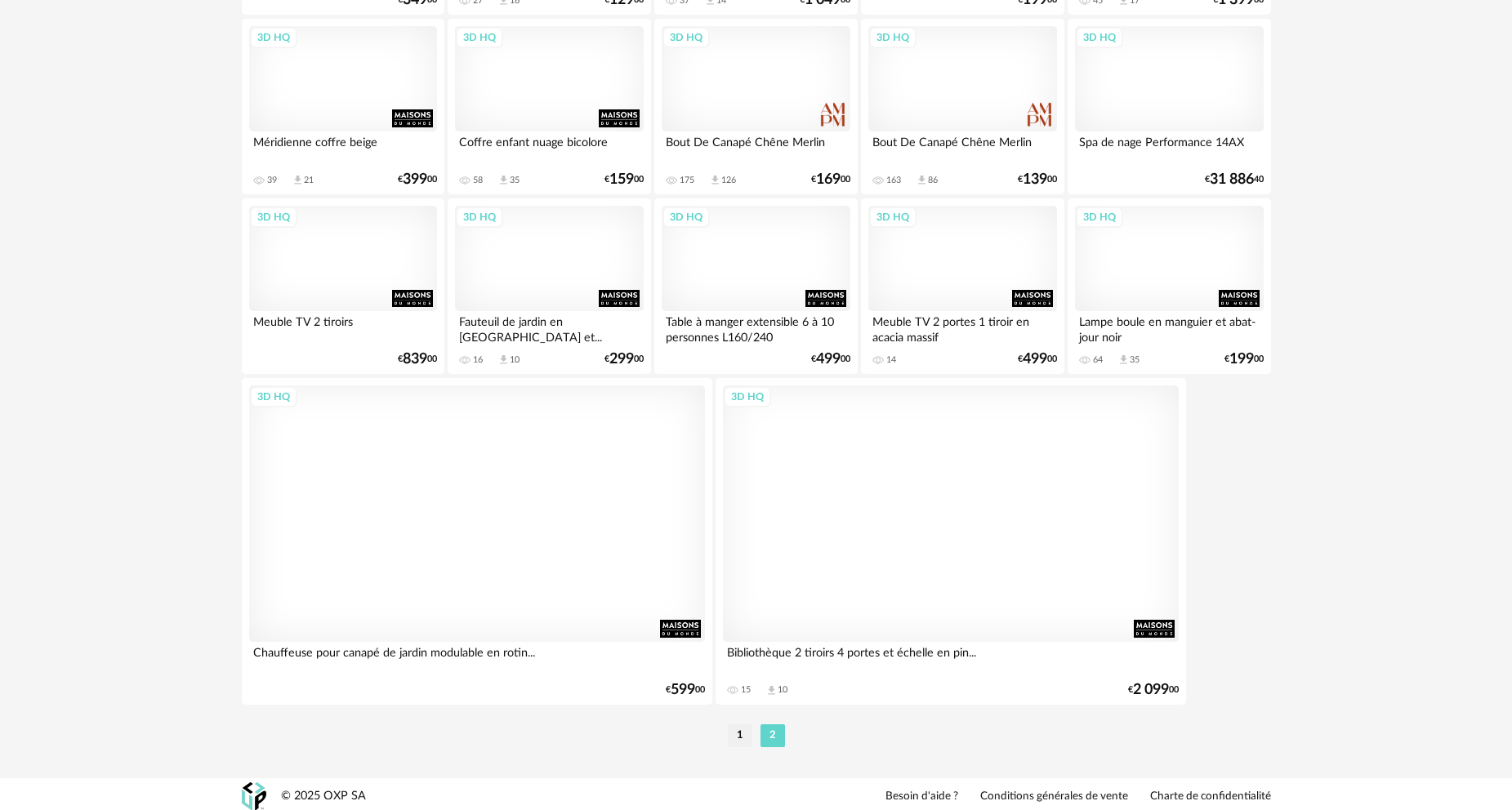
scroll to position [2999, 0]
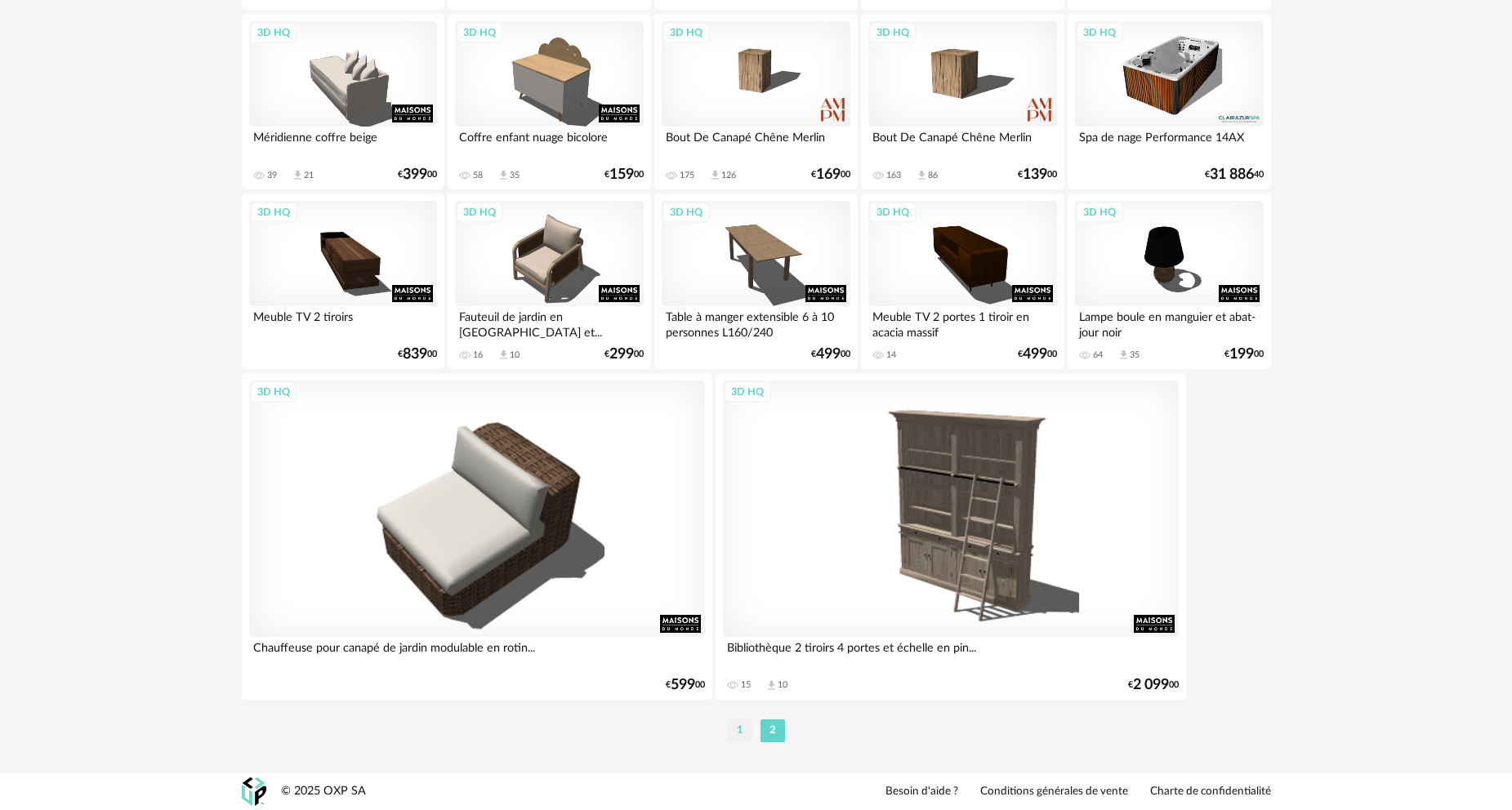
click at [733, 734] on li "1" at bounding box center [741, 731] width 25 height 23
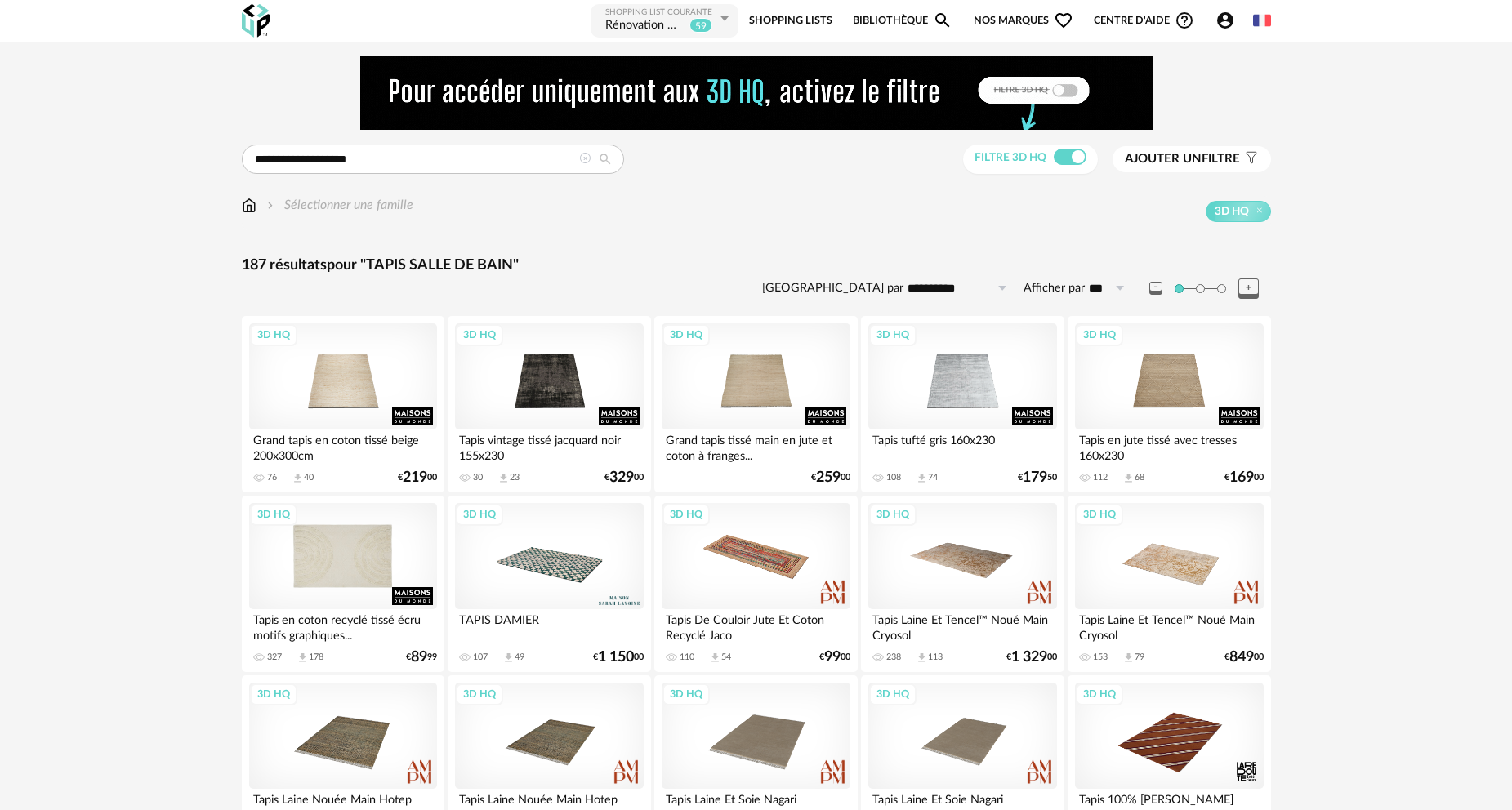
click at [361, 551] on div "3D HQ" at bounding box center [343, 556] width 188 height 106
